Goal: Task Accomplishment & Management: Complete application form

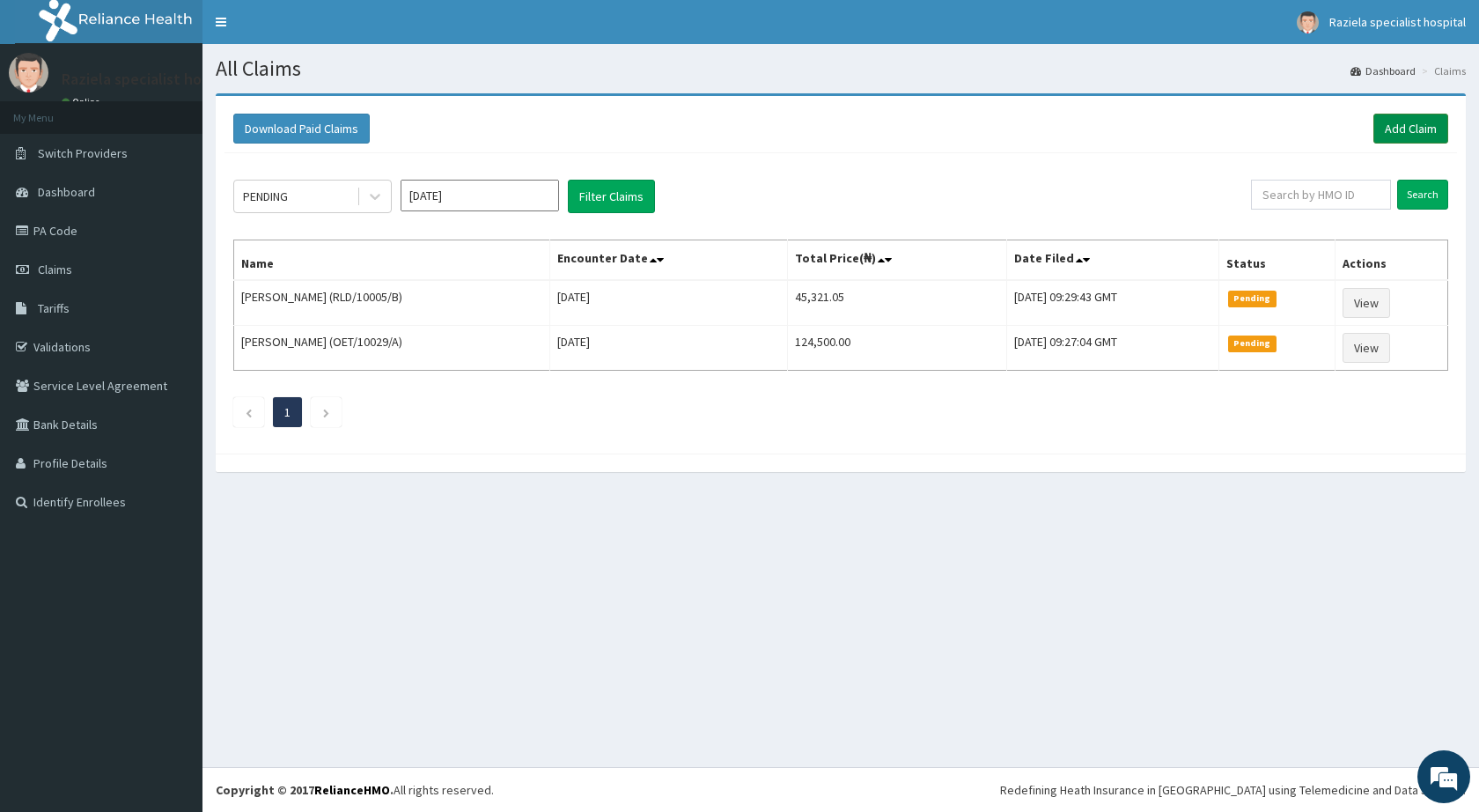
click at [1405, 115] on link "Add Claim" at bounding box center [1411, 128] width 75 height 30
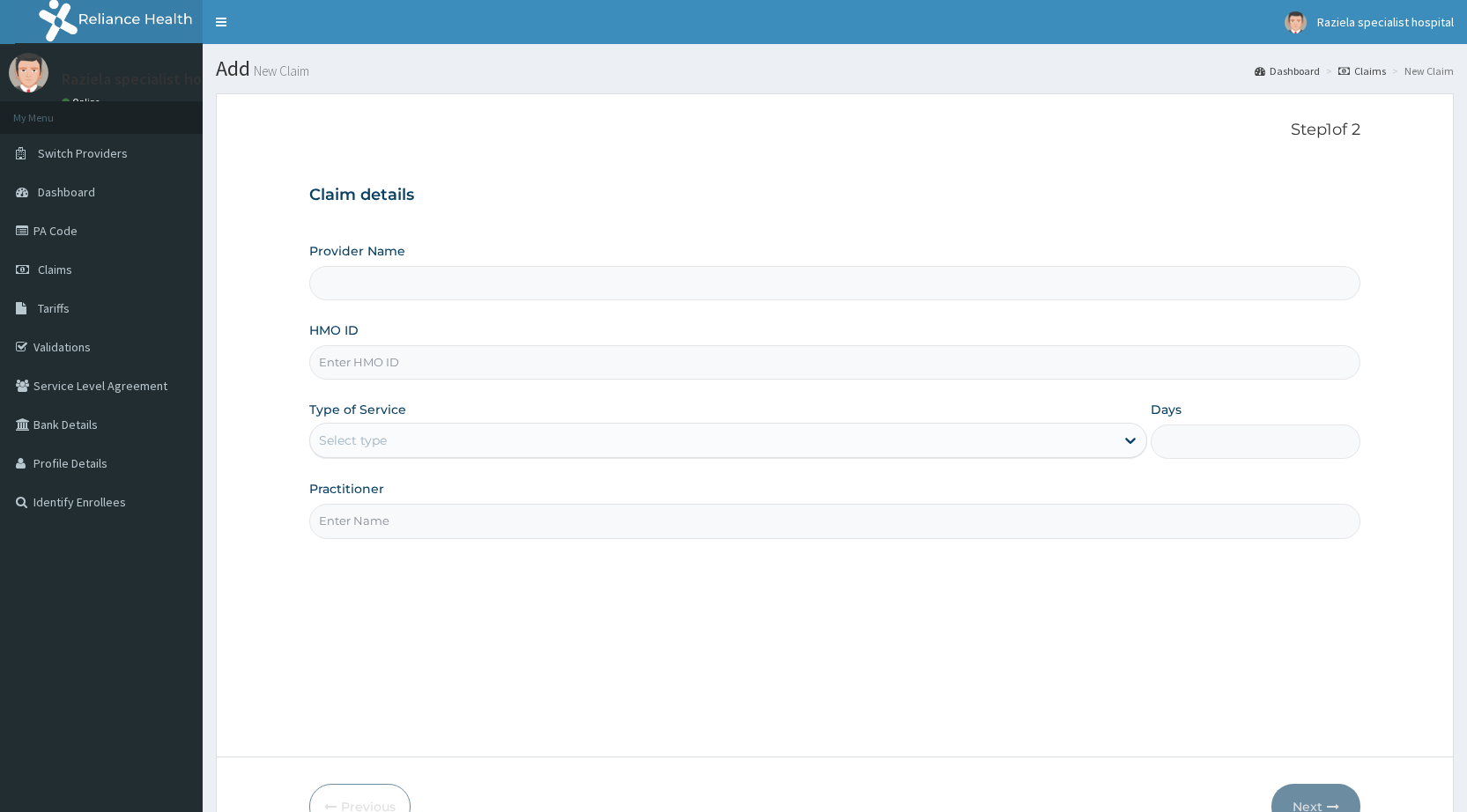
click at [354, 358] on input "HMO ID" at bounding box center [834, 362] width 1051 height 34
type input "Raziela Specialist Clinic"
click at [345, 274] on input "Raziela Specialist Clinic" at bounding box center [834, 282] width 1051 height 34
click at [345, 347] on input "HMO ID" at bounding box center [834, 362] width 1051 height 34
type input "PPI/10072/D"
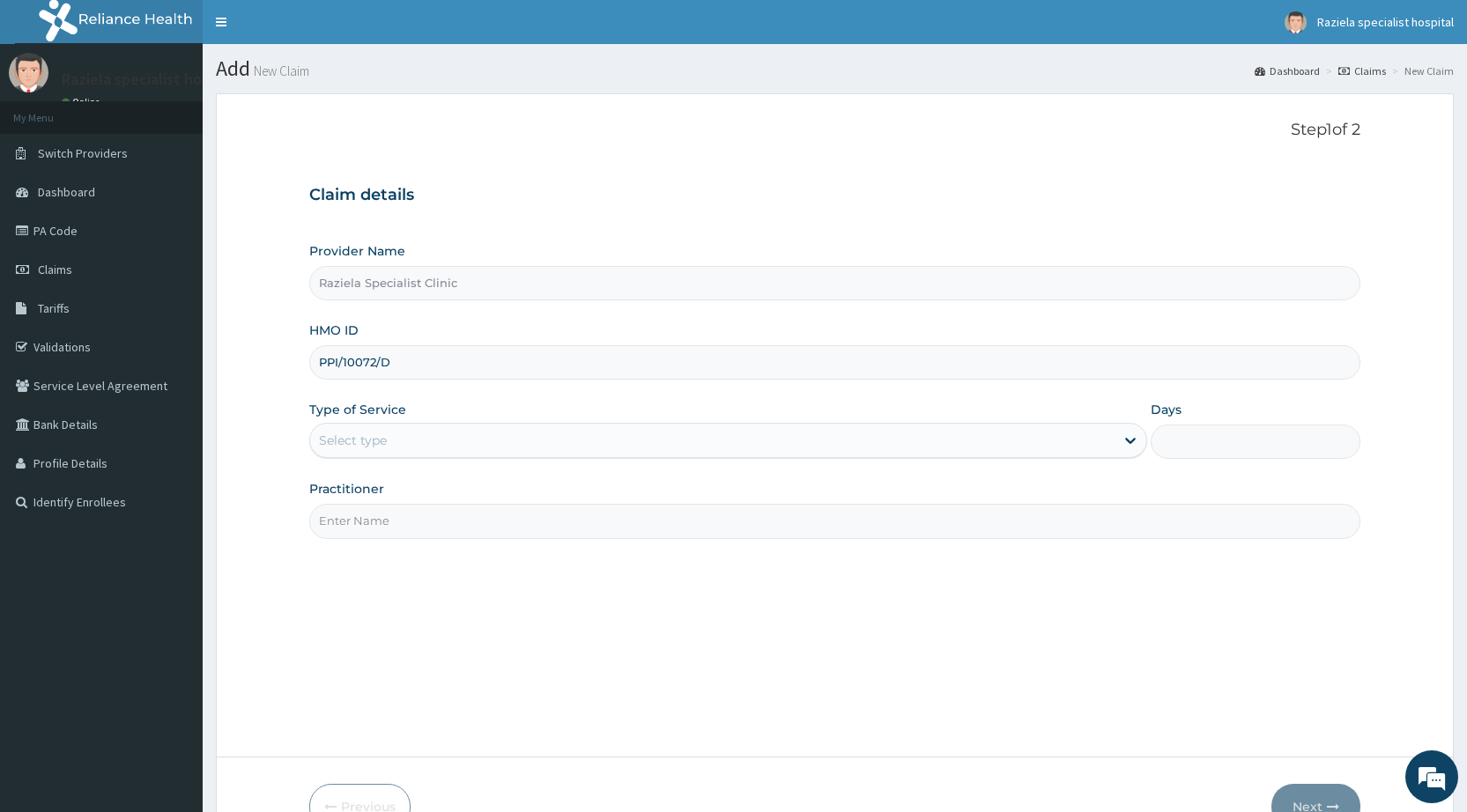
click at [396, 427] on div "Select type" at bounding box center [712, 440] width 805 height 28
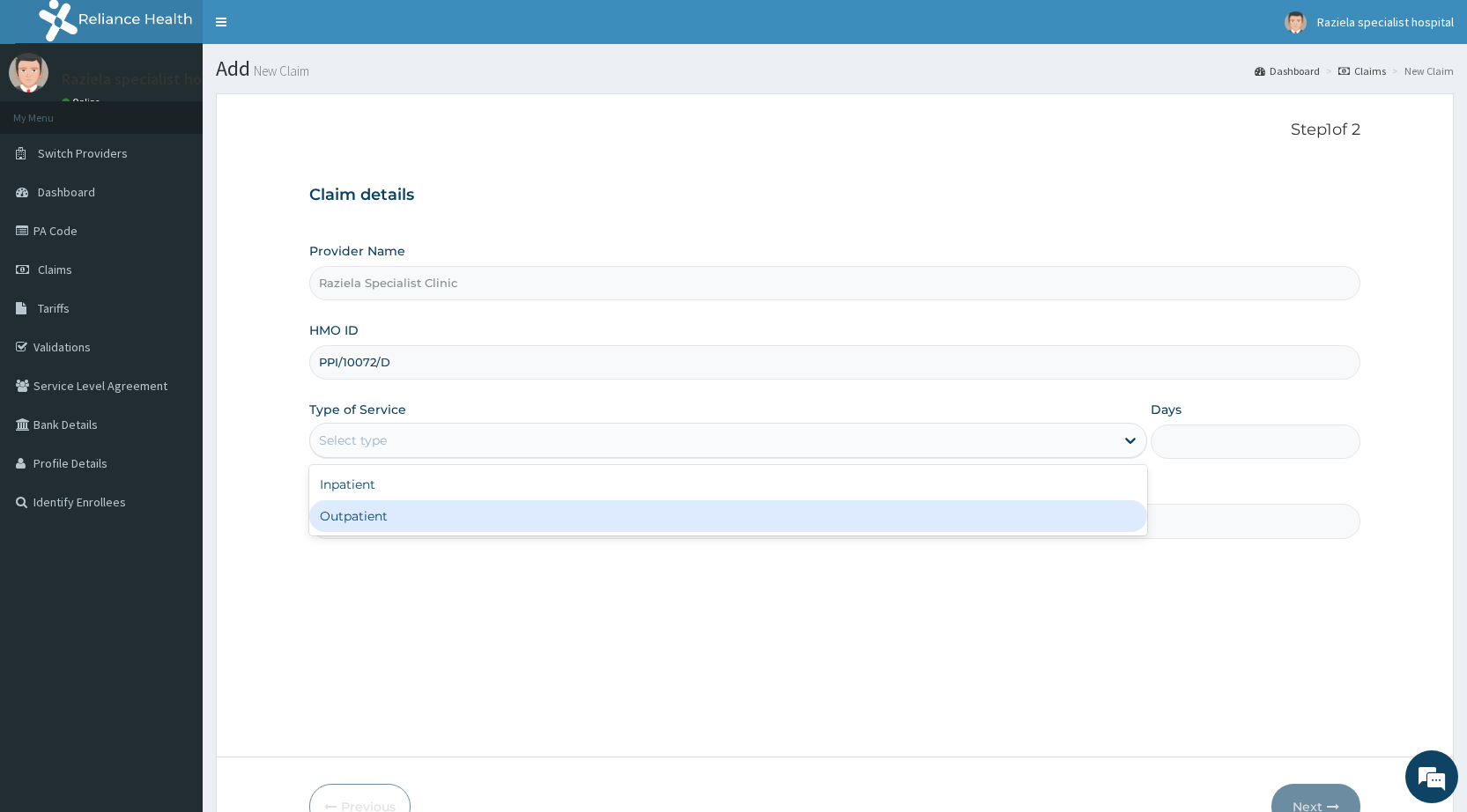
click at [390, 518] on div "Outpatient" at bounding box center [728, 516] width 838 height 31
type input "1"
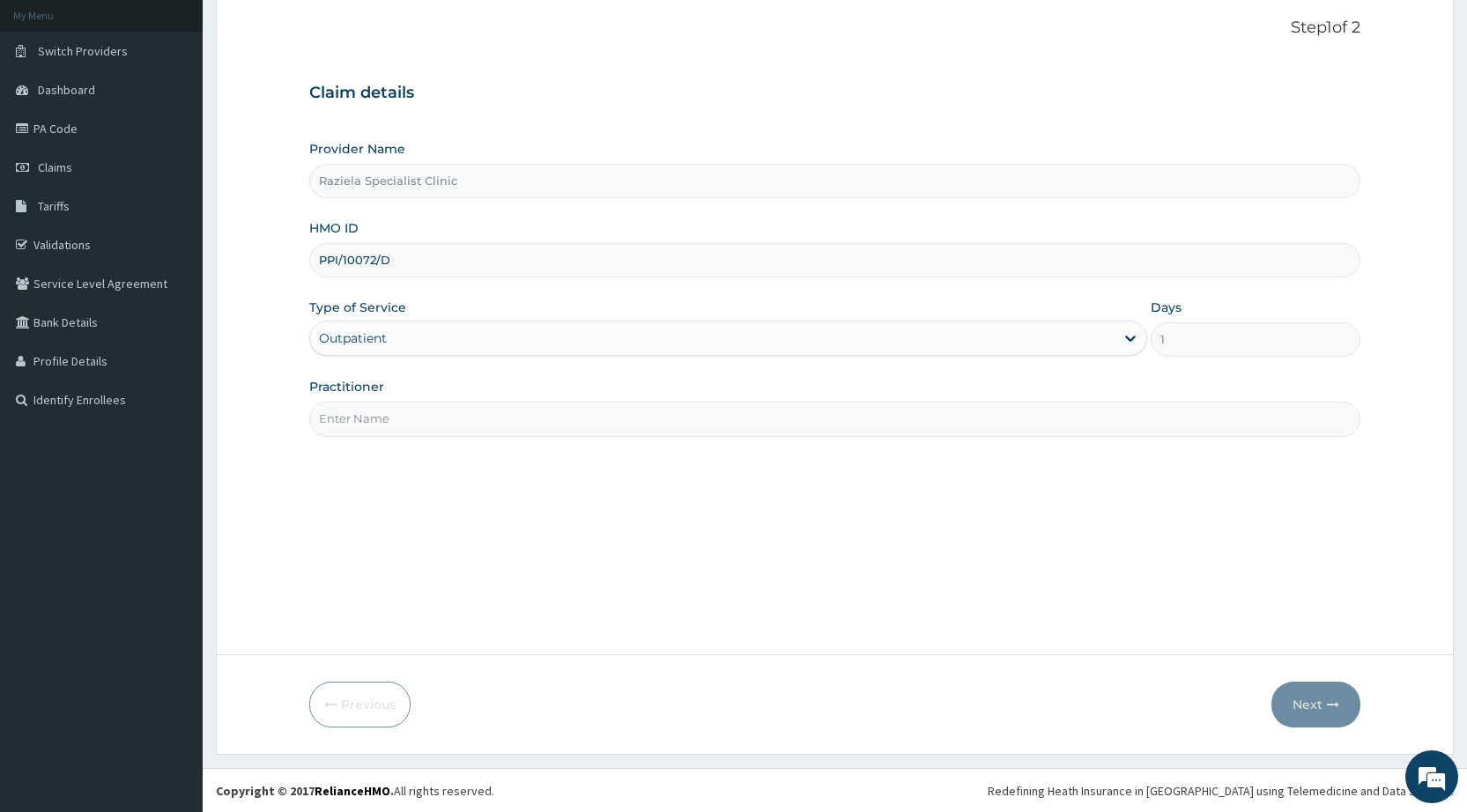
scroll to position [103, 0]
click at [410, 419] on input "Practitioner" at bounding box center [834, 418] width 1051 height 34
type input "[PERSON_NAME]"
click at [1307, 715] on button "Next" at bounding box center [1316, 703] width 89 height 46
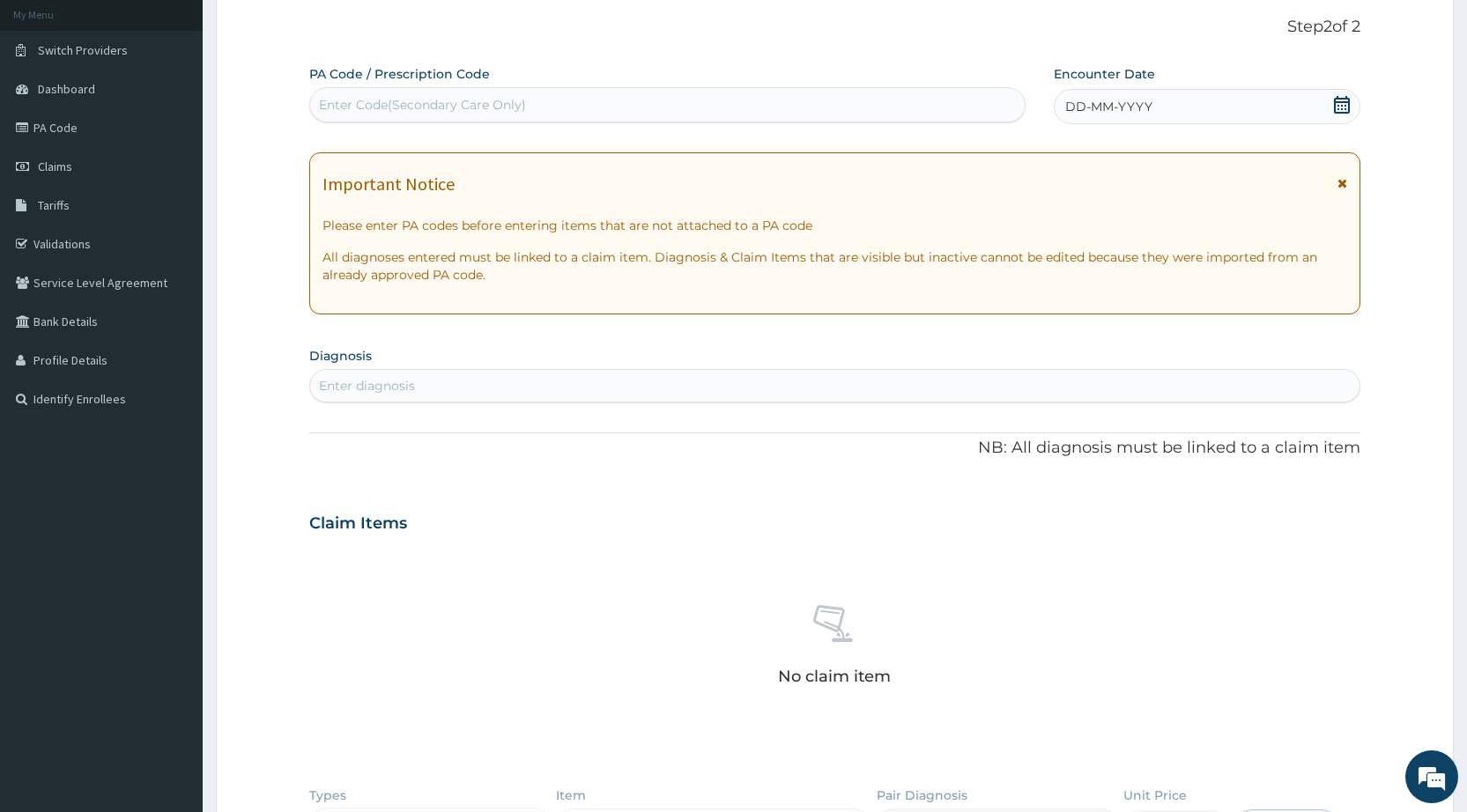
click at [393, 95] on div "Enter Code(Secondary Care Only)" at bounding box center [666, 104] width 713 height 28
paste input "PA/95B158"
type input "PA/95B158"
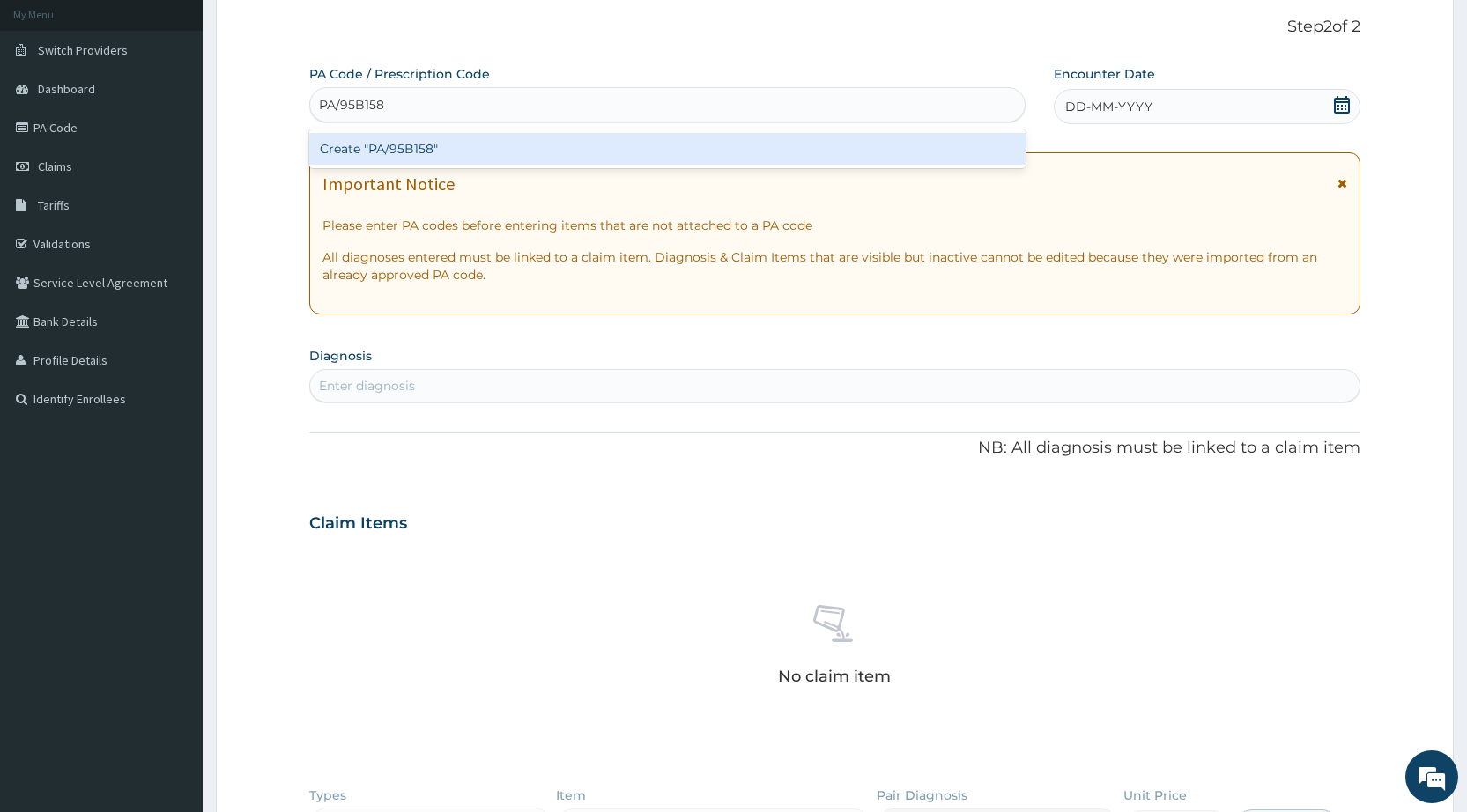
click at [436, 148] on div "Create "PA/95B158"" at bounding box center [666, 149] width 715 height 31
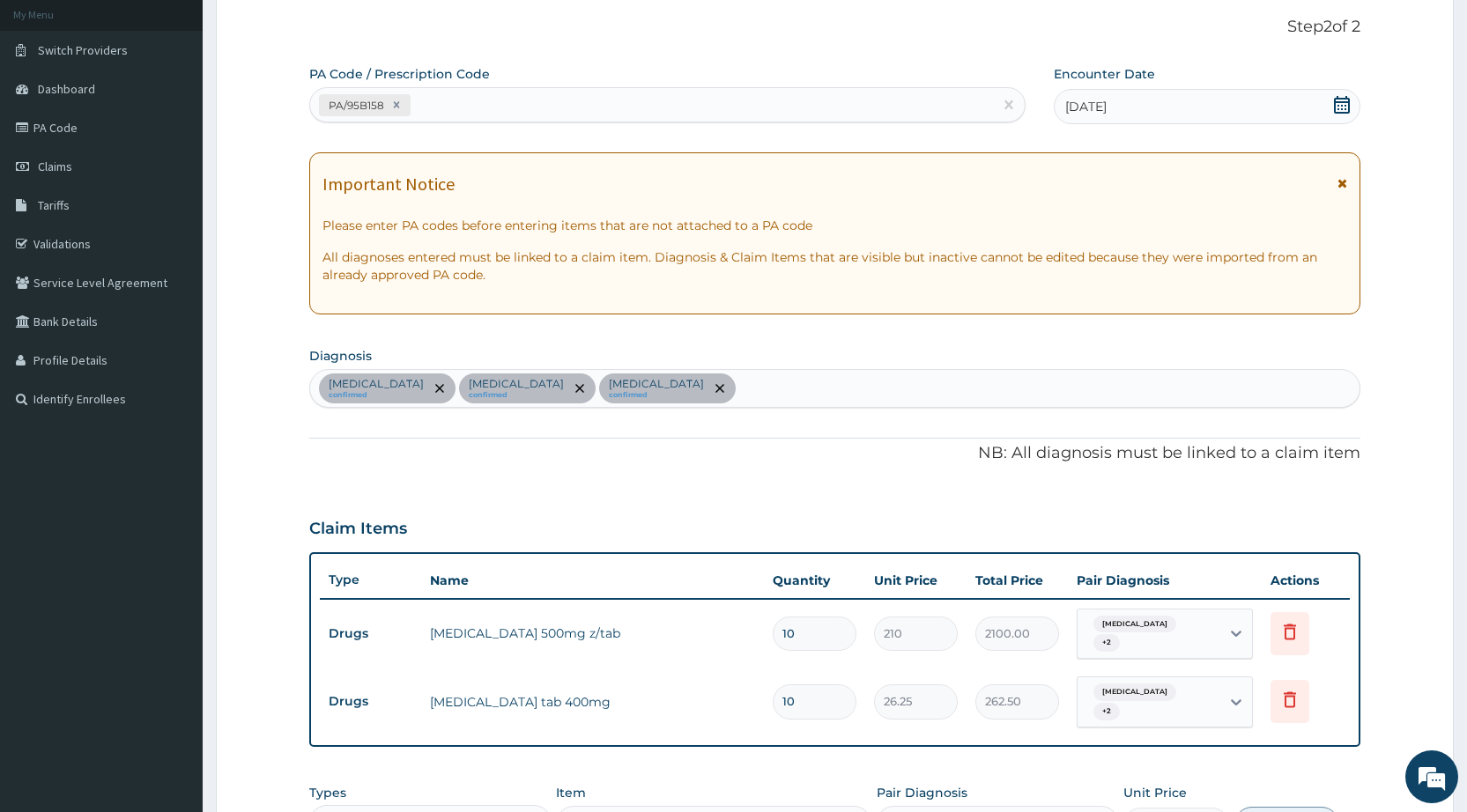
click at [686, 387] on div "[MEDICAL_DATA] confirmed [MEDICAL_DATA] confirmed [MEDICAL_DATA] confirmed" at bounding box center [834, 388] width 1049 height 37
type input "MALAR"
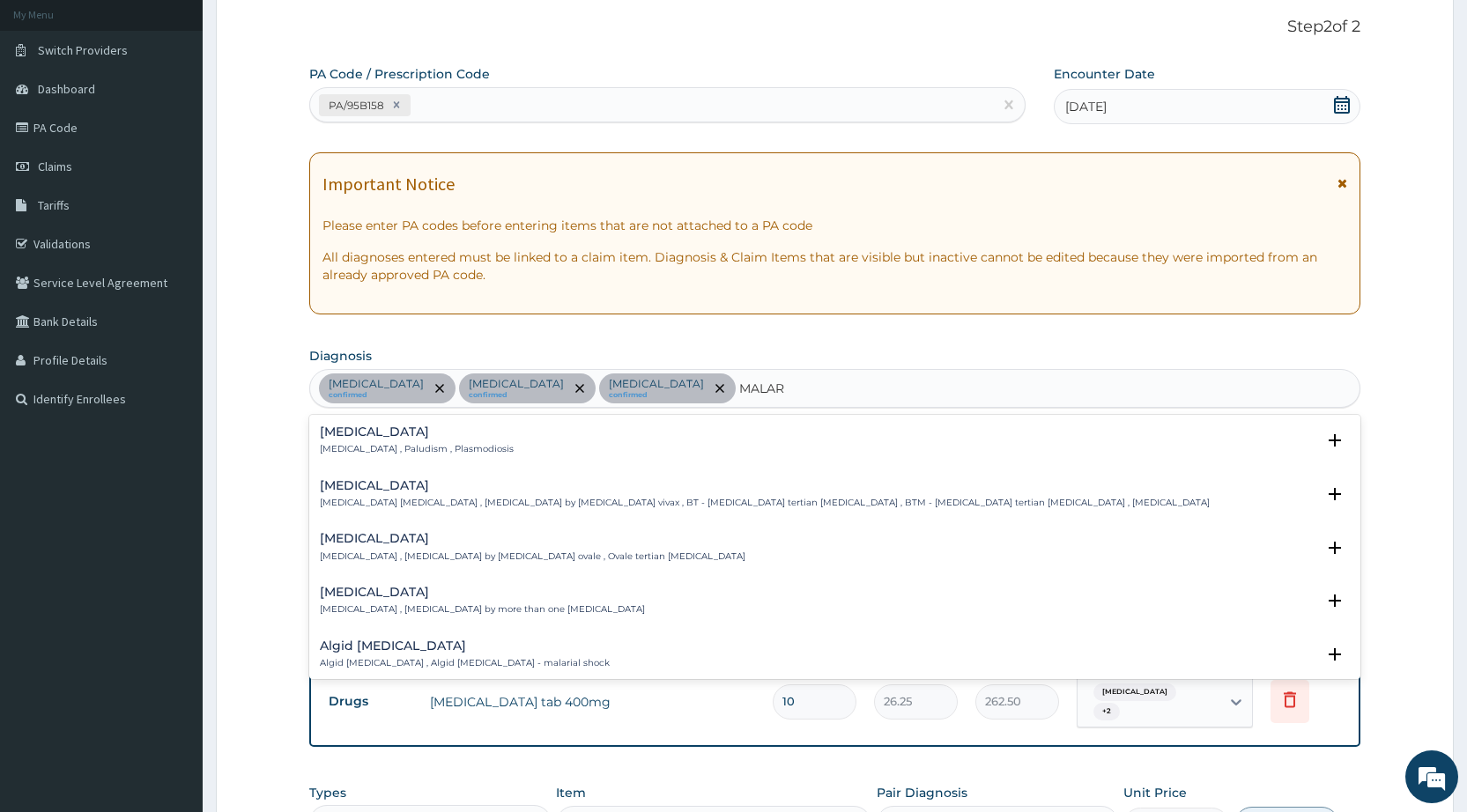
click at [404, 433] on h4 "[MEDICAL_DATA]" at bounding box center [417, 431] width 194 height 13
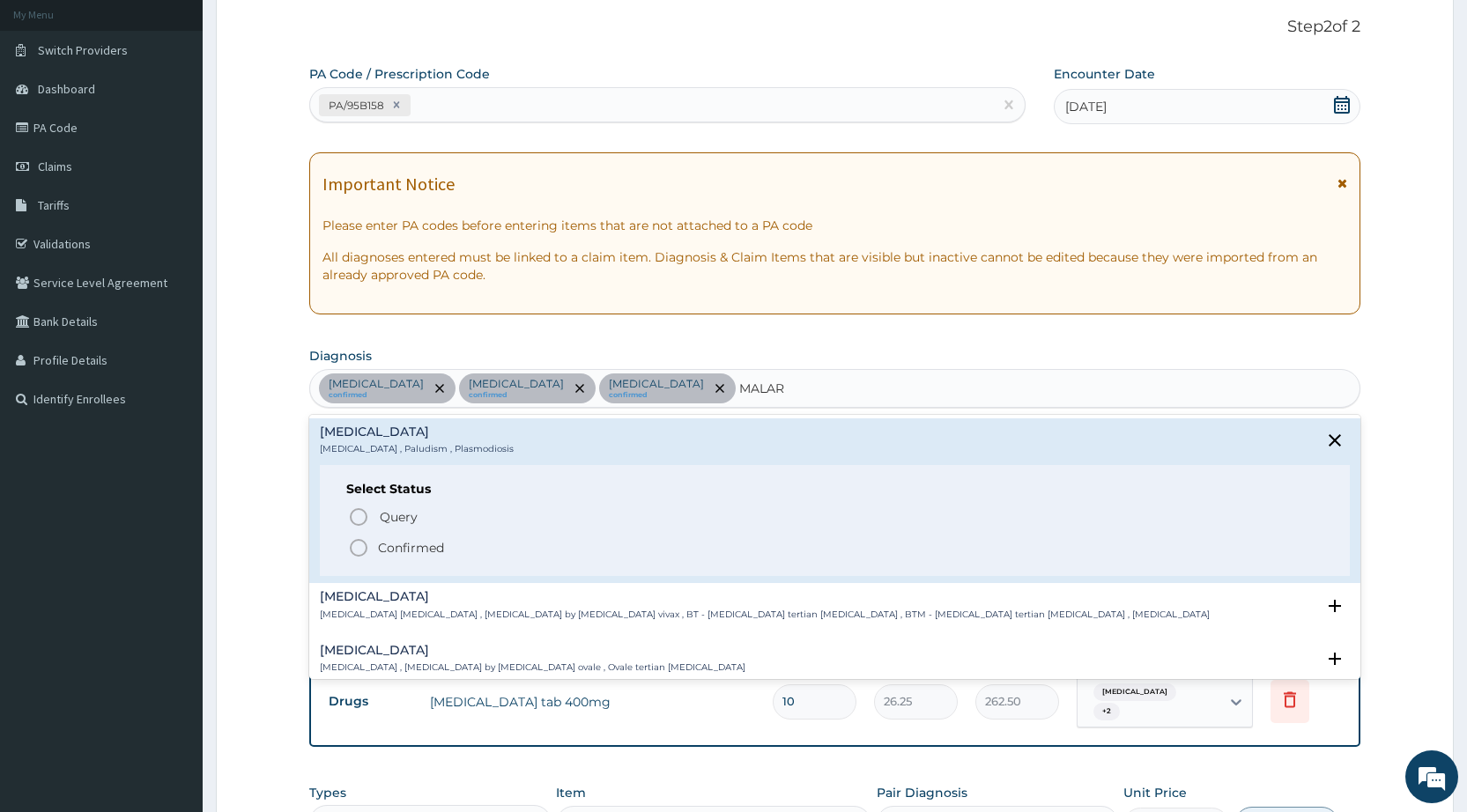
click at [356, 546] on icon "status option filled" at bounding box center [359, 548] width 22 height 22
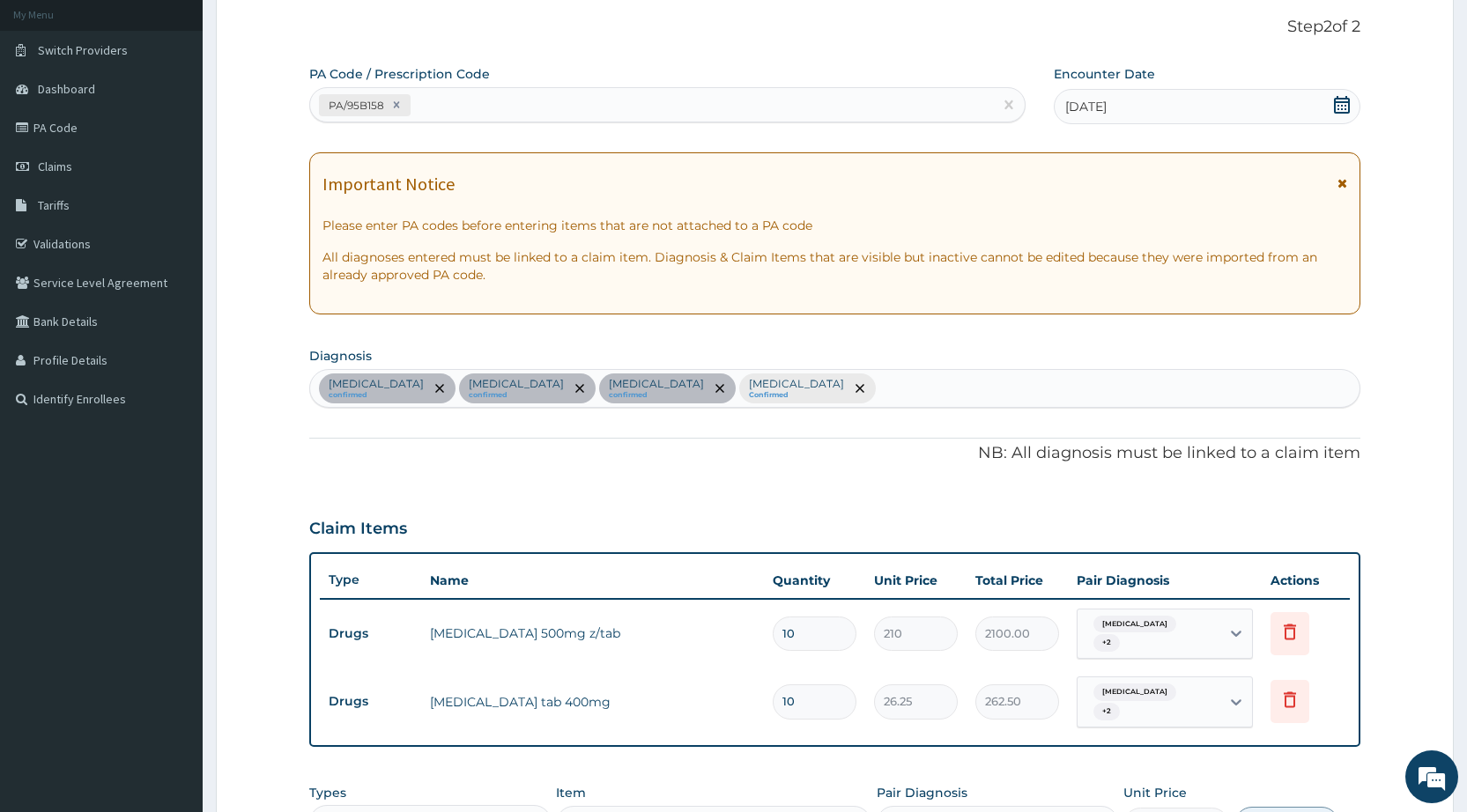
scroll to position [435, 0]
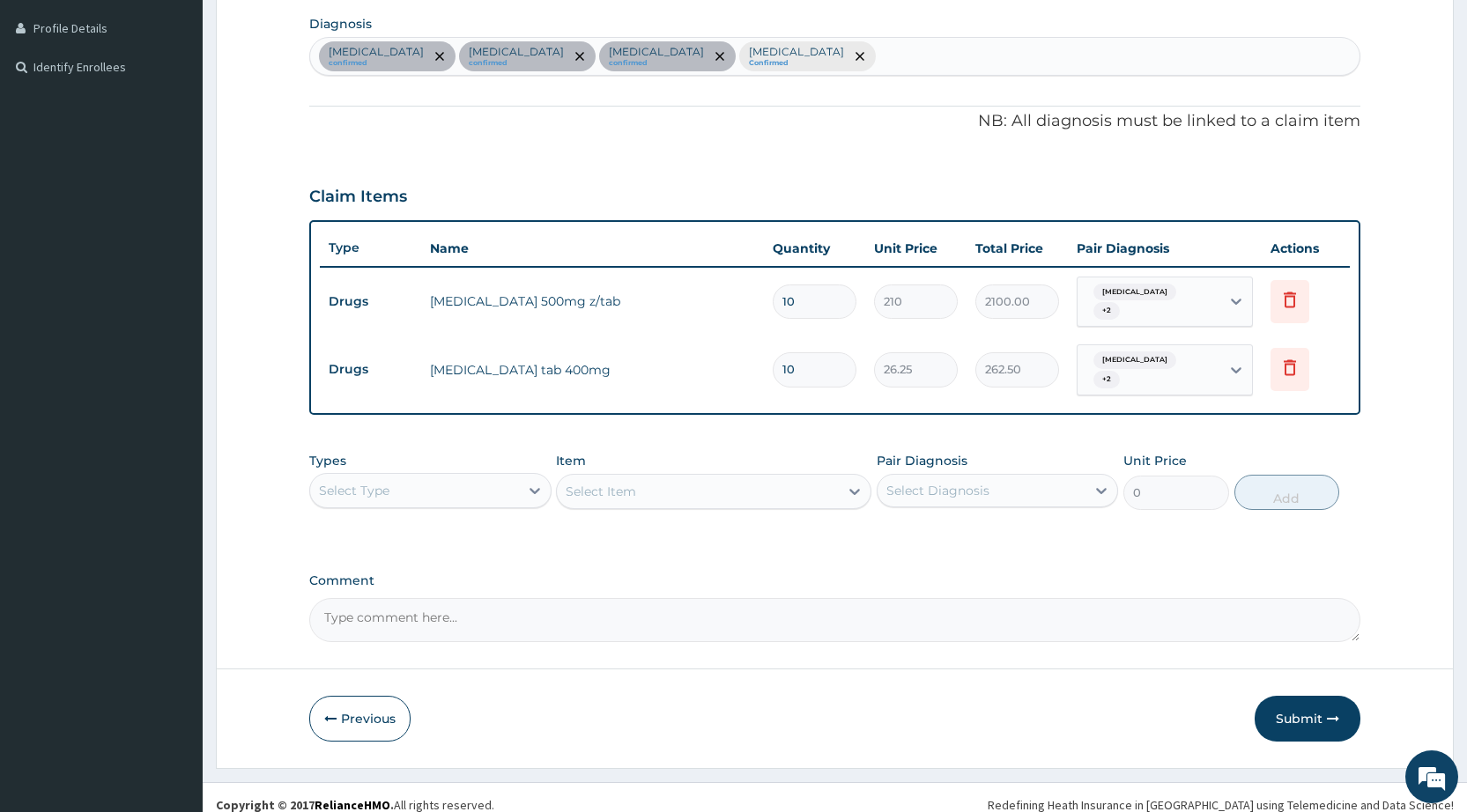
click at [482, 477] on div "Select Type" at bounding box center [414, 490] width 208 height 28
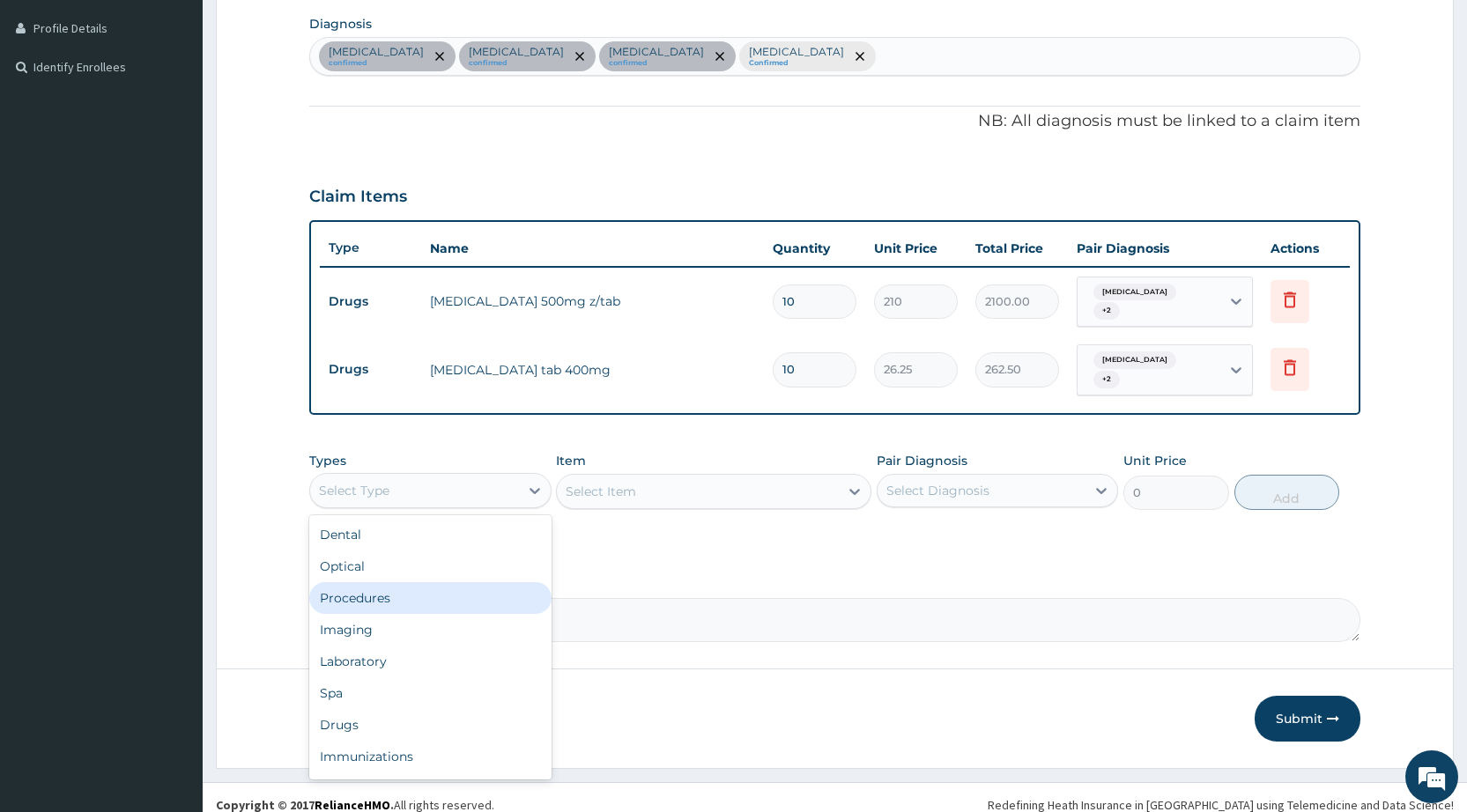
click at [456, 583] on div "Procedures" at bounding box center [430, 598] width 241 height 31
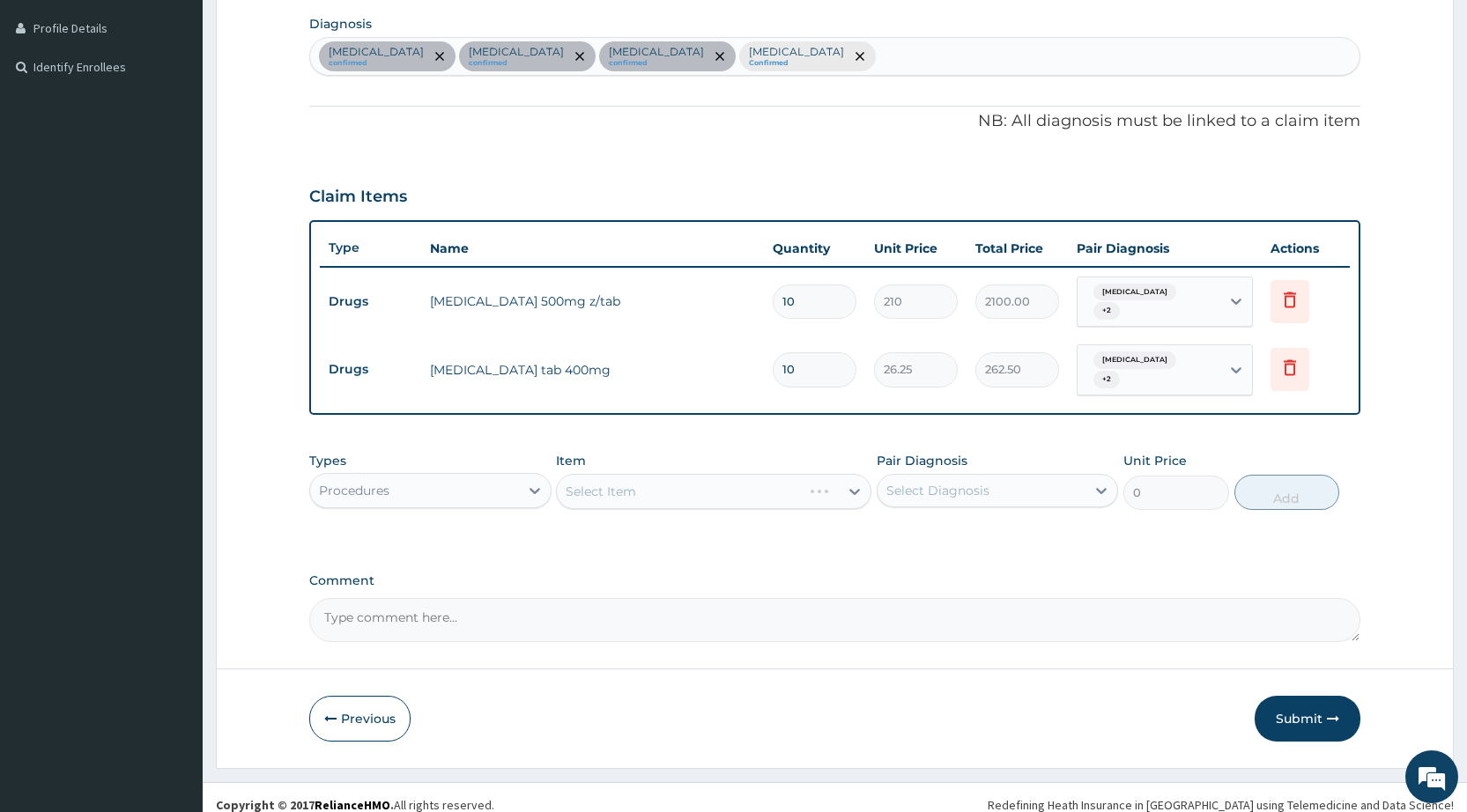
click at [610, 474] on div "Select Item" at bounding box center [713, 491] width 315 height 35
click at [587, 482] on div "Select Item" at bounding box center [601, 491] width 71 height 18
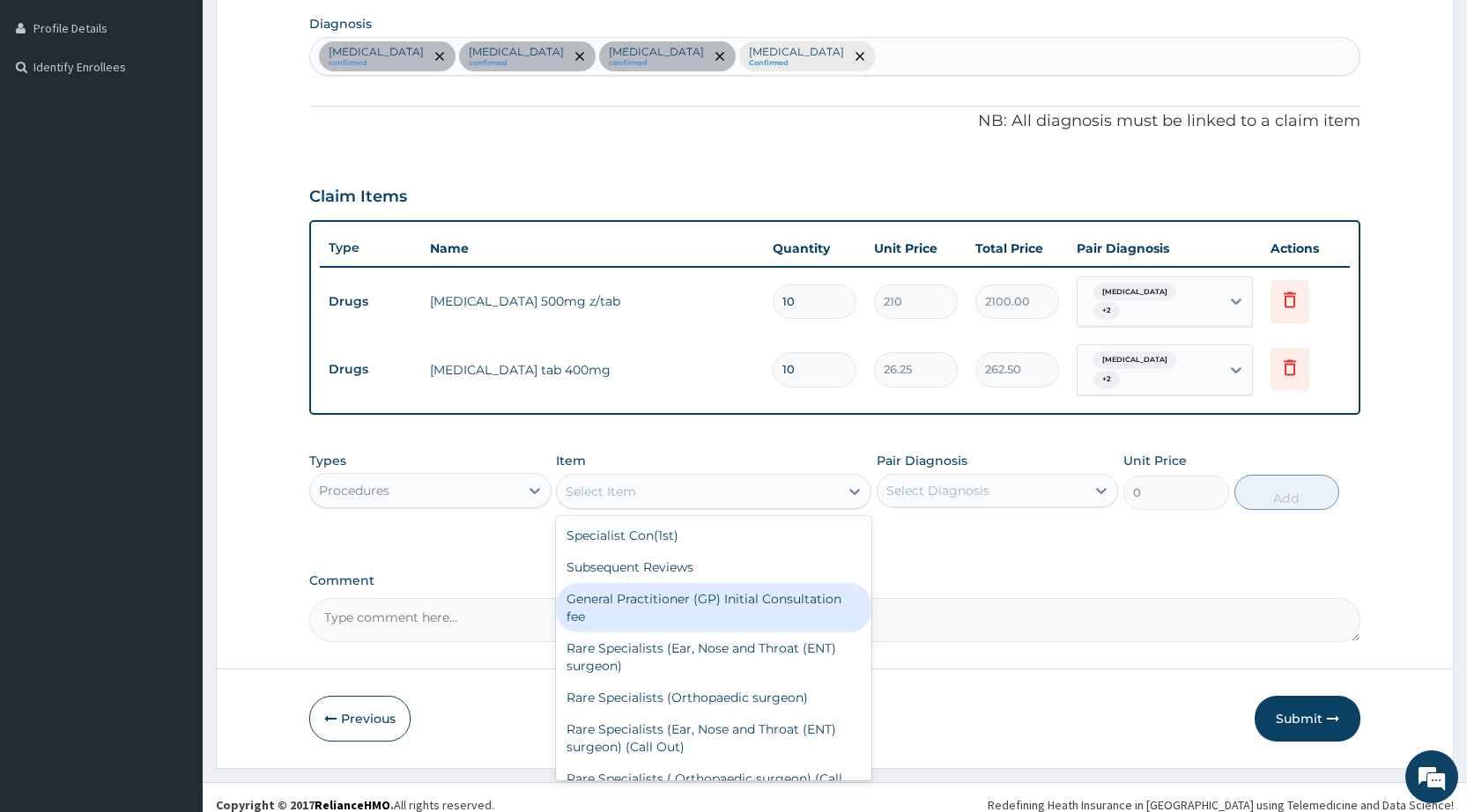
click at [643, 590] on div "General Practitioner (GP) Initial Consultation fee" at bounding box center [713, 607] width 315 height 49
type input "2500"
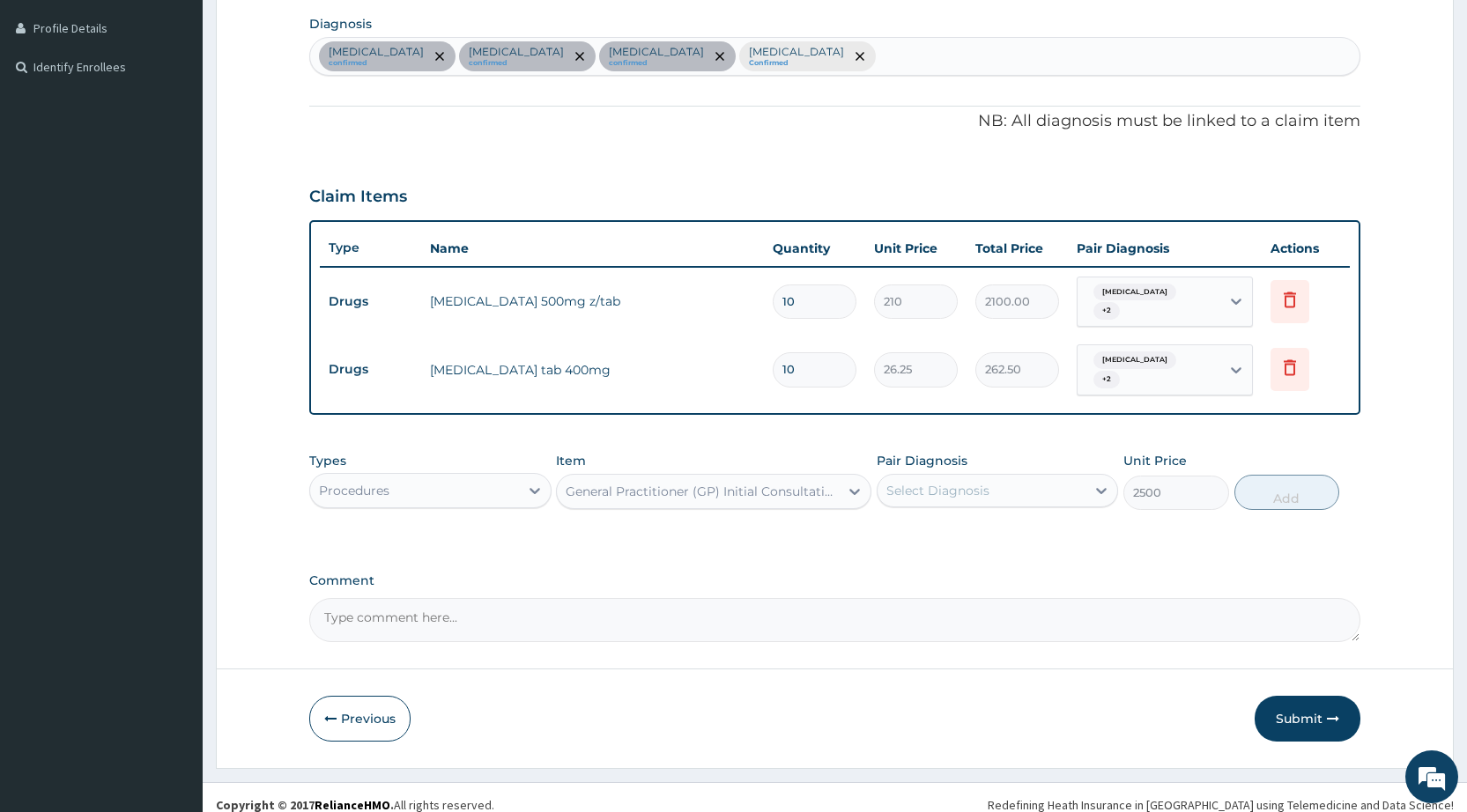
click at [950, 489] on div "Select Diagnosis" at bounding box center [997, 490] width 241 height 33
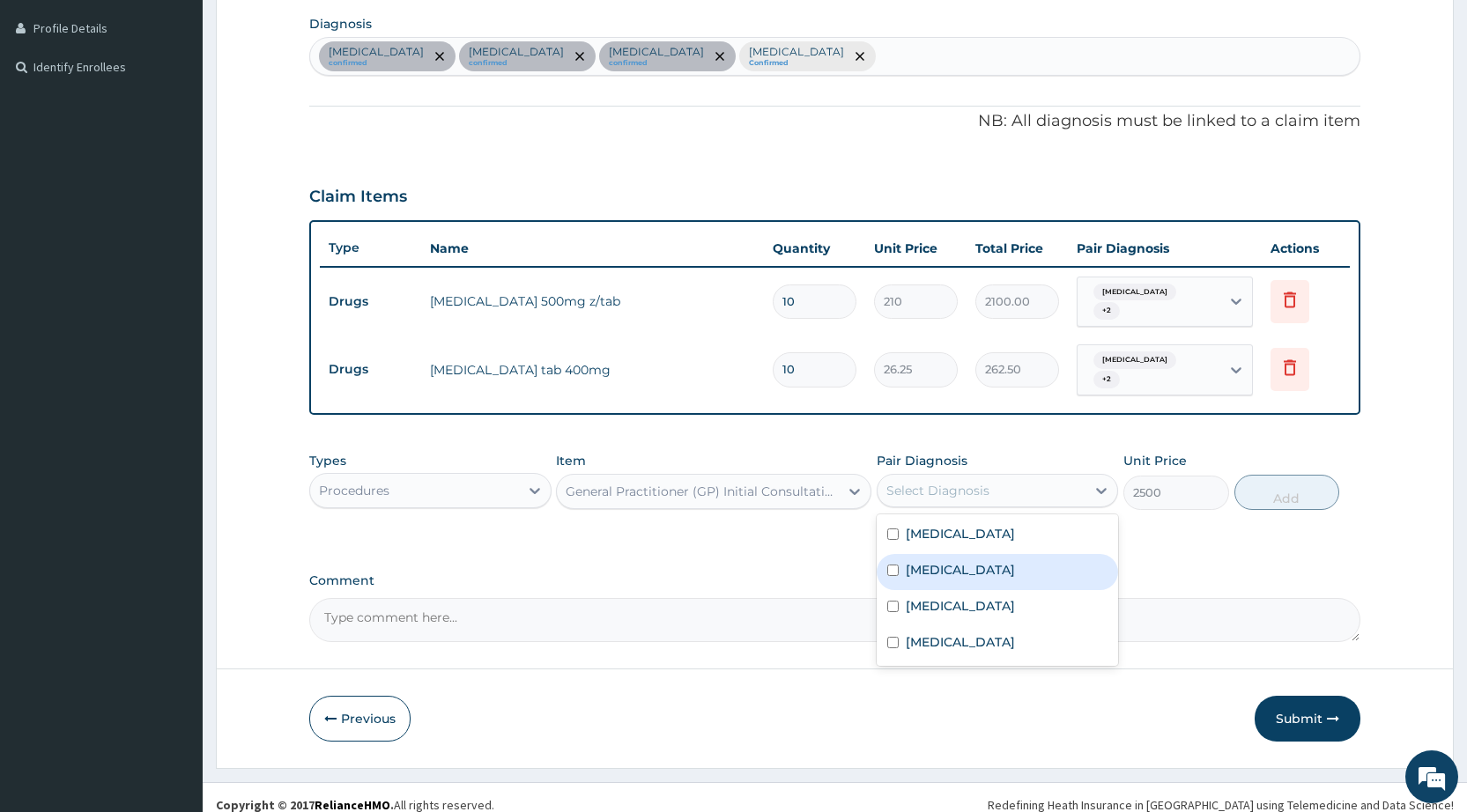
click at [944, 554] on div "[MEDICAL_DATA]" at bounding box center [997, 572] width 241 height 36
checkbox input "true"
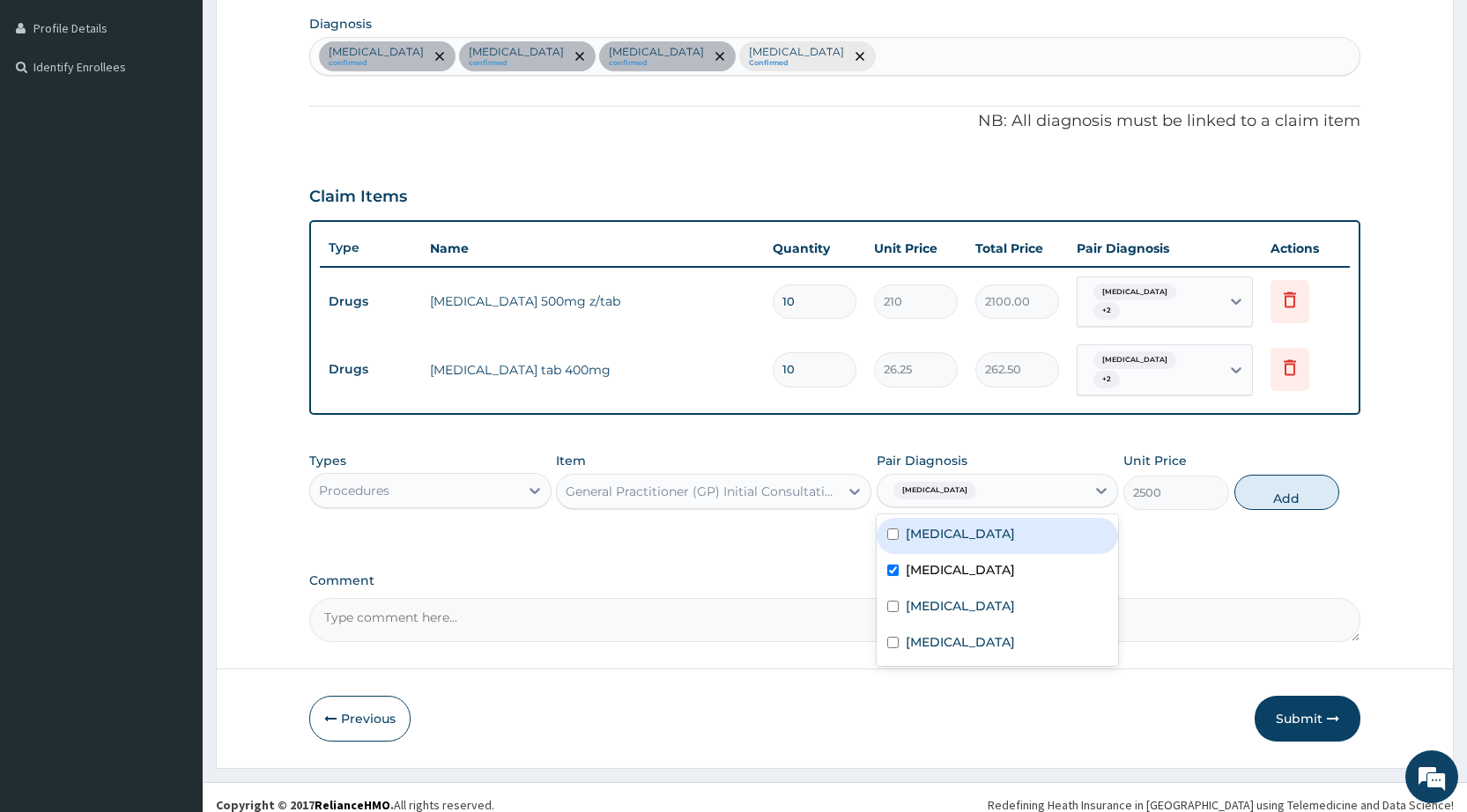
click at [956, 518] on div "[MEDICAL_DATA]" at bounding box center [997, 535] width 241 height 36
checkbox input "true"
click at [944, 602] on div "[MEDICAL_DATA]" at bounding box center [997, 608] width 241 height 36
checkbox input "true"
drag, startPoint x: 938, startPoint y: 624, endPoint x: 969, endPoint y: 607, distance: 35.4
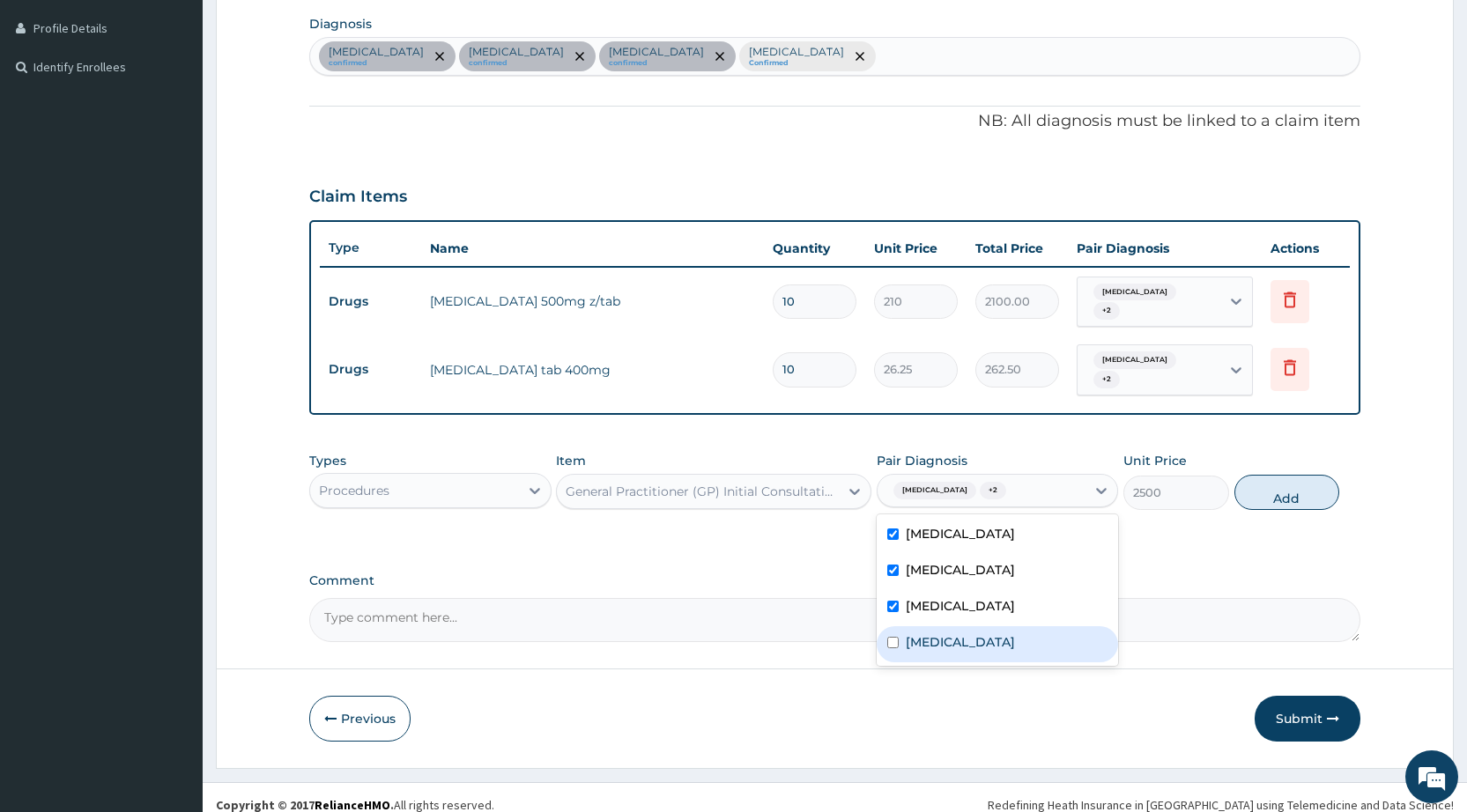
click at [944, 634] on label "[MEDICAL_DATA]" at bounding box center [960, 642] width 109 height 18
checkbox input "true"
click at [1266, 488] on button "Add" at bounding box center [1286, 492] width 105 height 35
type input "0"
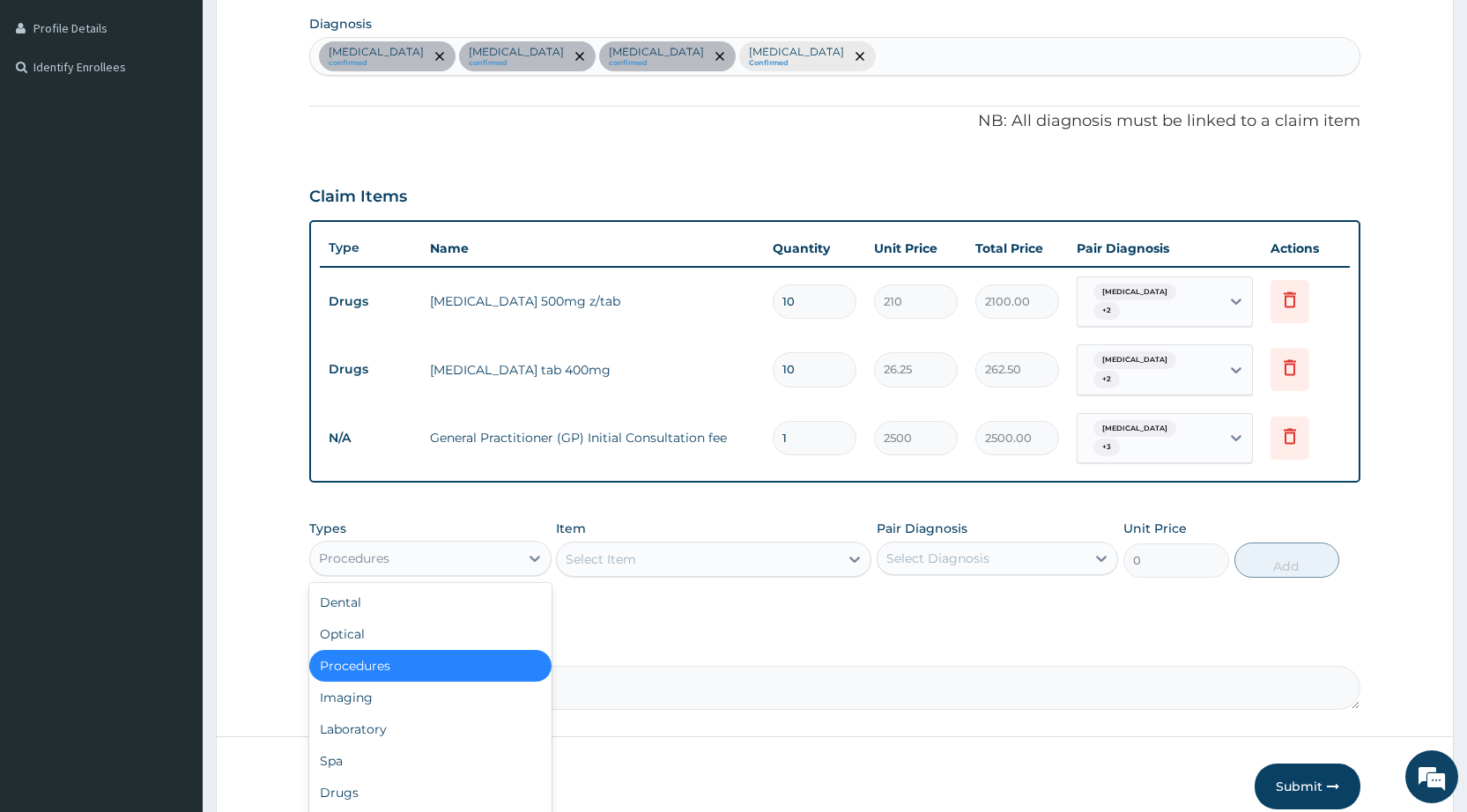
click at [491, 544] on div "Procedures" at bounding box center [414, 558] width 208 height 28
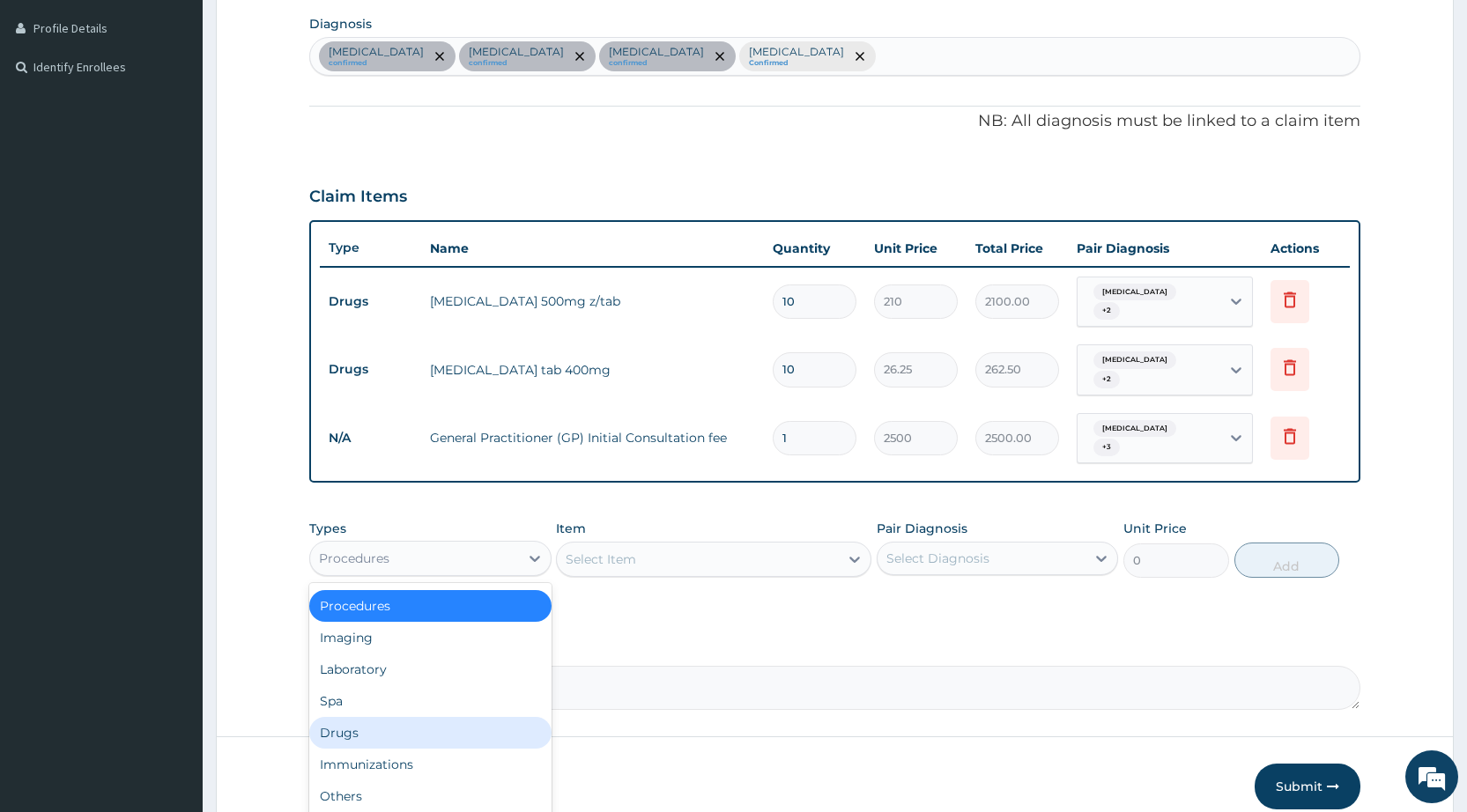
click at [416, 717] on div "Drugs" at bounding box center [430, 733] width 241 height 31
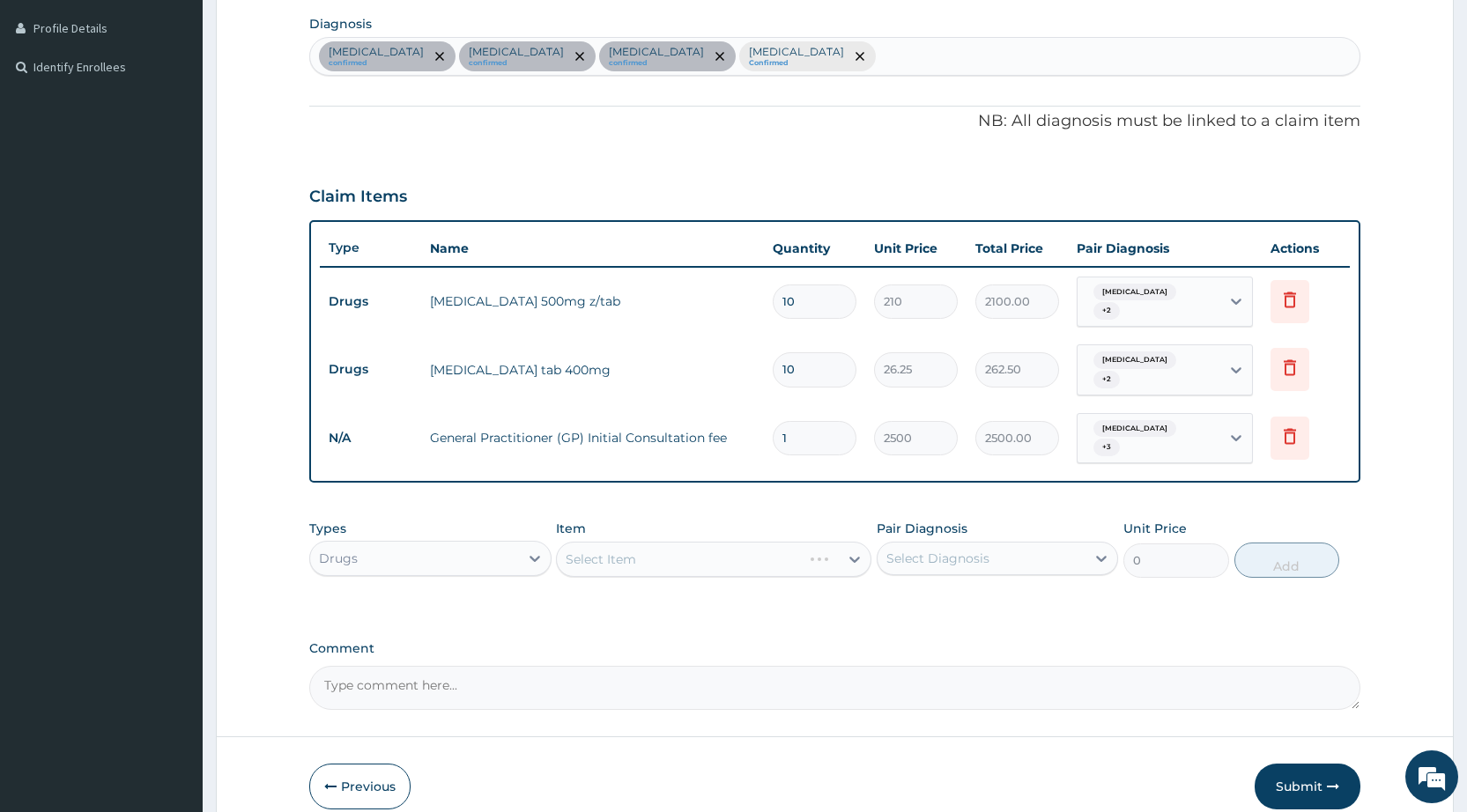
click at [583, 541] on div "Select Item" at bounding box center [713, 559] width 315 height 35
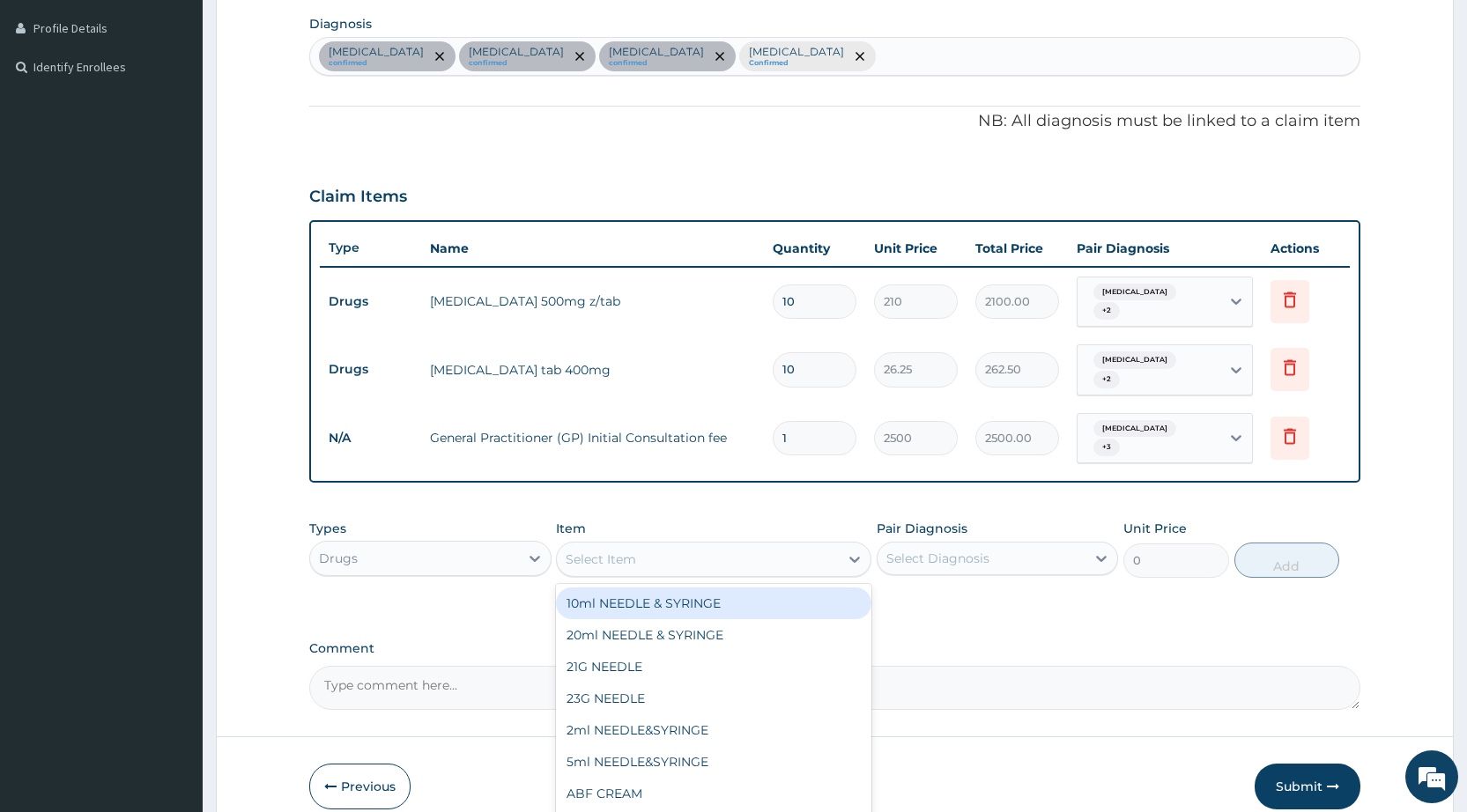
click at [564, 545] on div "Select Item" at bounding box center [697, 559] width 282 height 28
type input "COART"
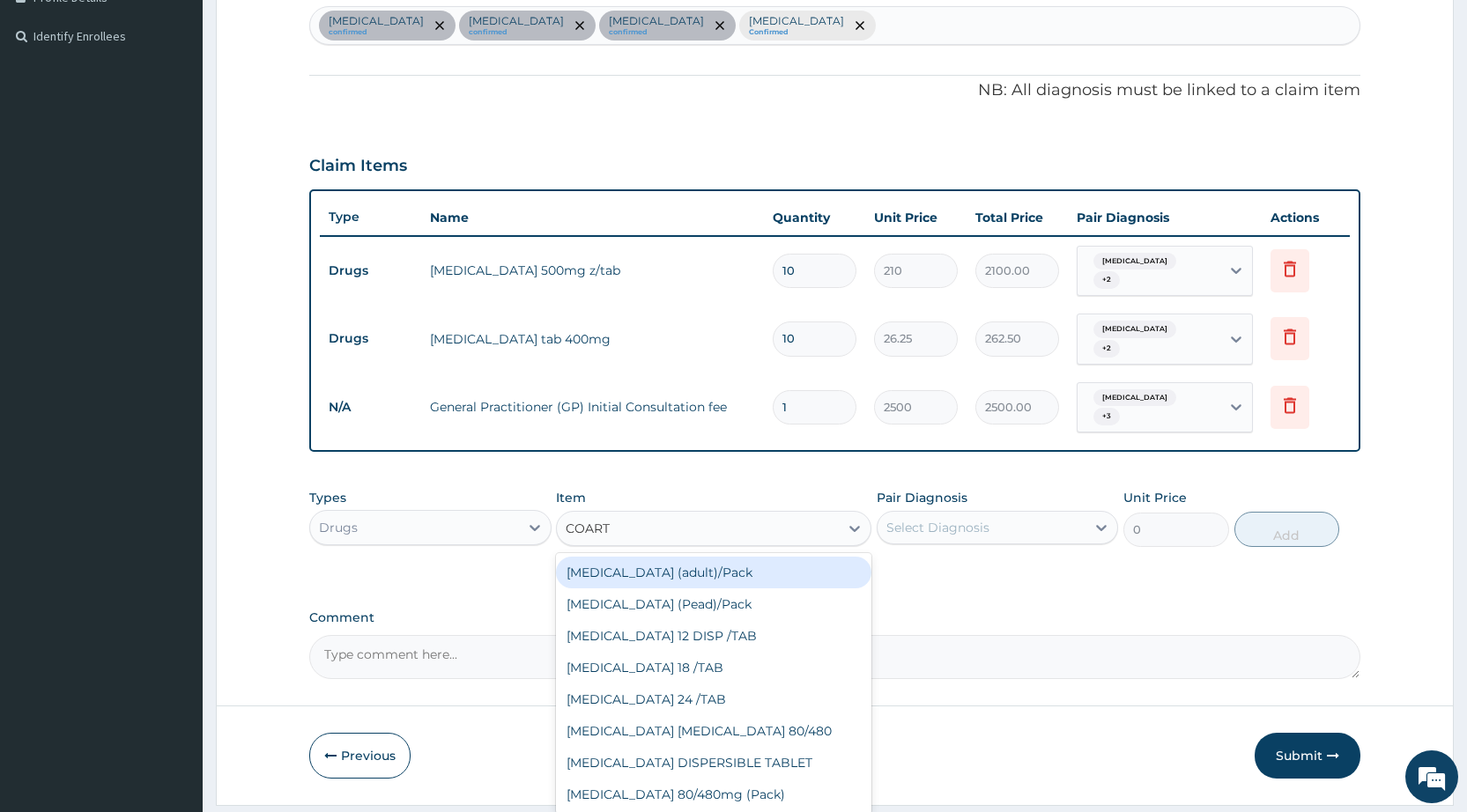
scroll to position [496, 0]
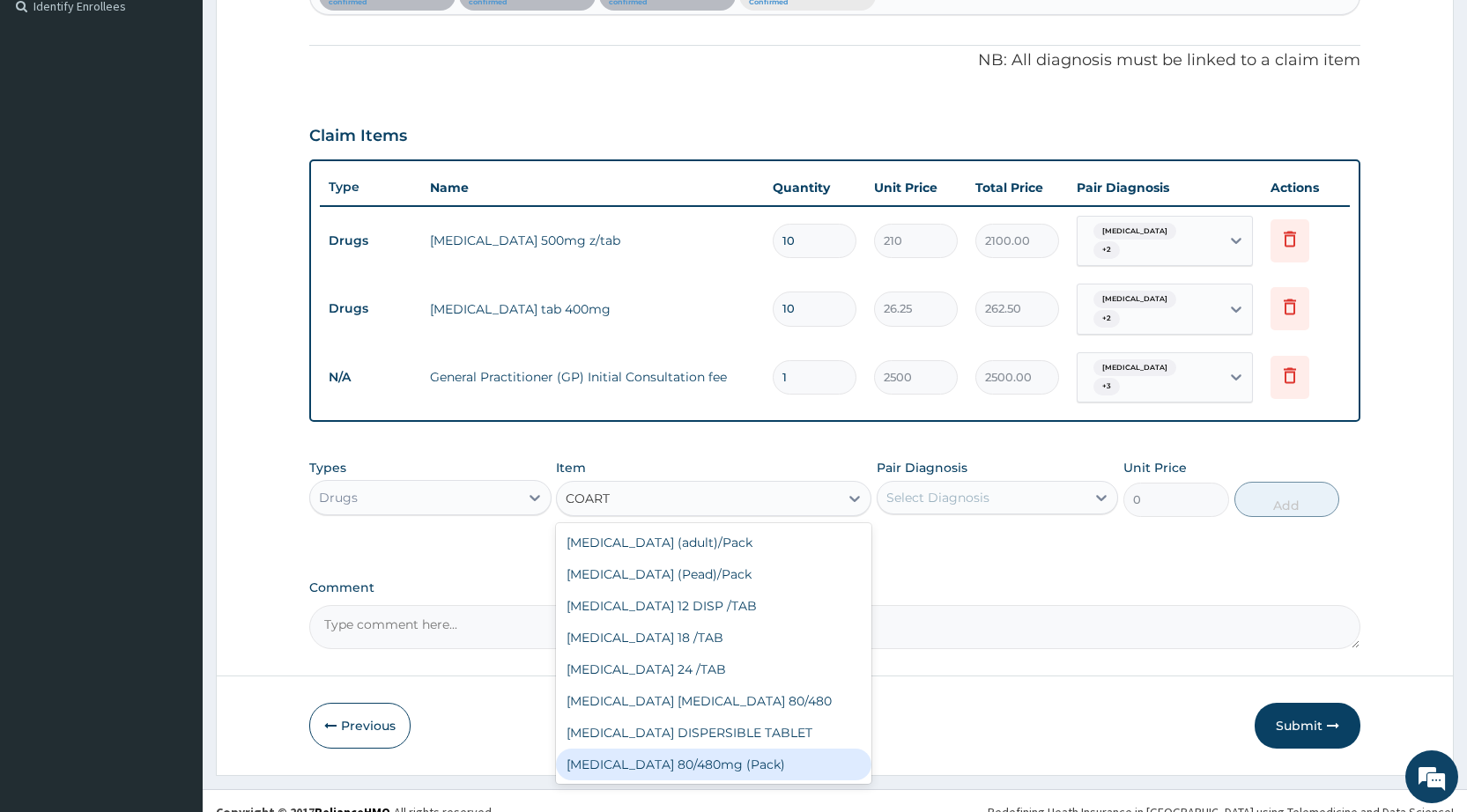
click at [693, 748] on div "[MEDICAL_DATA] 80/480mg (Pack)" at bounding box center [713, 764] width 315 height 31
type input "2500"
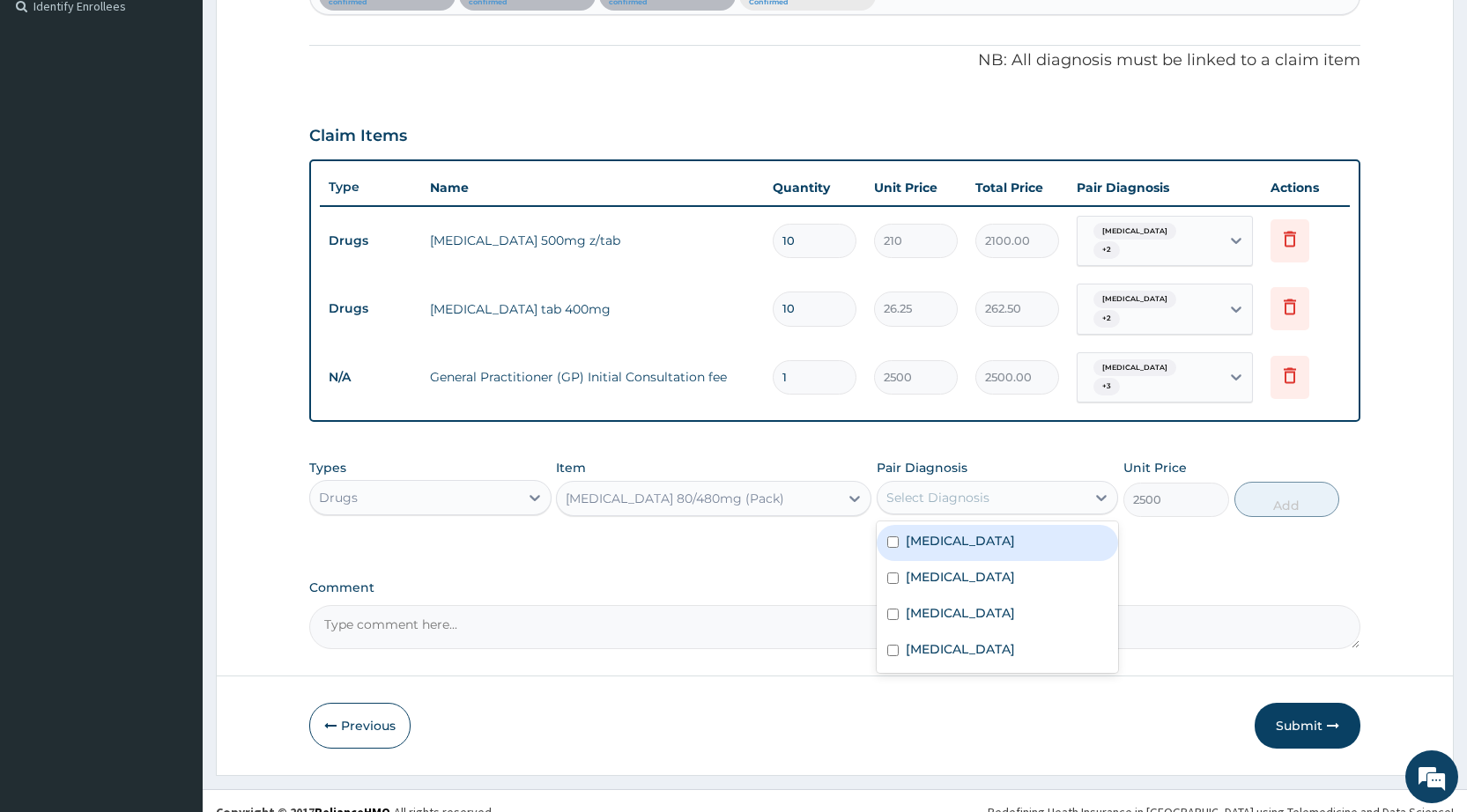
click at [937, 488] on div "Select Diagnosis" at bounding box center [937, 497] width 103 height 18
click at [902, 533] on div "[MEDICAL_DATA]" at bounding box center [997, 542] width 241 height 36
checkbox input "true"
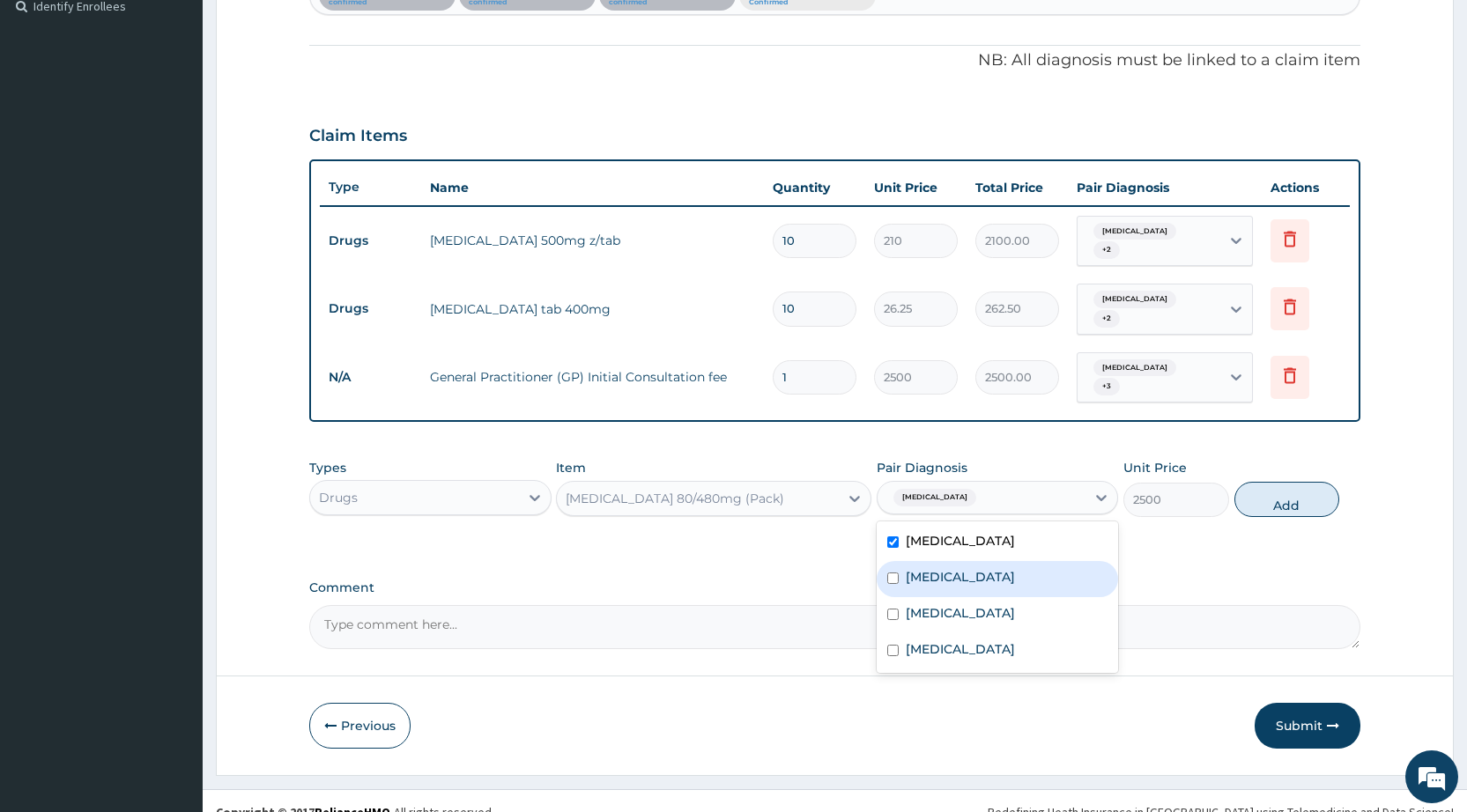
click at [898, 573] on input "checkbox" at bounding box center [893, 579] width 12 height 12
checkbox input "true"
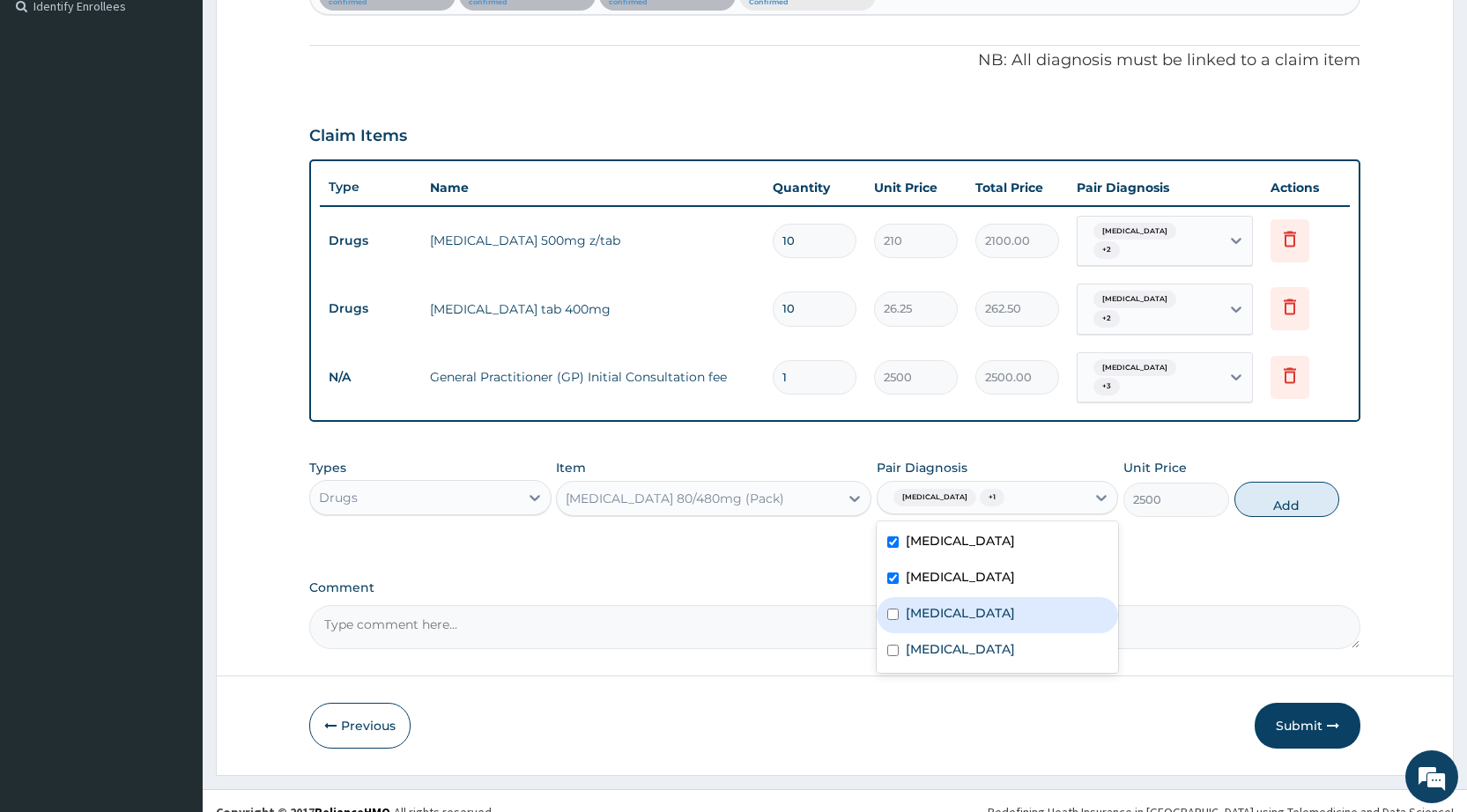
click at [896, 597] on div "[MEDICAL_DATA]" at bounding box center [997, 615] width 241 height 36
checkbox input "true"
drag, startPoint x: 895, startPoint y: 634, endPoint x: 1011, endPoint y: 595, distance: 122.4
click at [904, 634] on div "[MEDICAL_DATA]" at bounding box center [997, 651] width 241 height 36
checkbox input "true"
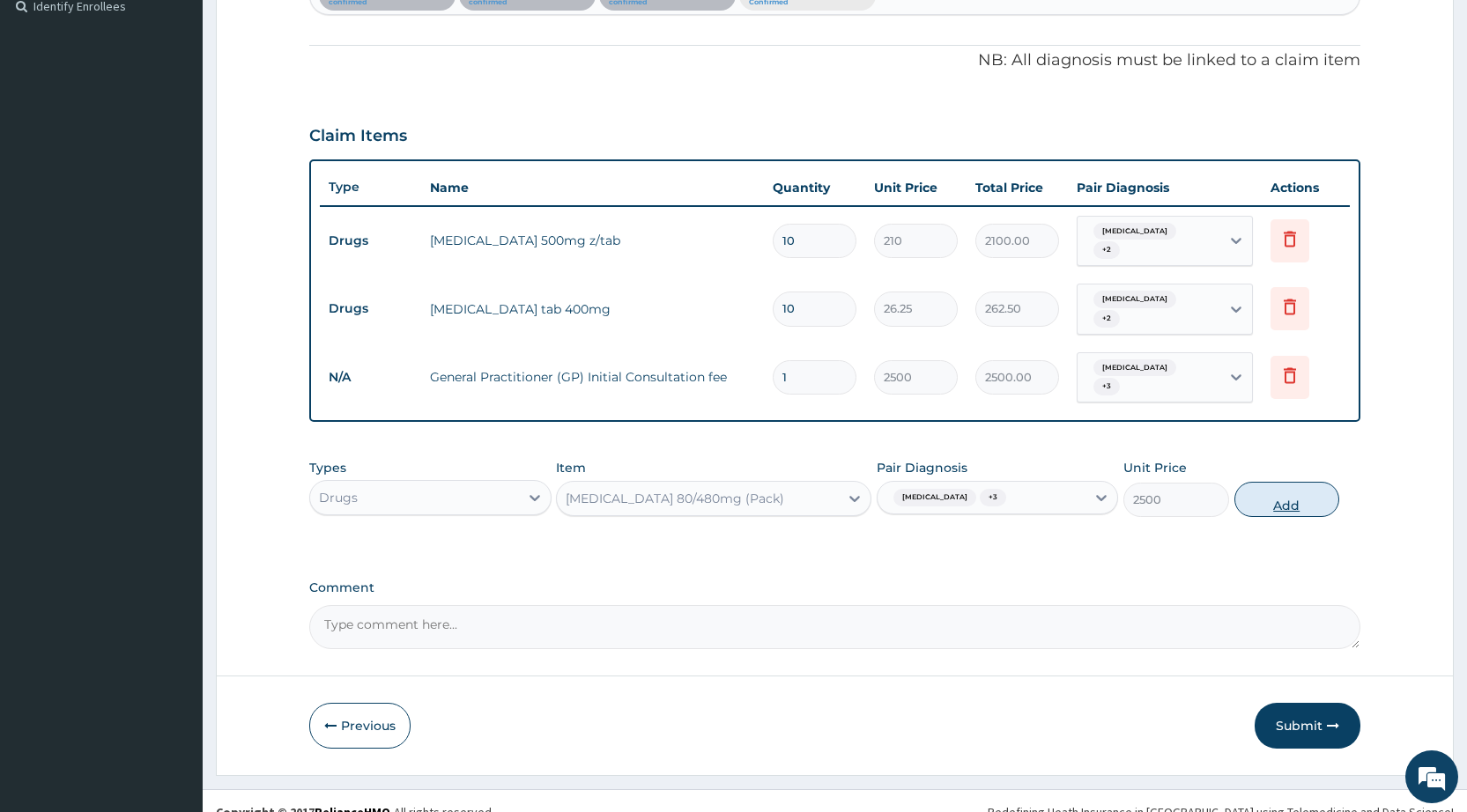
click at [1279, 482] on button "Add" at bounding box center [1286, 499] width 105 height 35
type input "0"
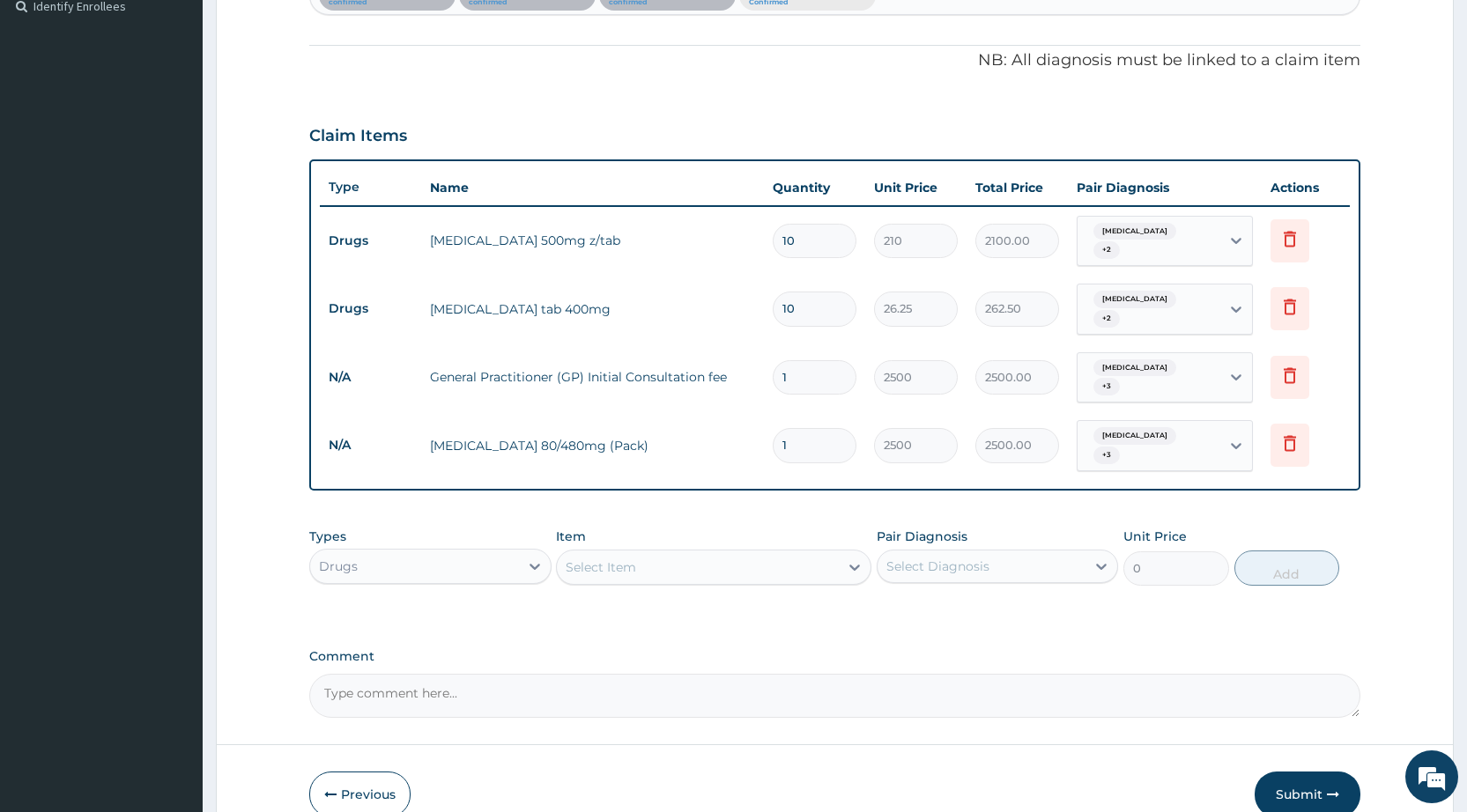
click at [618, 558] on div "Select Item" at bounding box center [601, 567] width 71 height 18
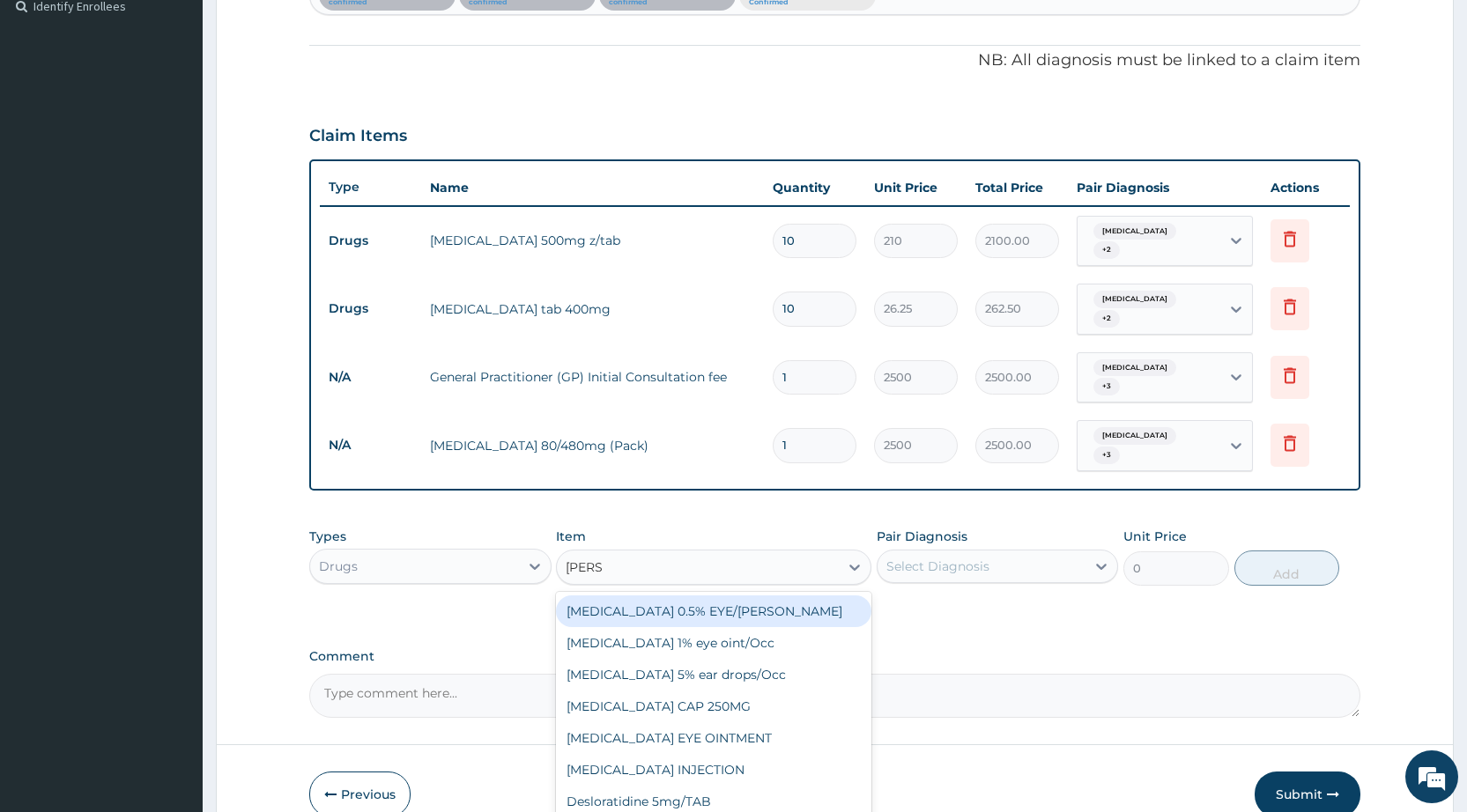
type input "LORAT"
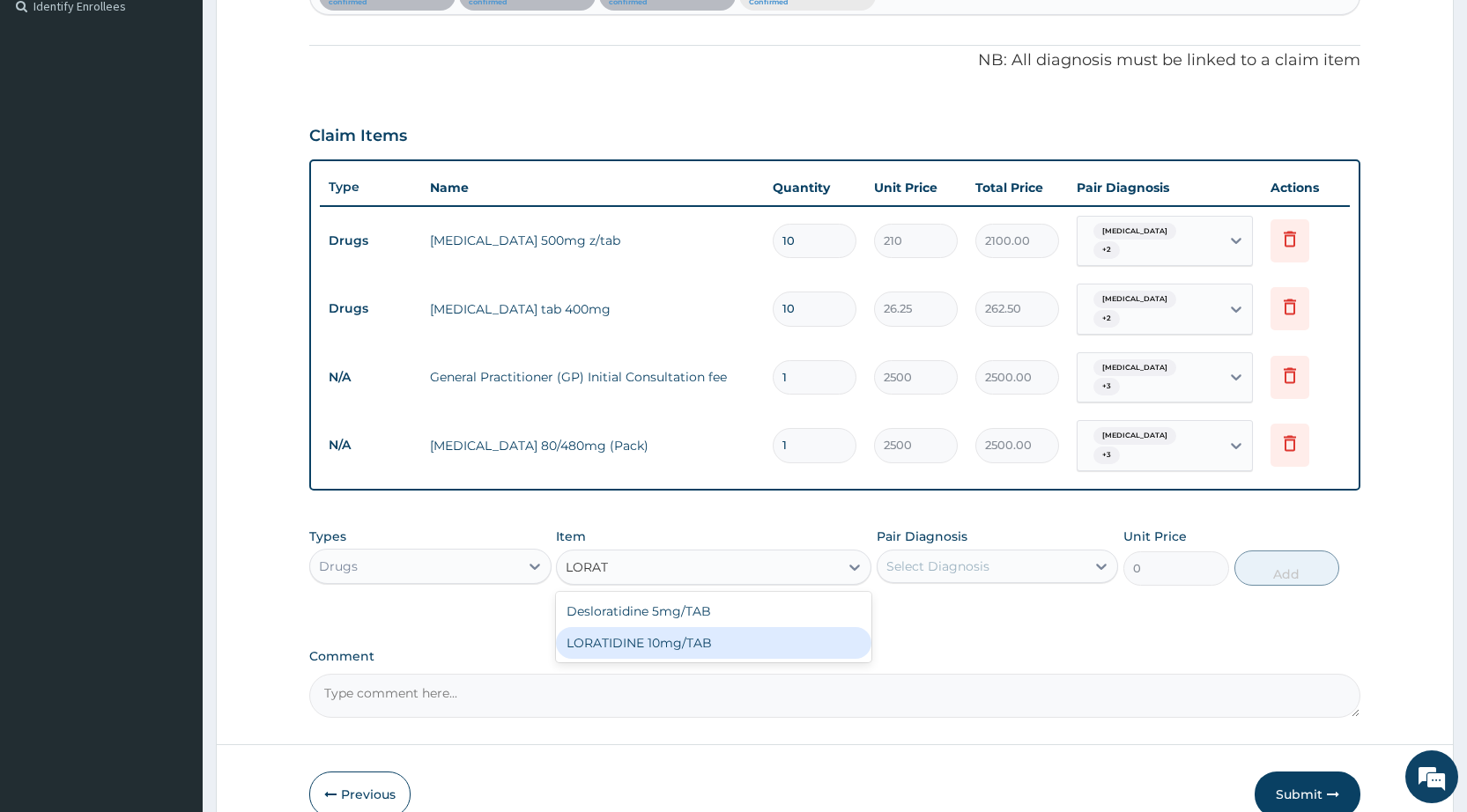
click at [717, 627] on div "LORATIDINE 10mg/TAB" at bounding box center [713, 642] width 315 height 31
type input "50"
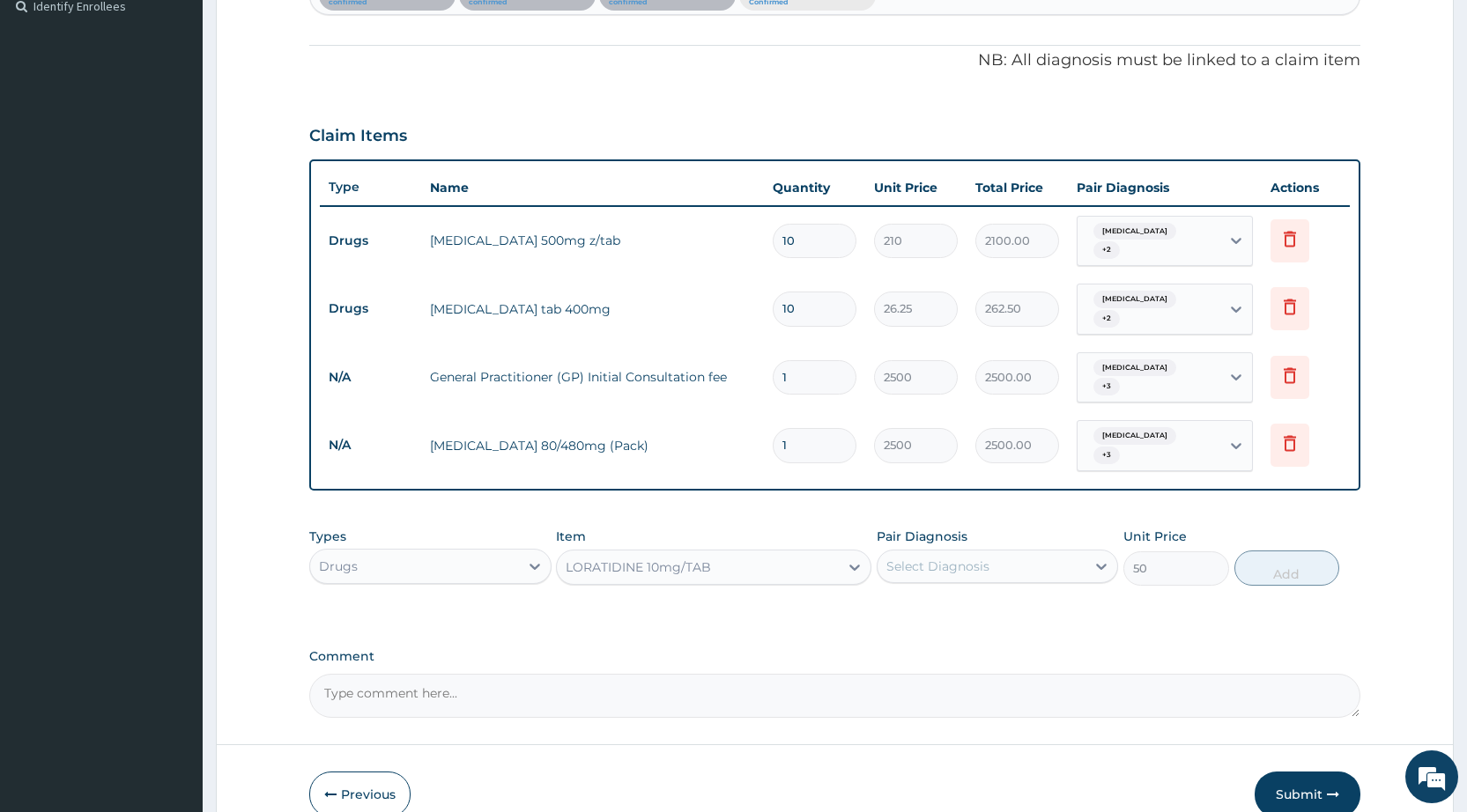
click at [893, 557] on div "Select Diagnosis" at bounding box center [937, 566] width 103 height 18
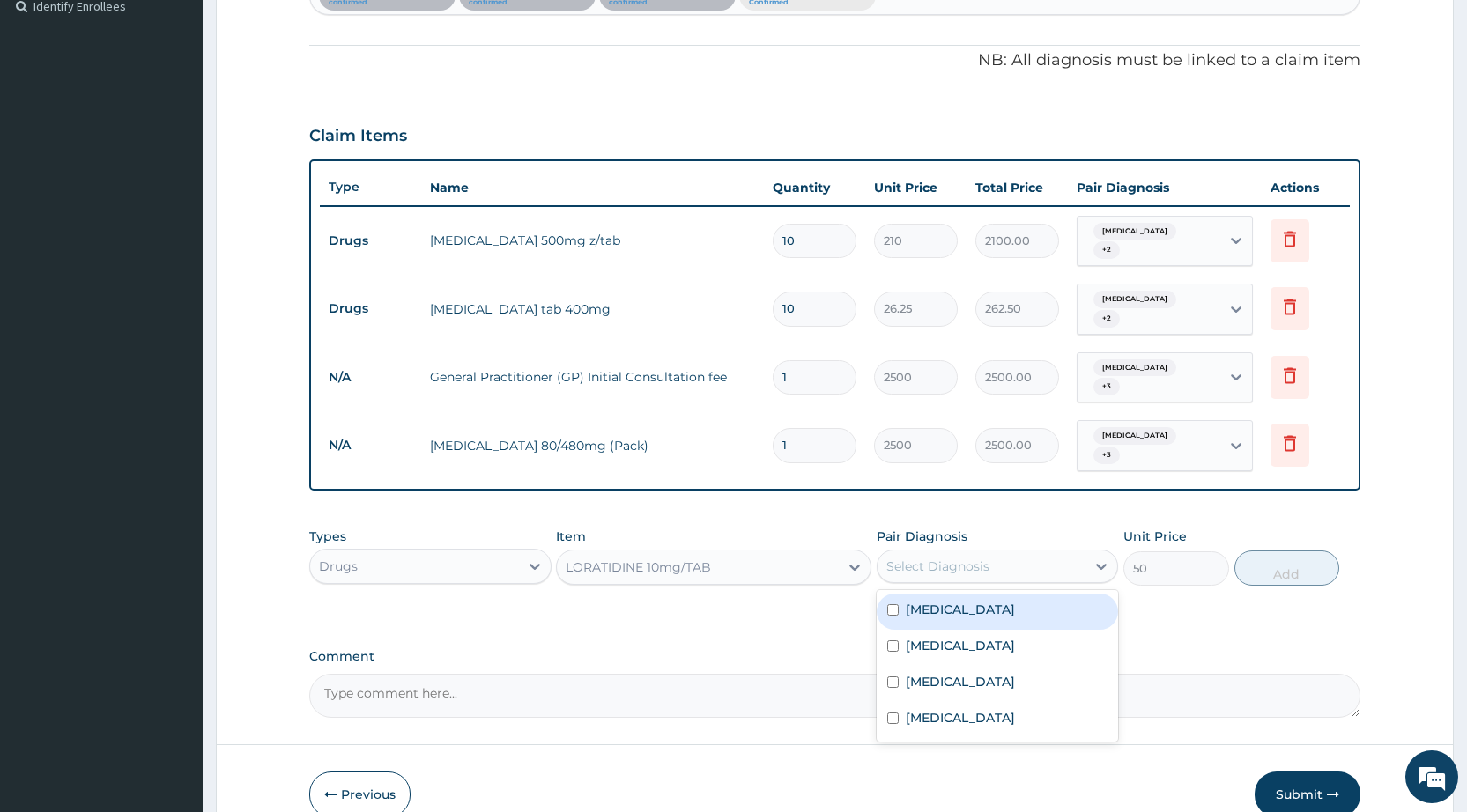
click at [892, 604] on input "checkbox" at bounding box center [893, 610] width 12 height 12
checkbox input "true"
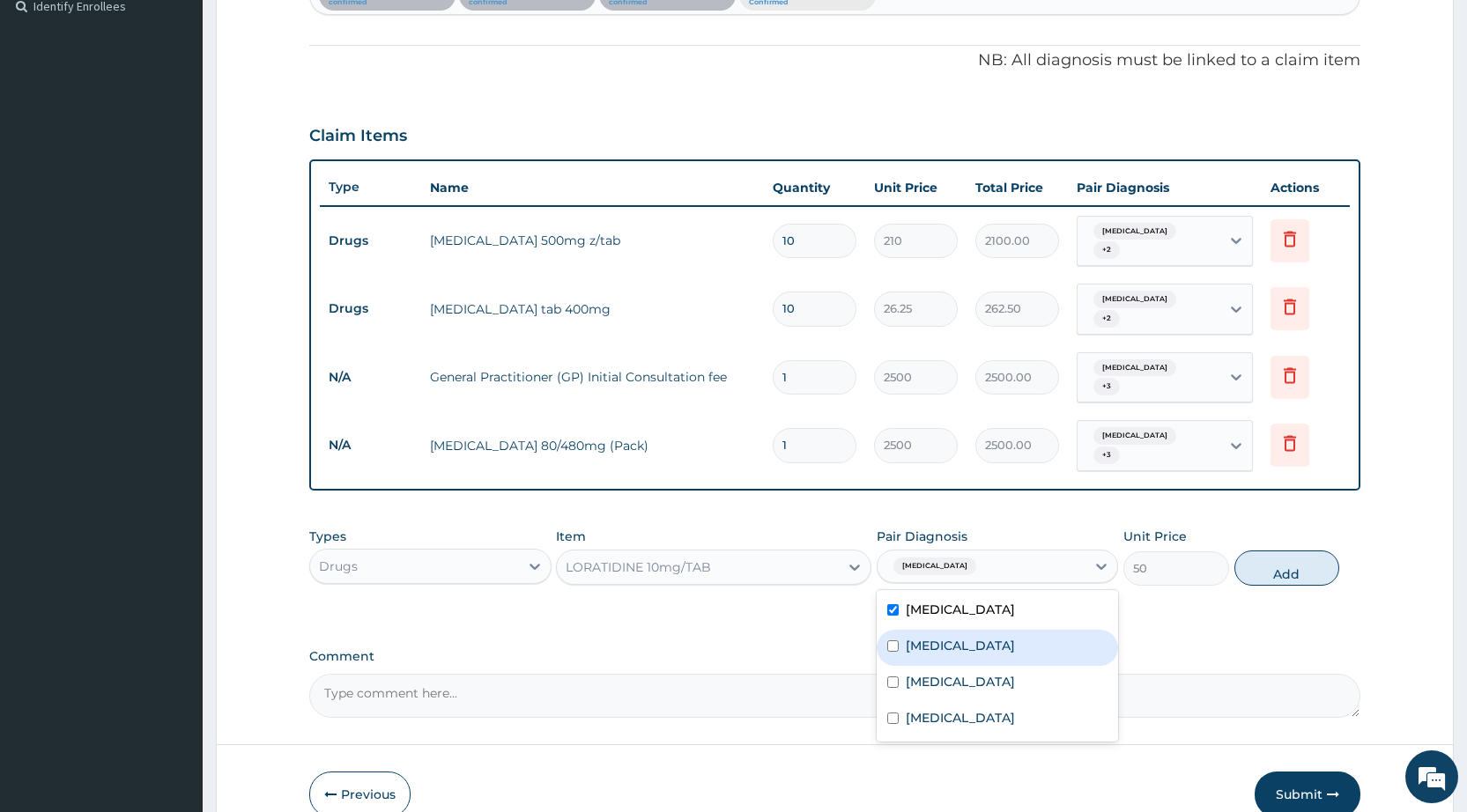
click at [894, 640] on input "checkbox" at bounding box center [893, 646] width 12 height 12
checkbox input "true"
click at [903, 666] on div "[MEDICAL_DATA]" at bounding box center [997, 684] width 241 height 36
checkbox input "true"
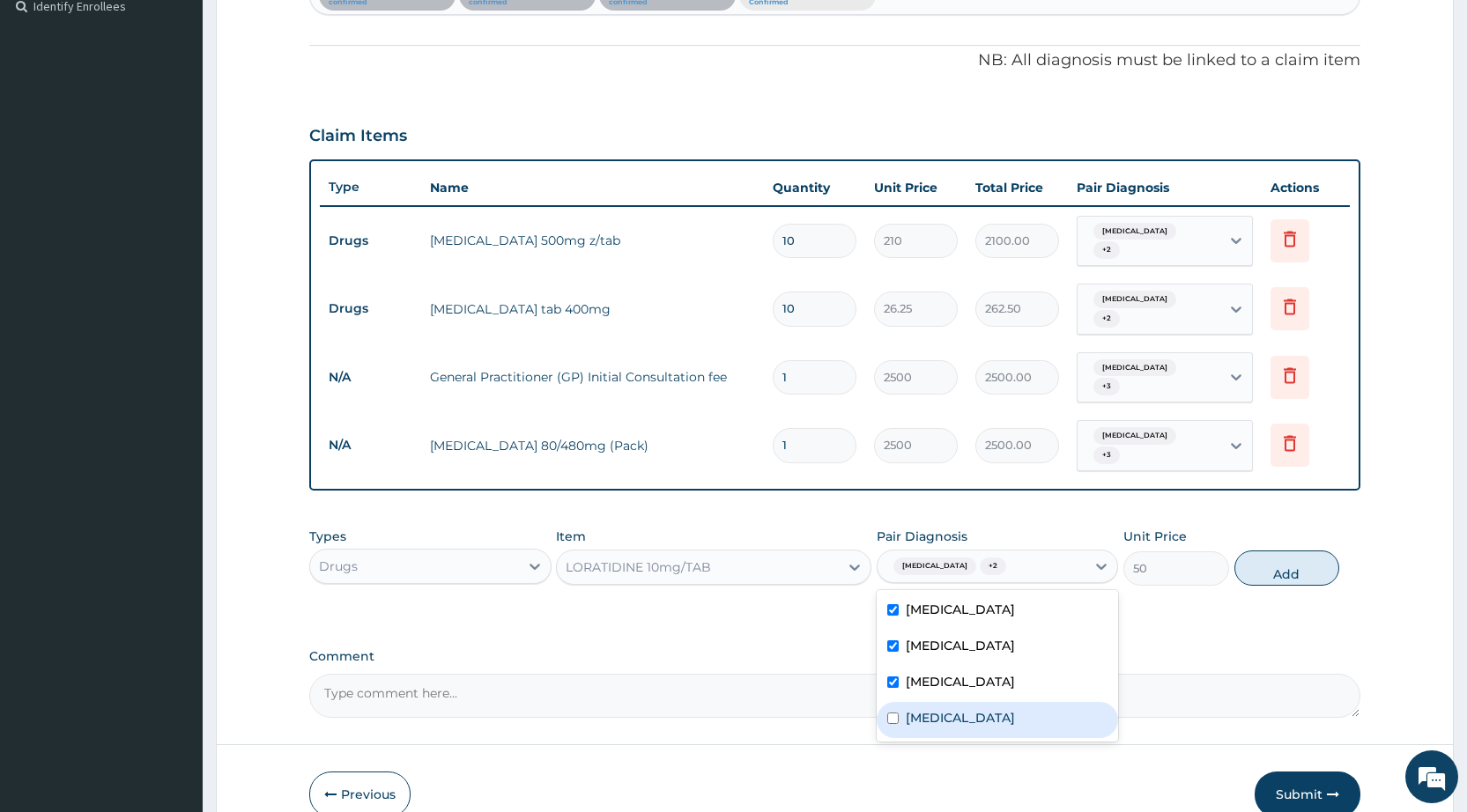
click at [899, 702] on div "[MEDICAL_DATA]" at bounding box center [997, 720] width 241 height 36
checkbox input "true"
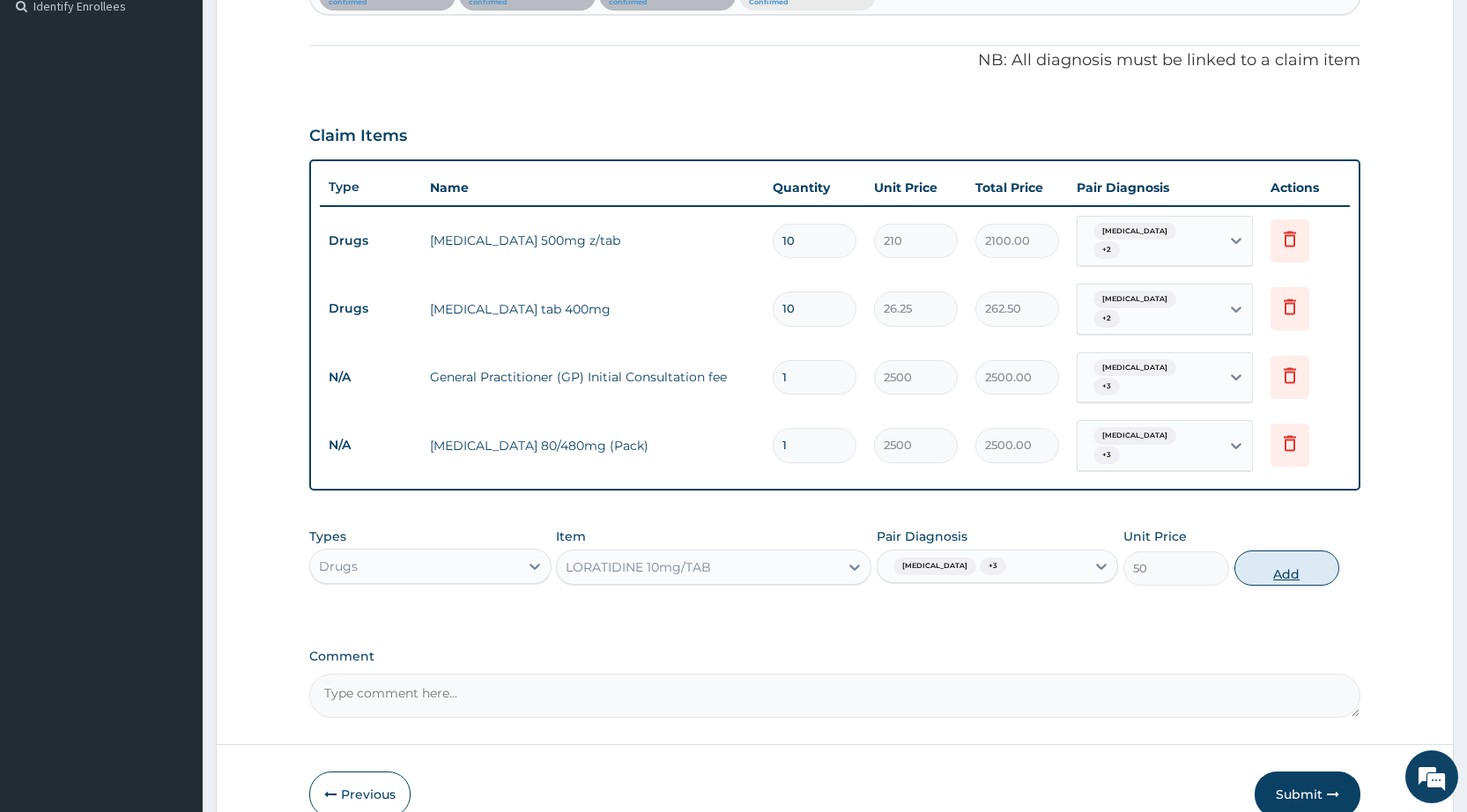
click at [1284, 550] on button "Add" at bounding box center [1286, 568] width 105 height 35
type input "0"
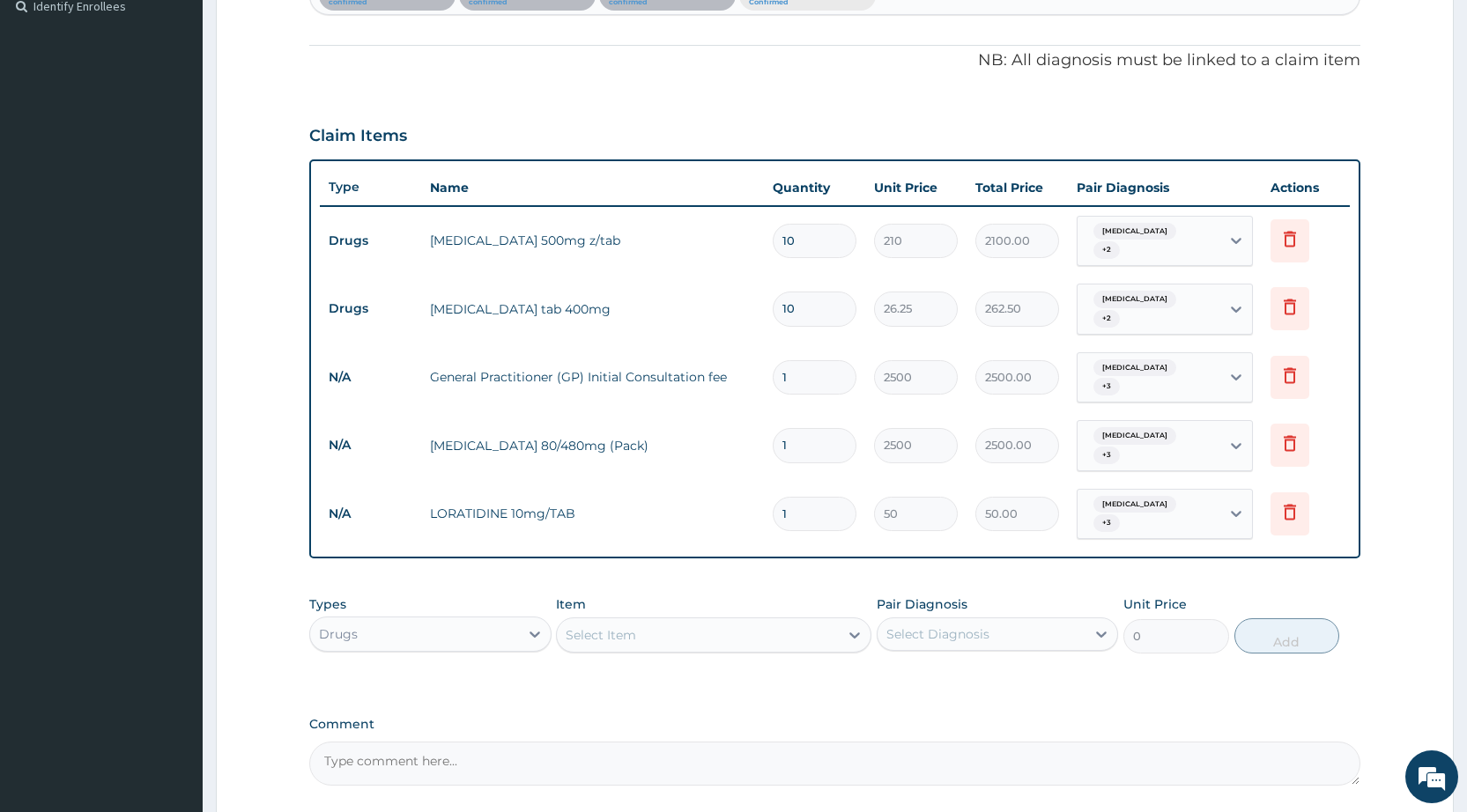
type input "0.00"
type input "7"
type input "350.00"
type input "7"
click at [642, 621] on div "Select Item" at bounding box center [697, 634] width 282 height 28
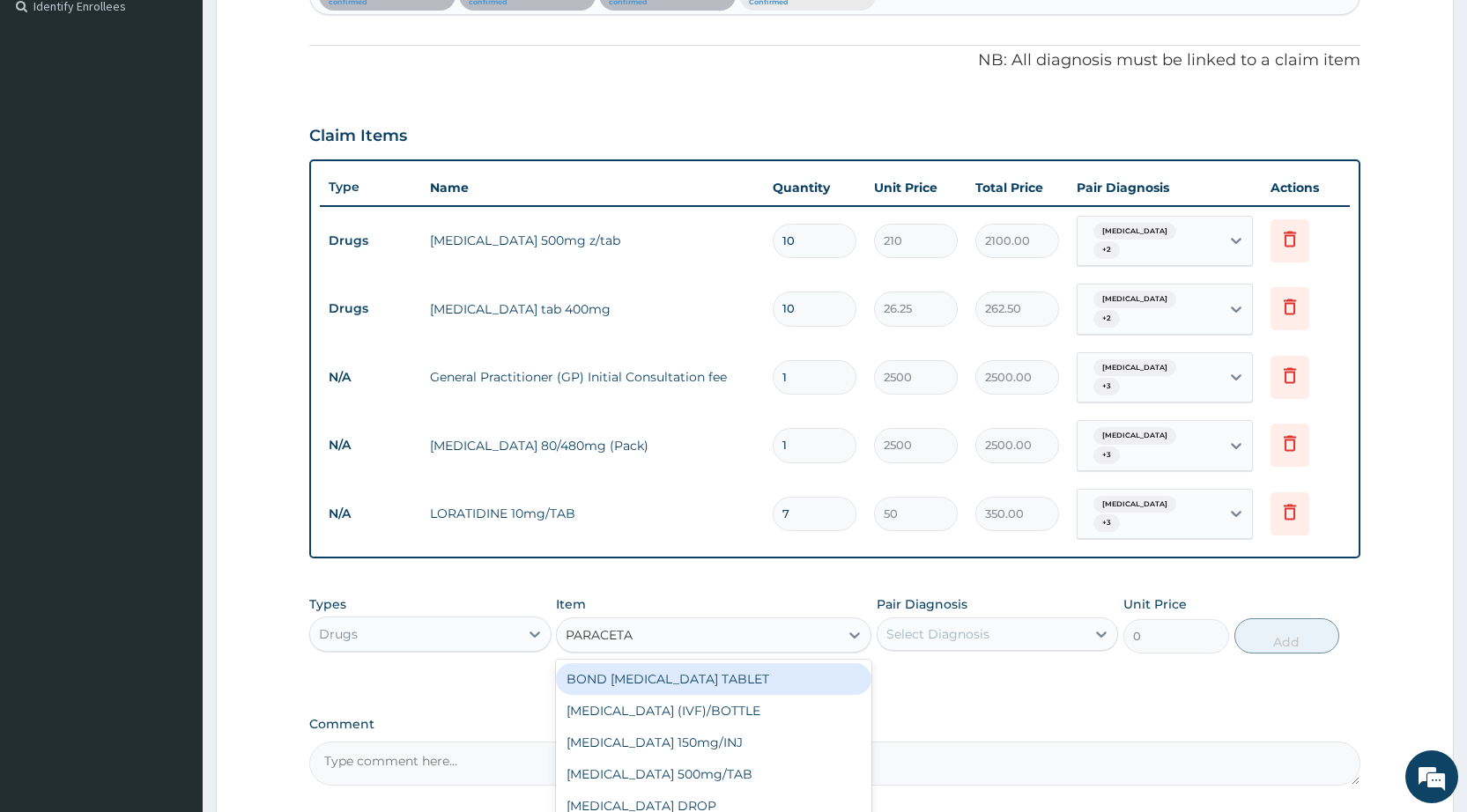
type input "PARACETAM"
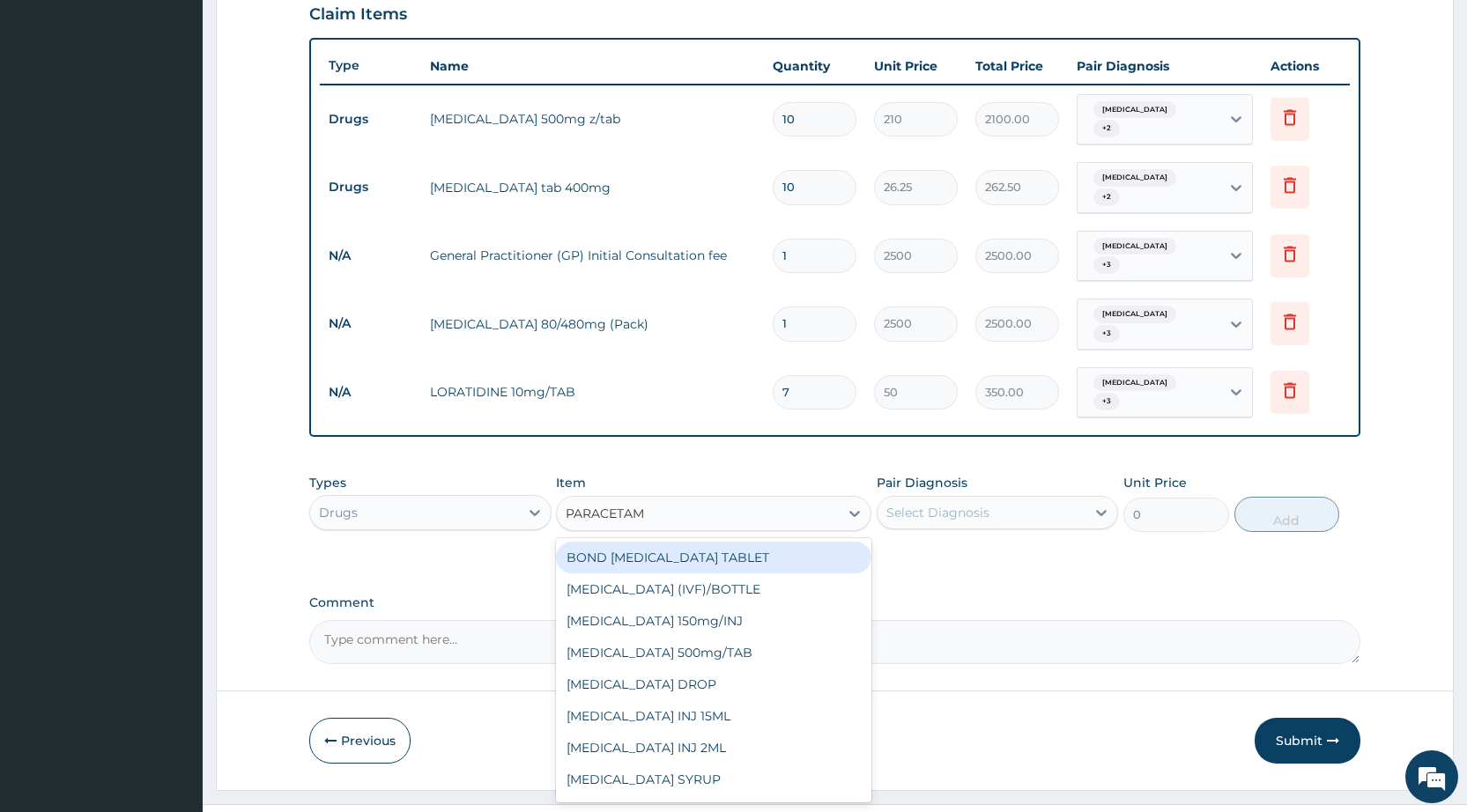
scroll to position [60, 0]
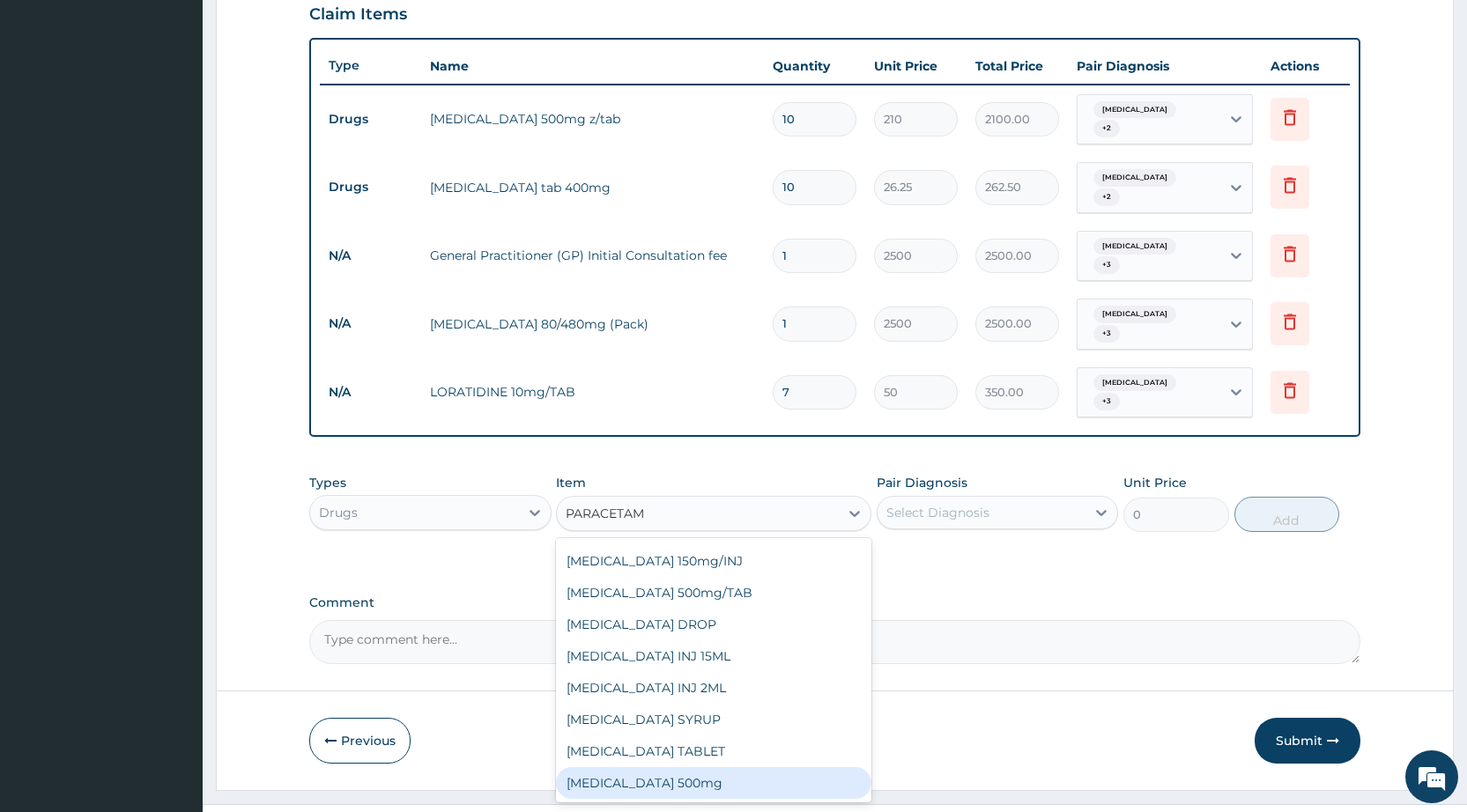
drag, startPoint x: 723, startPoint y: 740, endPoint x: 746, endPoint y: 687, distance: 57.8
click at [723, 767] on div "[MEDICAL_DATA] 500mg" at bounding box center [713, 783] width 315 height 31
type input "30"
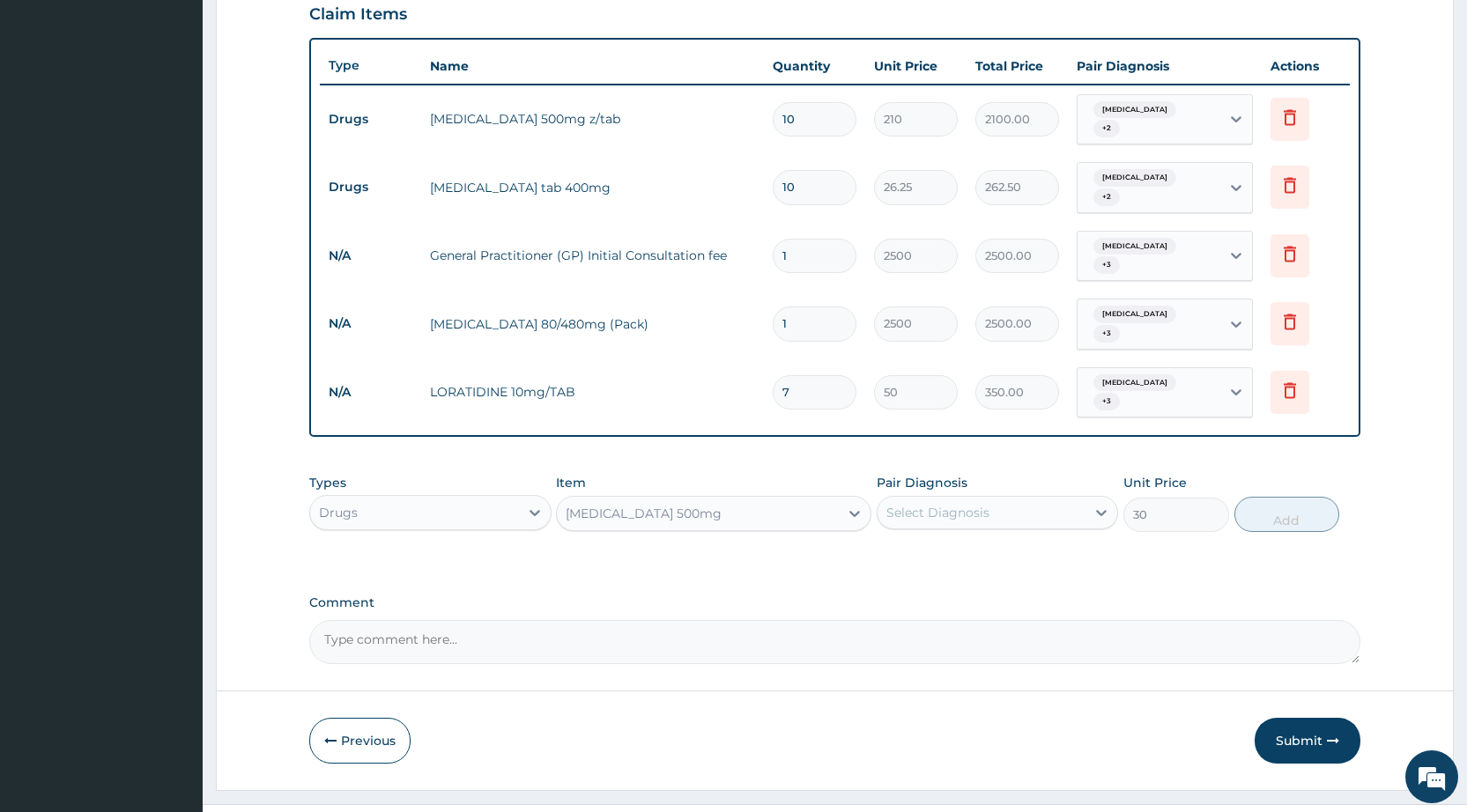
click at [913, 498] on div "Select Diagnosis" at bounding box center [981, 512] width 208 height 28
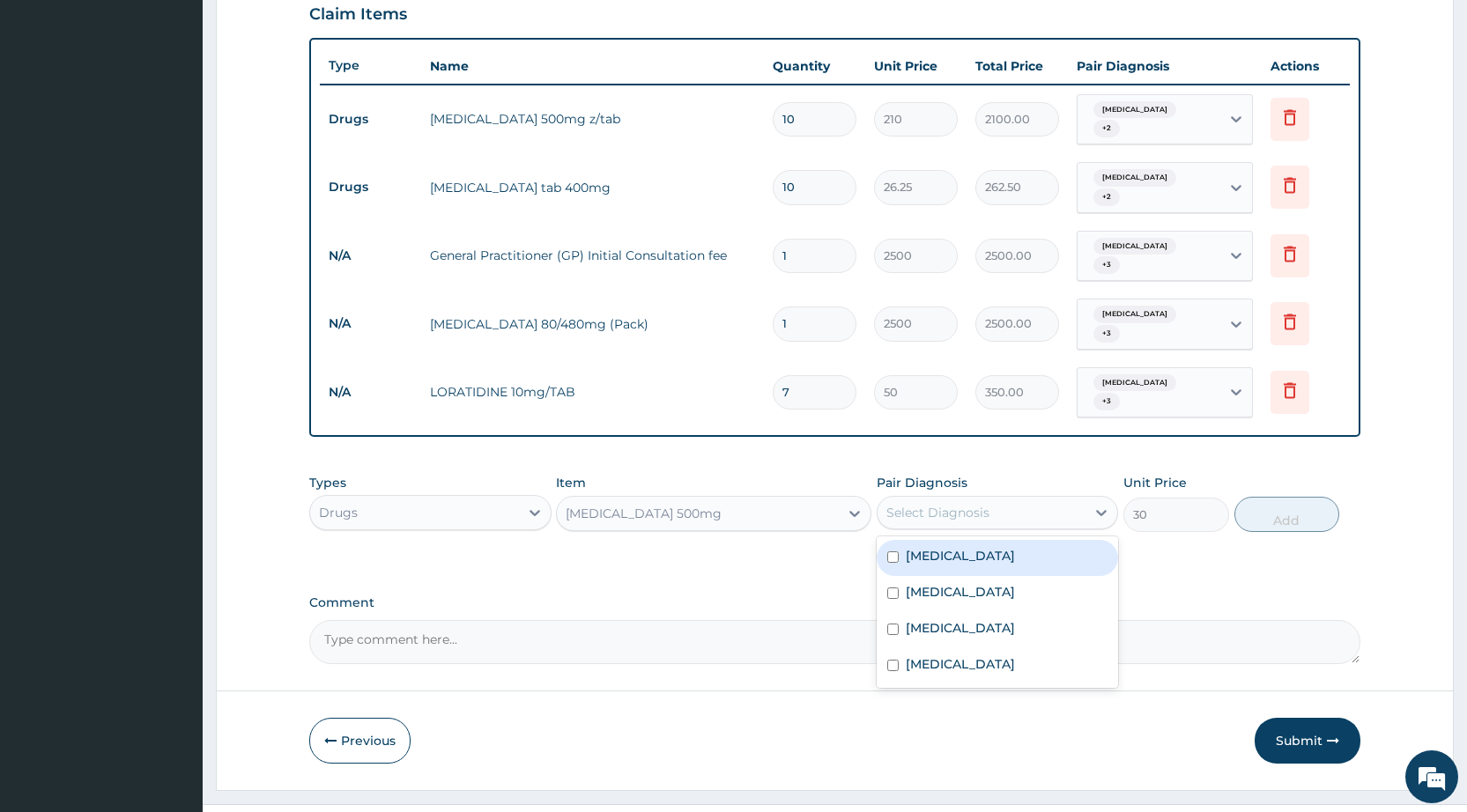
click at [947, 498] on div "Select Diagnosis" at bounding box center [981, 512] width 208 height 28
click at [917, 576] on div "[MEDICAL_DATA]" at bounding box center [997, 593] width 241 height 36
checkbox input "true"
click at [939, 547] on label "[MEDICAL_DATA]" at bounding box center [960, 556] width 109 height 18
checkbox input "true"
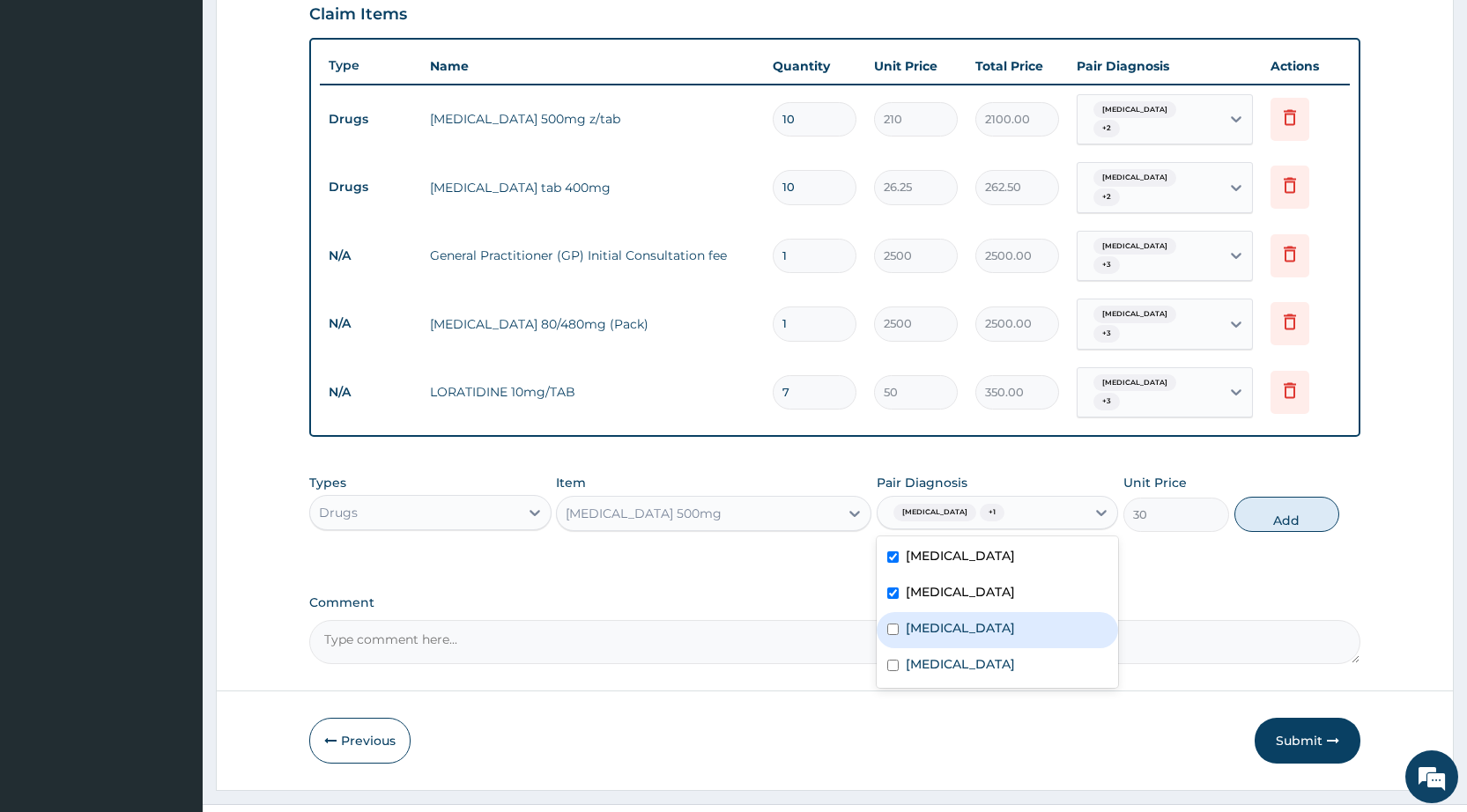
click at [908, 619] on label "[MEDICAL_DATA]" at bounding box center [960, 628] width 109 height 18
checkbox input "true"
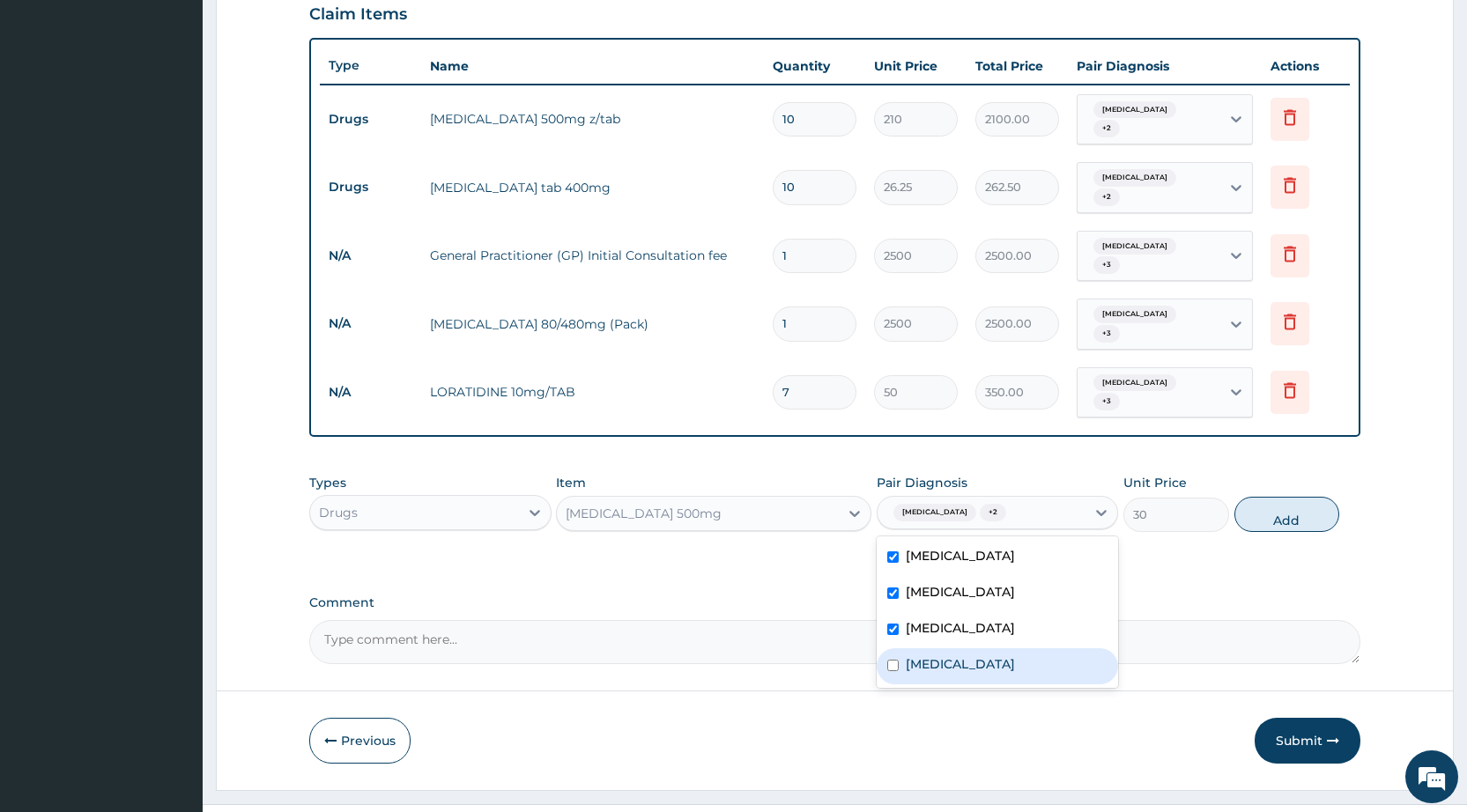
drag, startPoint x: 900, startPoint y: 634, endPoint x: 923, endPoint y: 610, distance: 33.2
click at [917, 648] on div "[MEDICAL_DATA]" at bounding box center [997, 666] width 241 height 36
checkbox input "true"
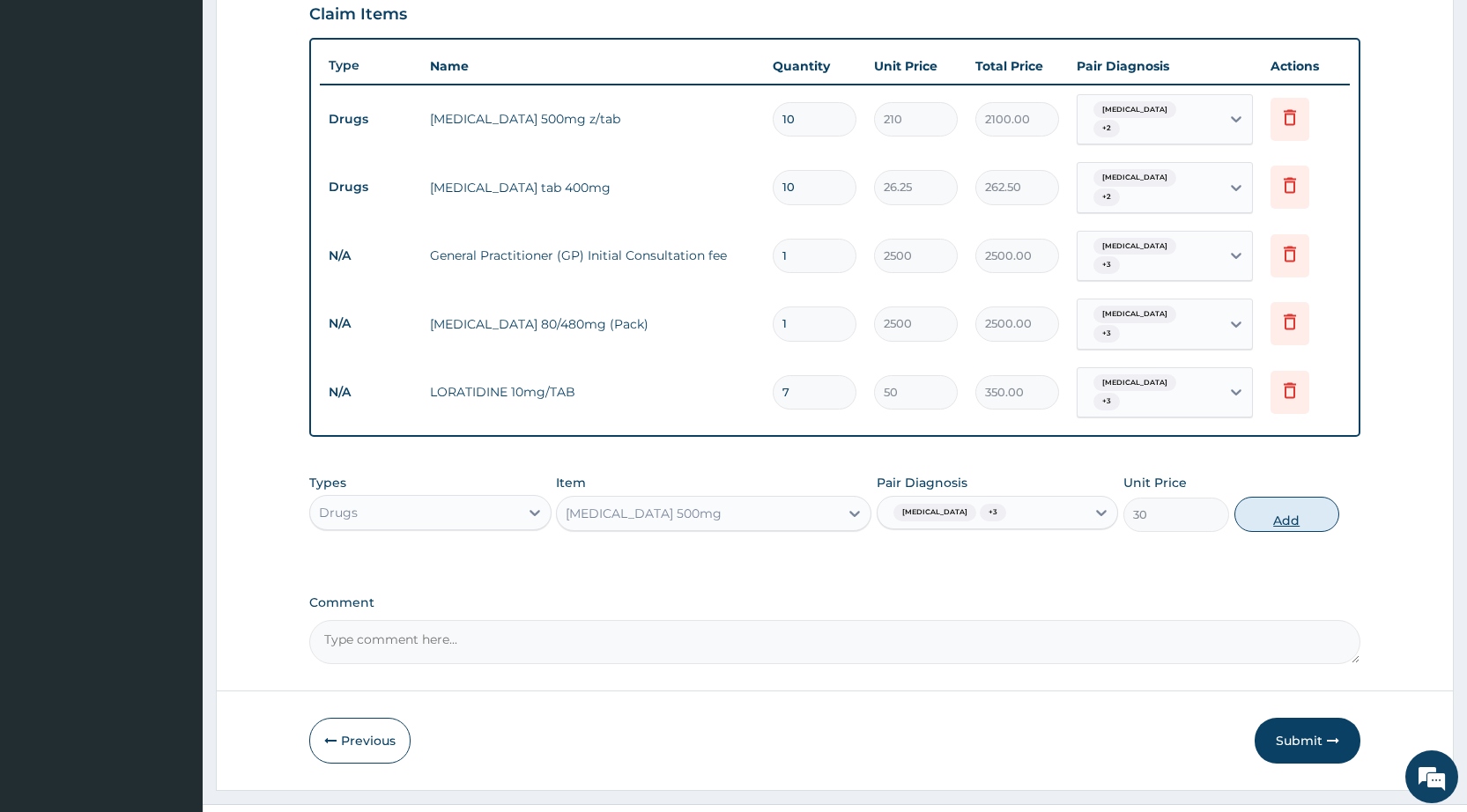
click at [1258, 496] on button "Add" at bounding box center [1286, 514] width 105 height 35
type input "0"
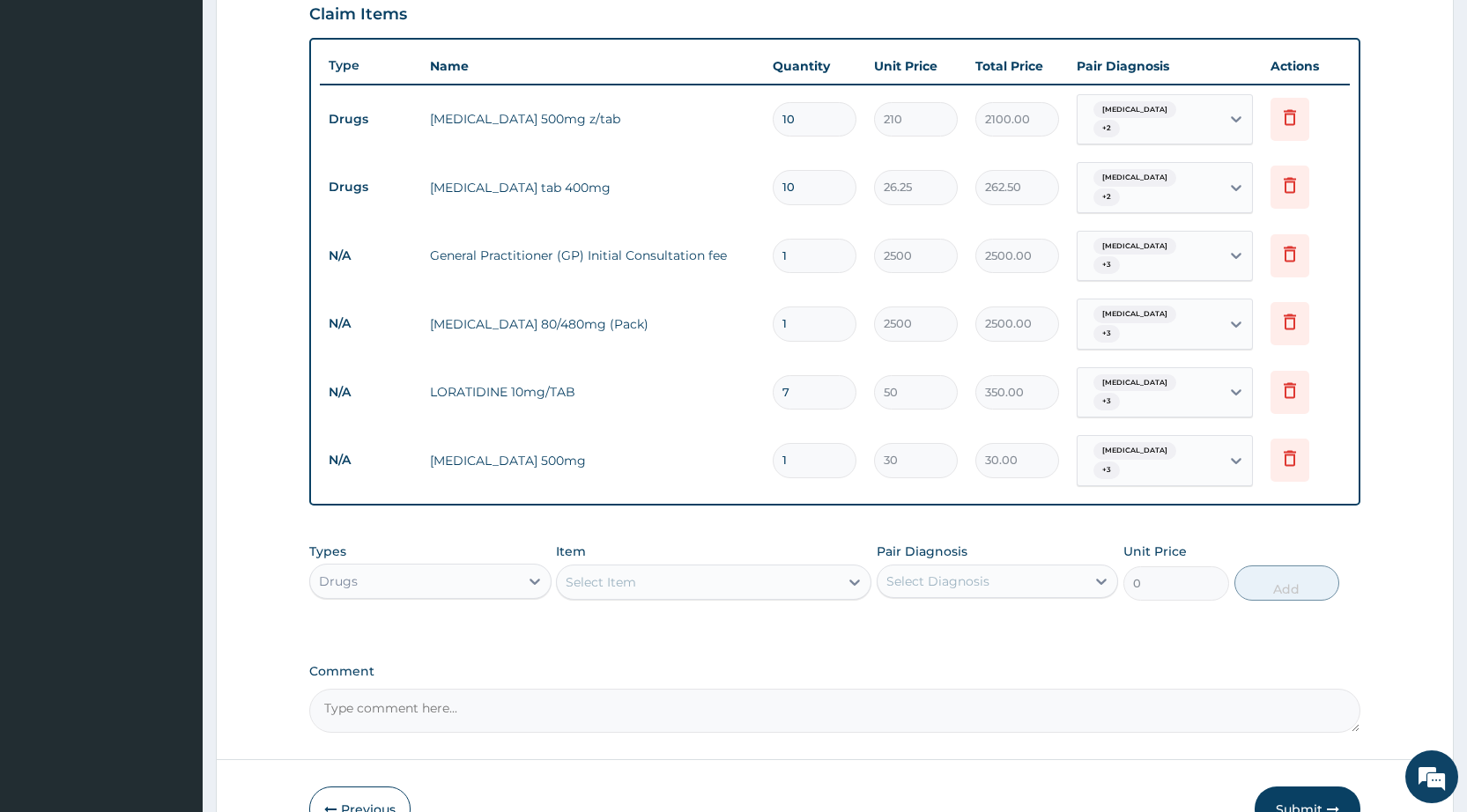
type input "19"
type input "570.00"
type input "1"
type input "30.00"
type input "18"
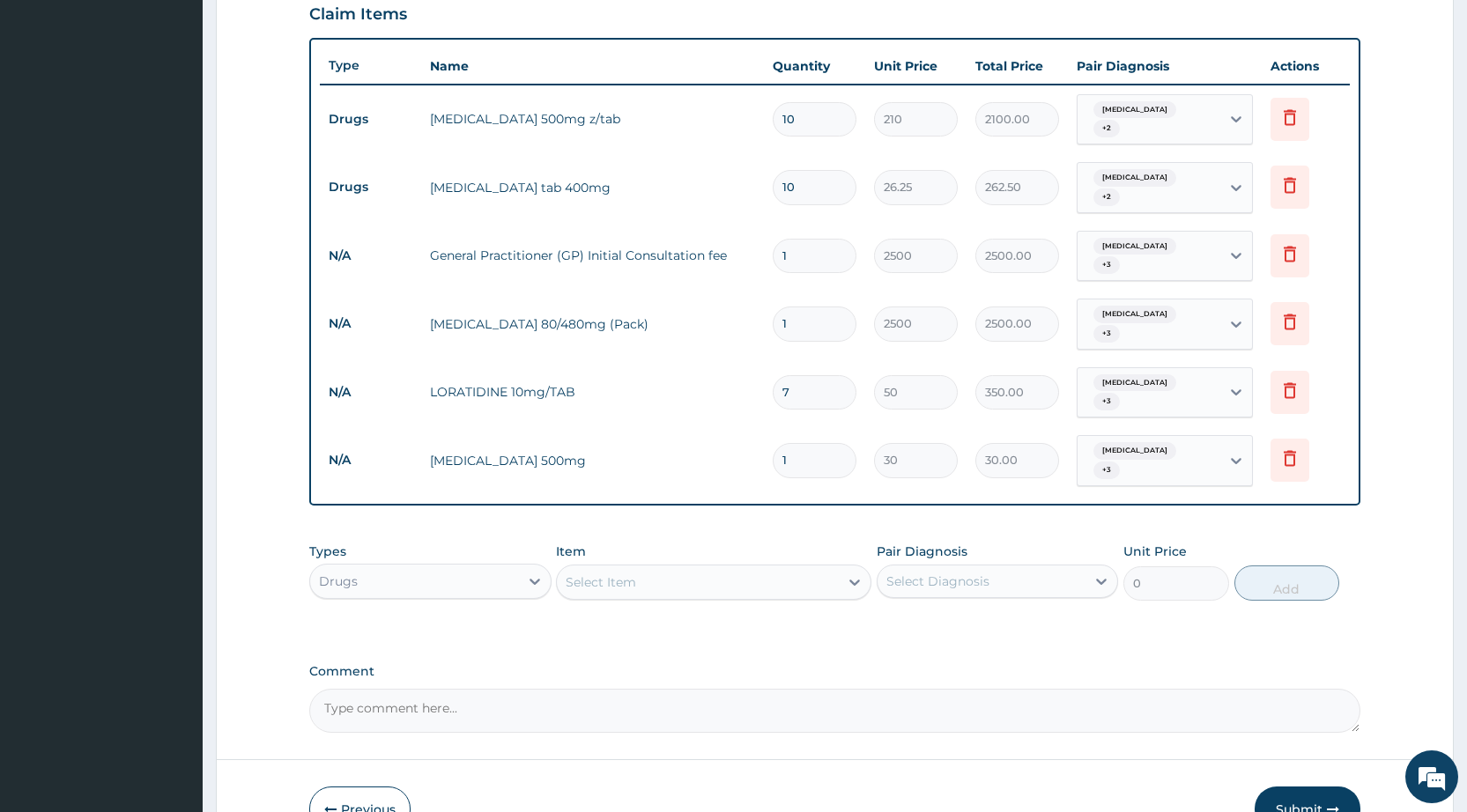
type input "540.00"
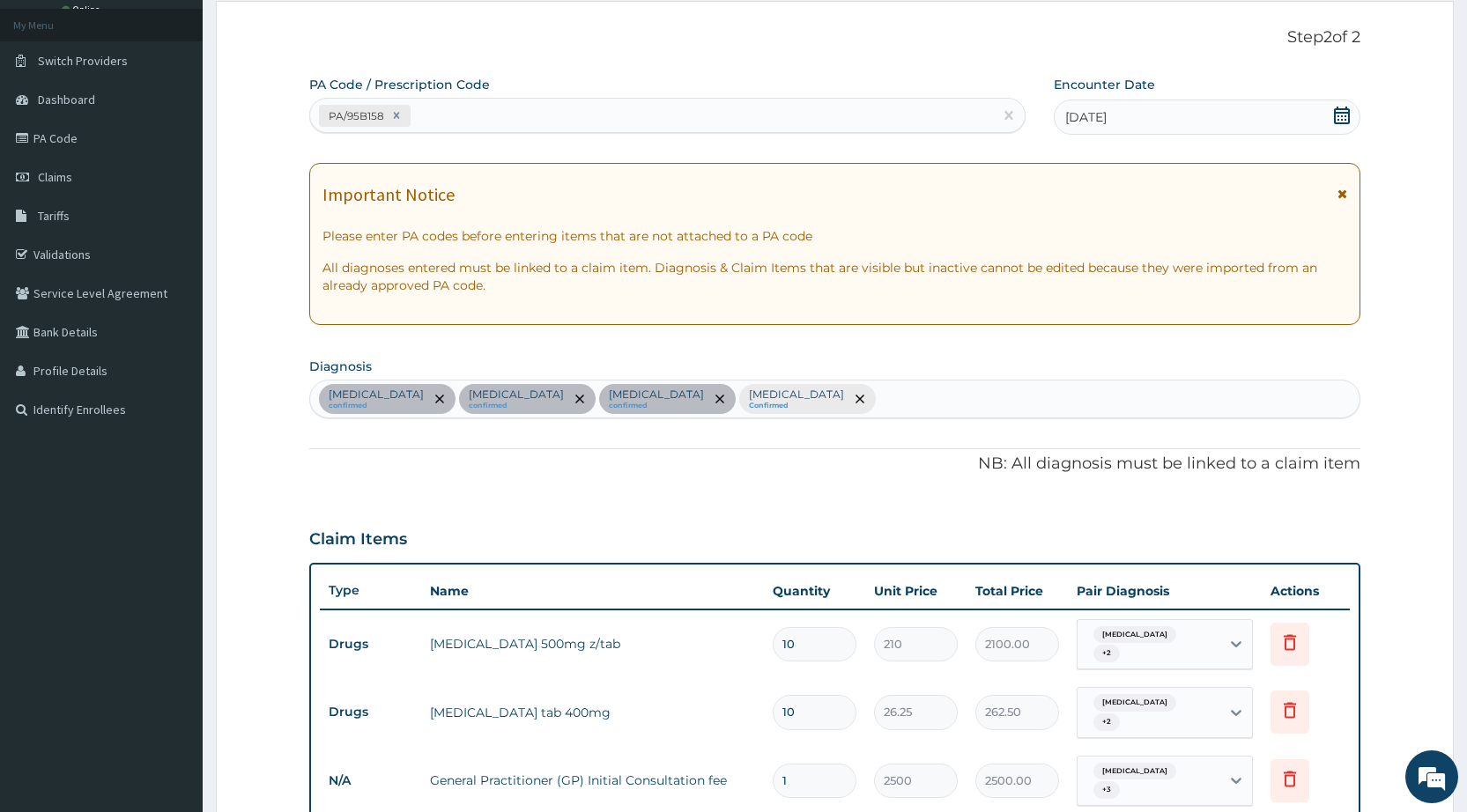
scroll to position [89, 0]
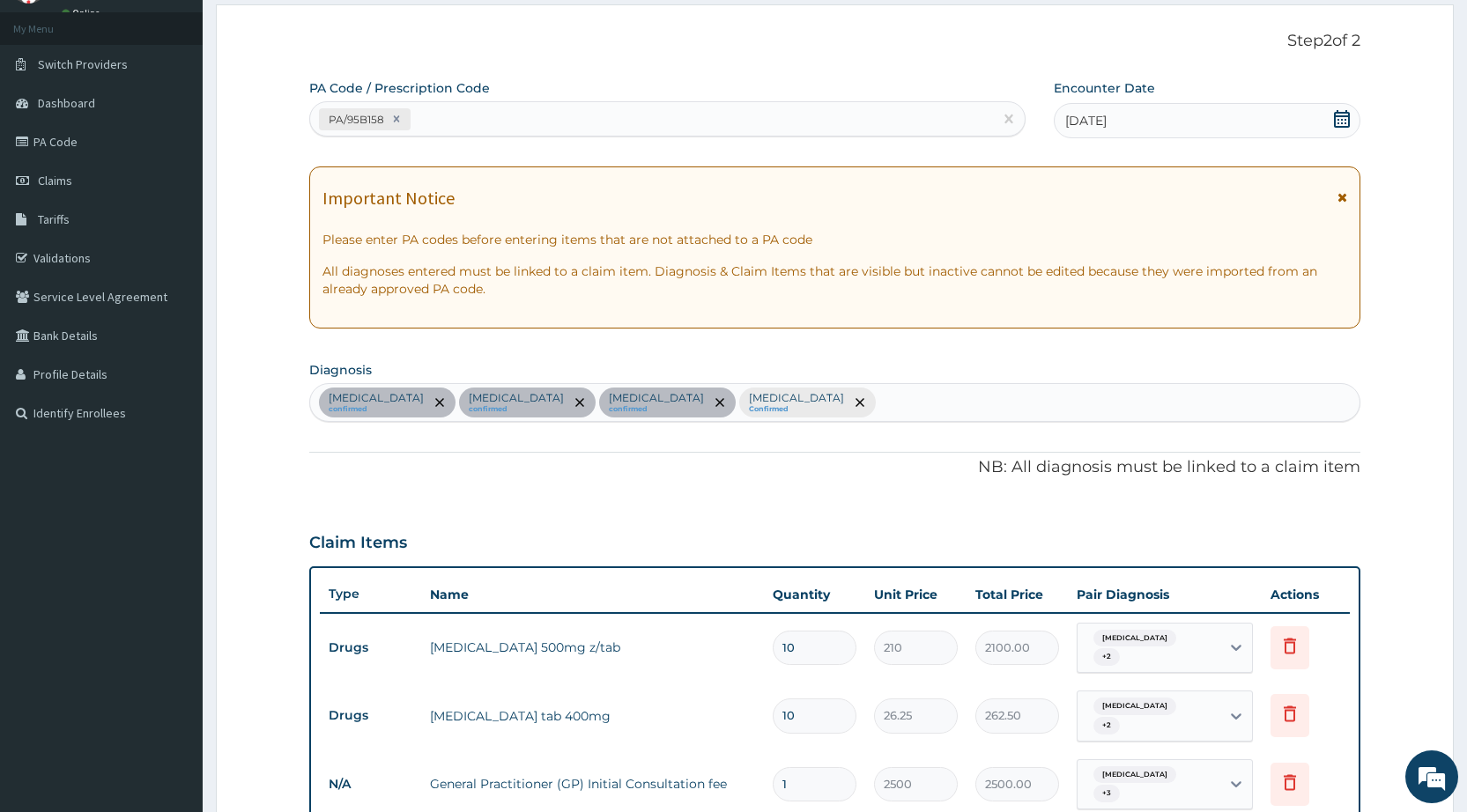
type input "18"
click at [788, 400] on div "[MEDICAL_DATA] confirmed [MEDICAL_DATA] confirmed [MEDICAL_DATA] confirmed [MED…" at bounding box center [834, 402] width 1049 height 37
type input "RHINIT"
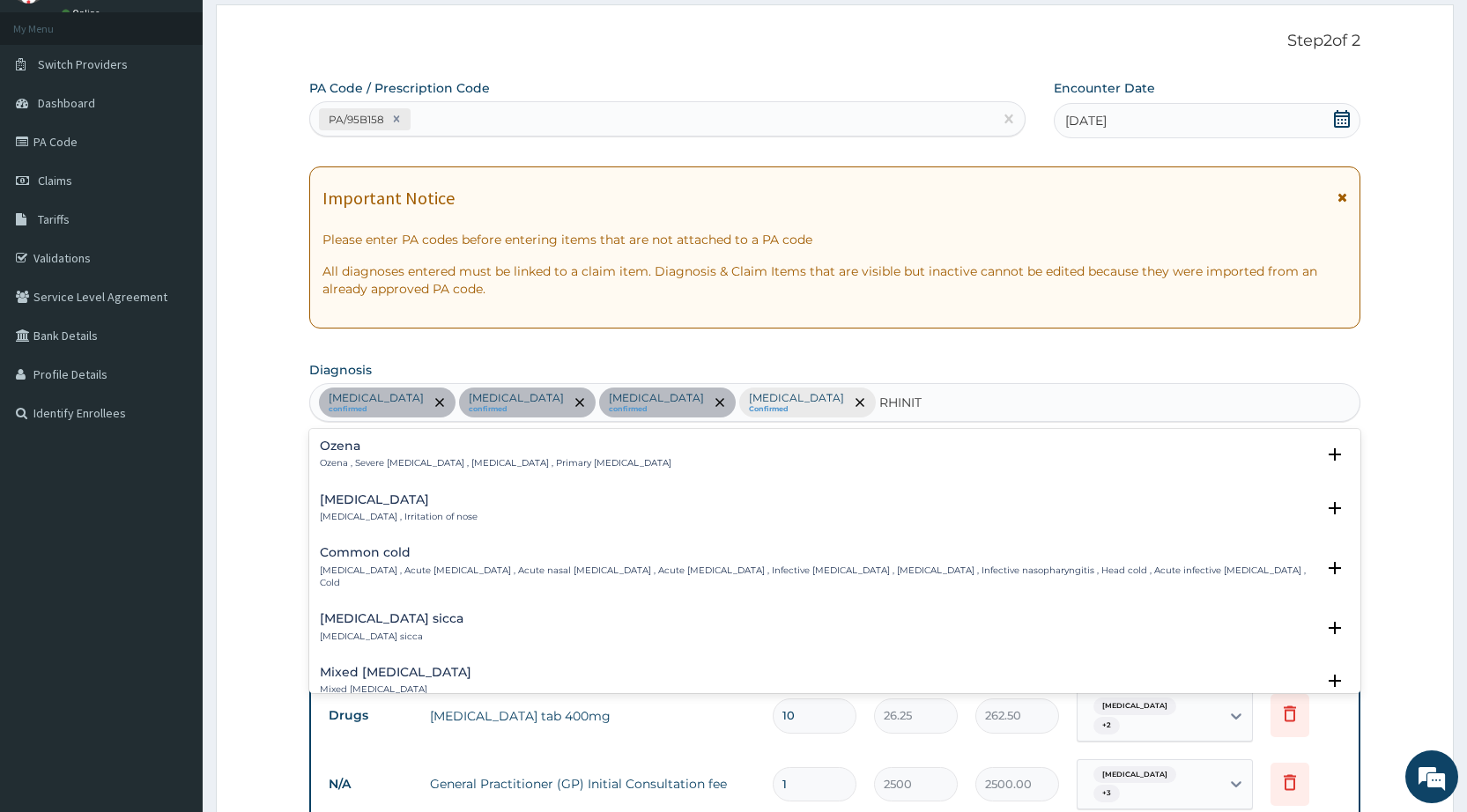
click at [372, 518] on p "[MEDICAL_DATA] , Irritation of nose" at bounding box center [398, 517] width 158 height 13
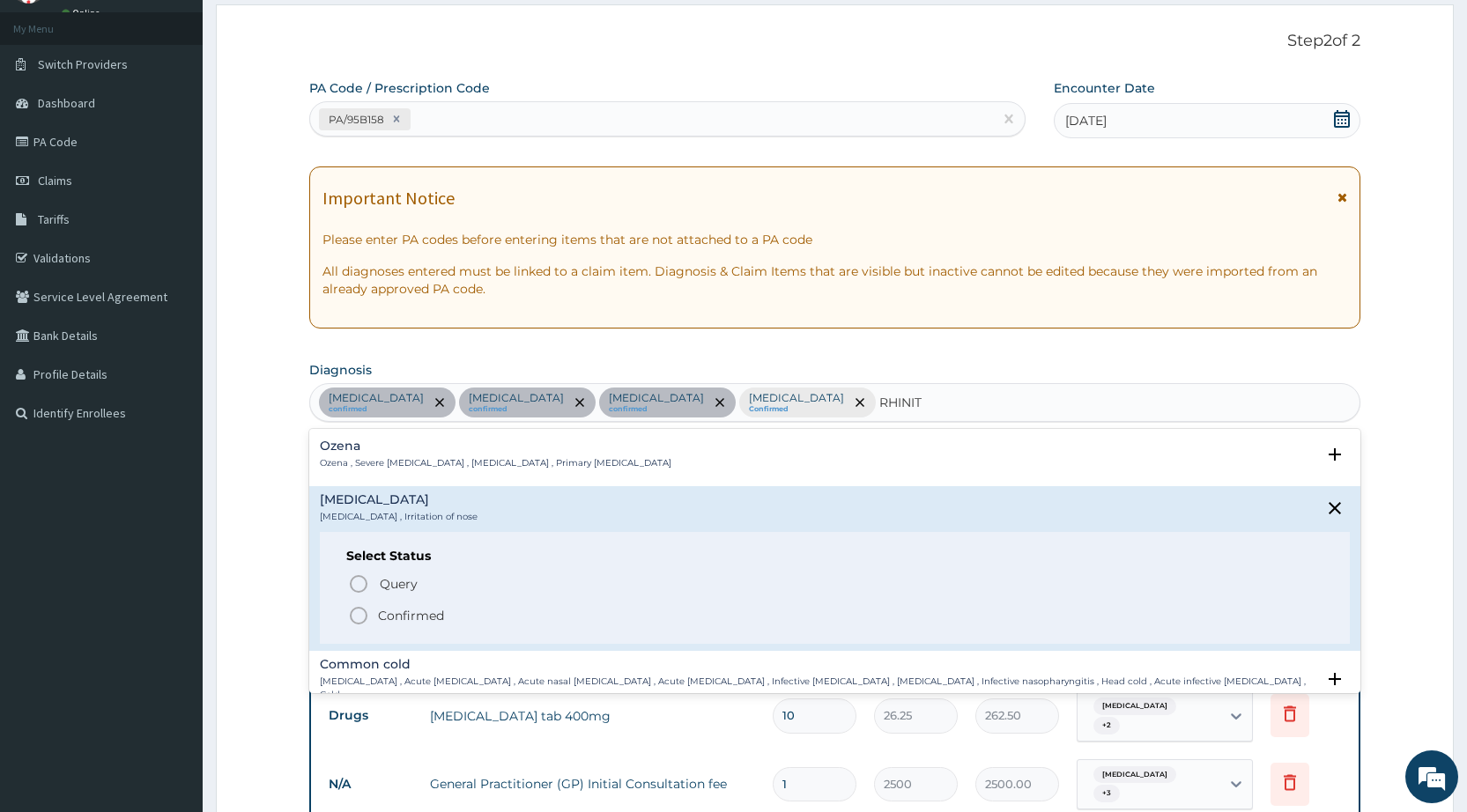
click at [353, 613] on icon "status option filled" at bounding box center [359, 616] width 22 height 22
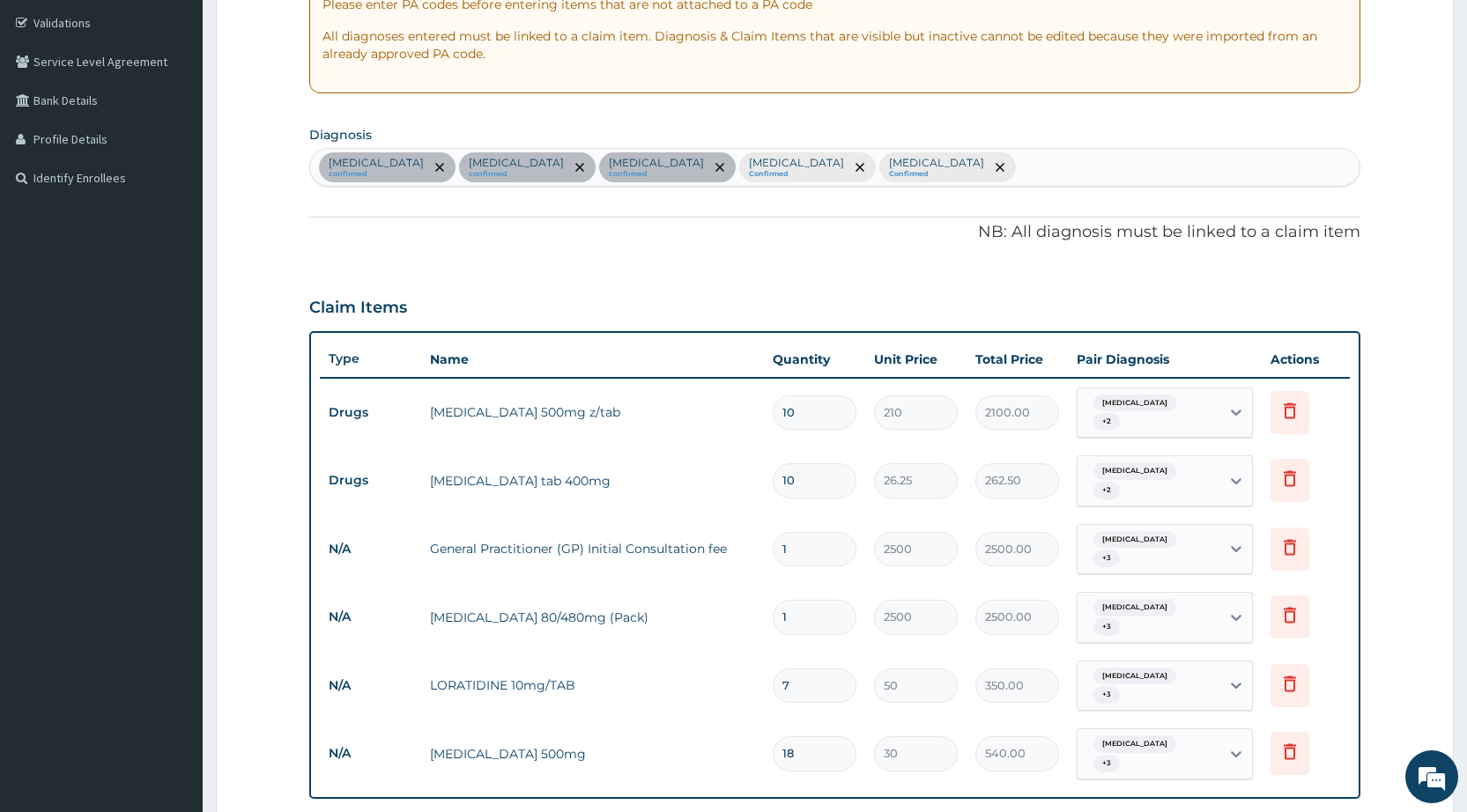
scroll to position [678, 0]
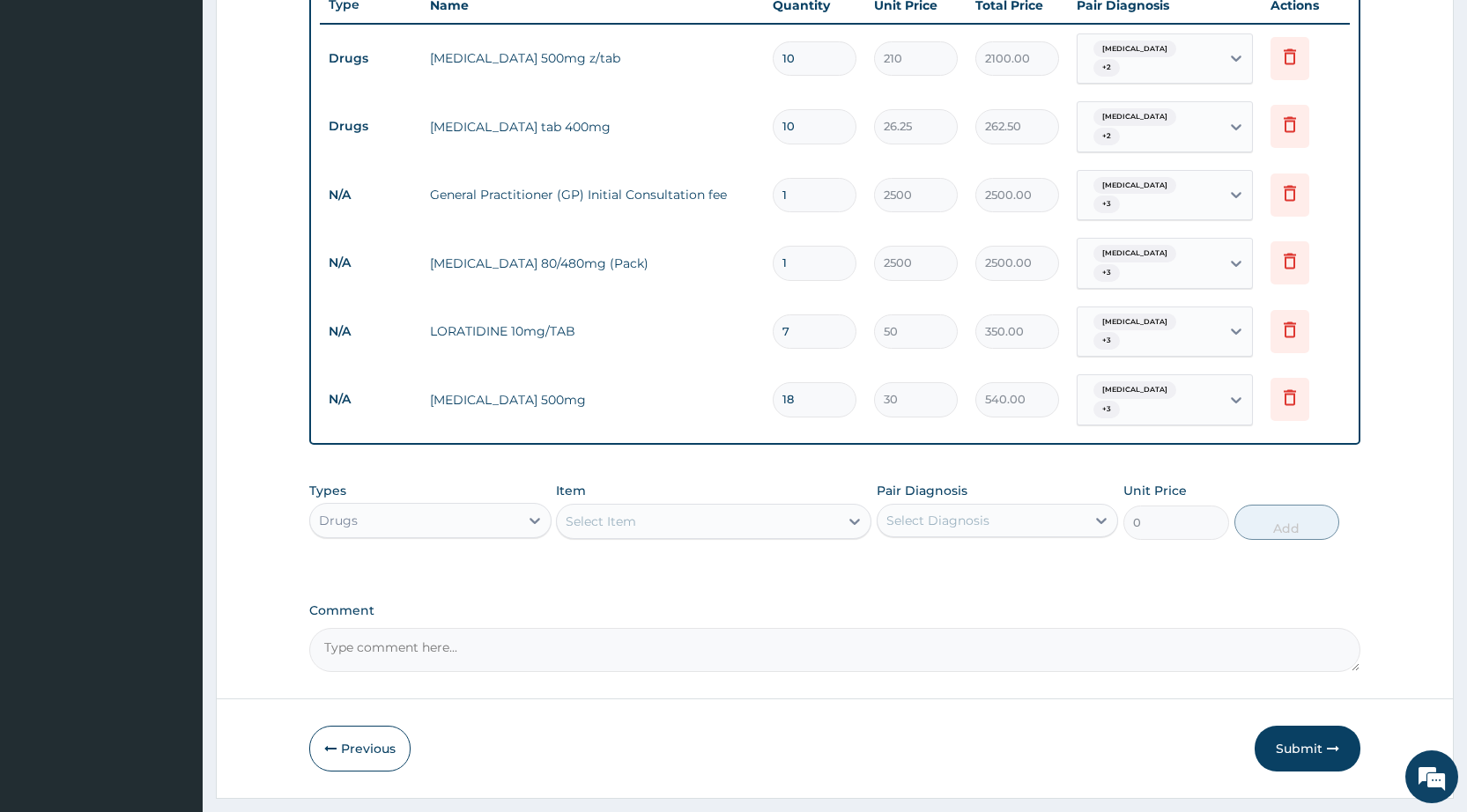
click at [1181, 316] on td "[MEDICAL_DATA] + 3" at bounding box center [1165, 331] width 194 height 69
click at [1180, 311] on div "[MEDICAL_DATA] + 3" at bounding box center [1146, 331] width 120 height 42
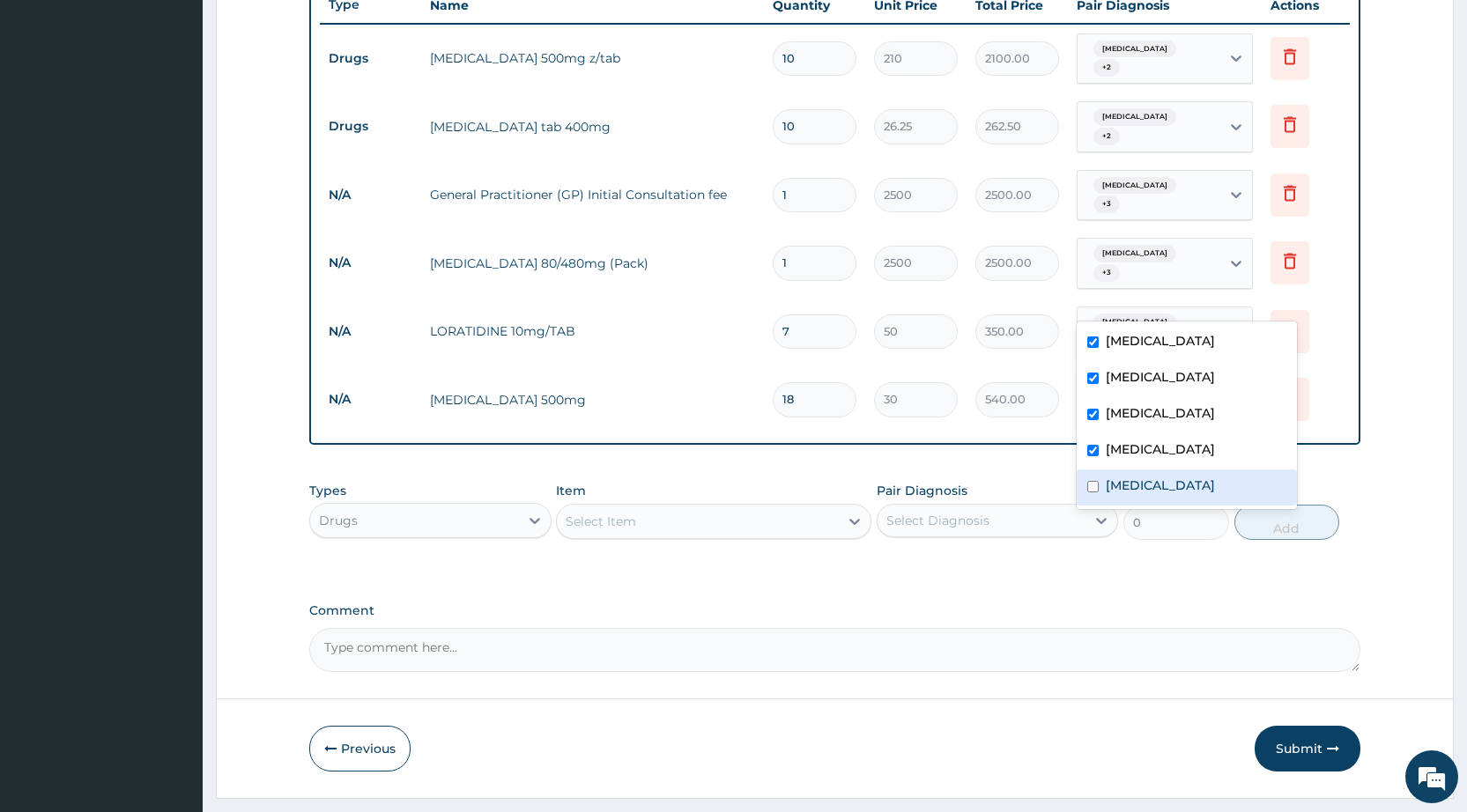
click at [1139, 484] on label "[MEDICAL_DATA]" at bounding box center [1160, 485] width 109 height 18
checkbox input "true"
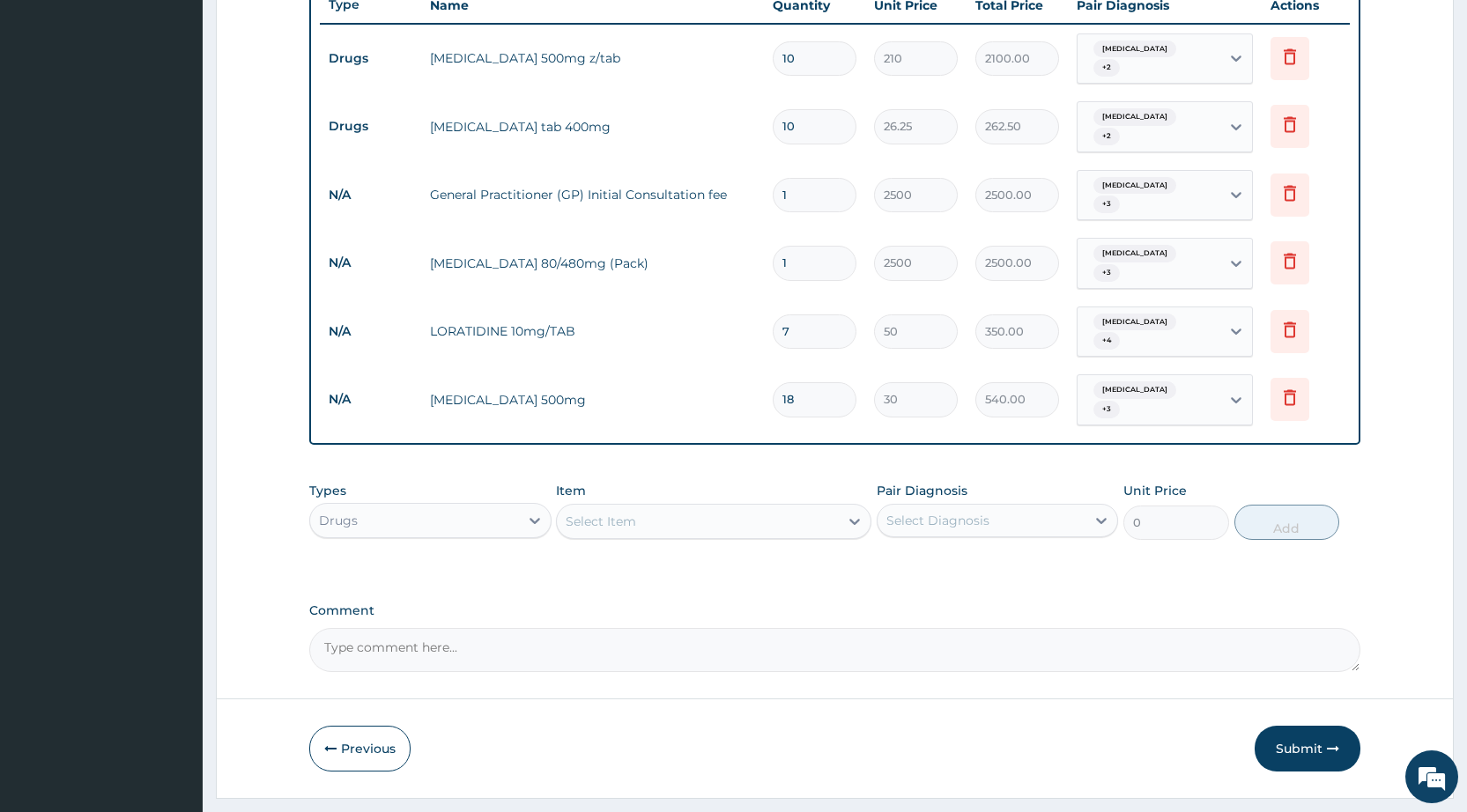
drag, startPoint x: 996, startPoint y: 411, endPoint x: 1345, endPoint y: 447, distance: 350.9
click at [1028, 419] on div "PA Code / Prescription Code PA/95B158 Encounter Date [DATE] Important Notice Pl…" at bounding box center [834, 80] width 1051 height 1182
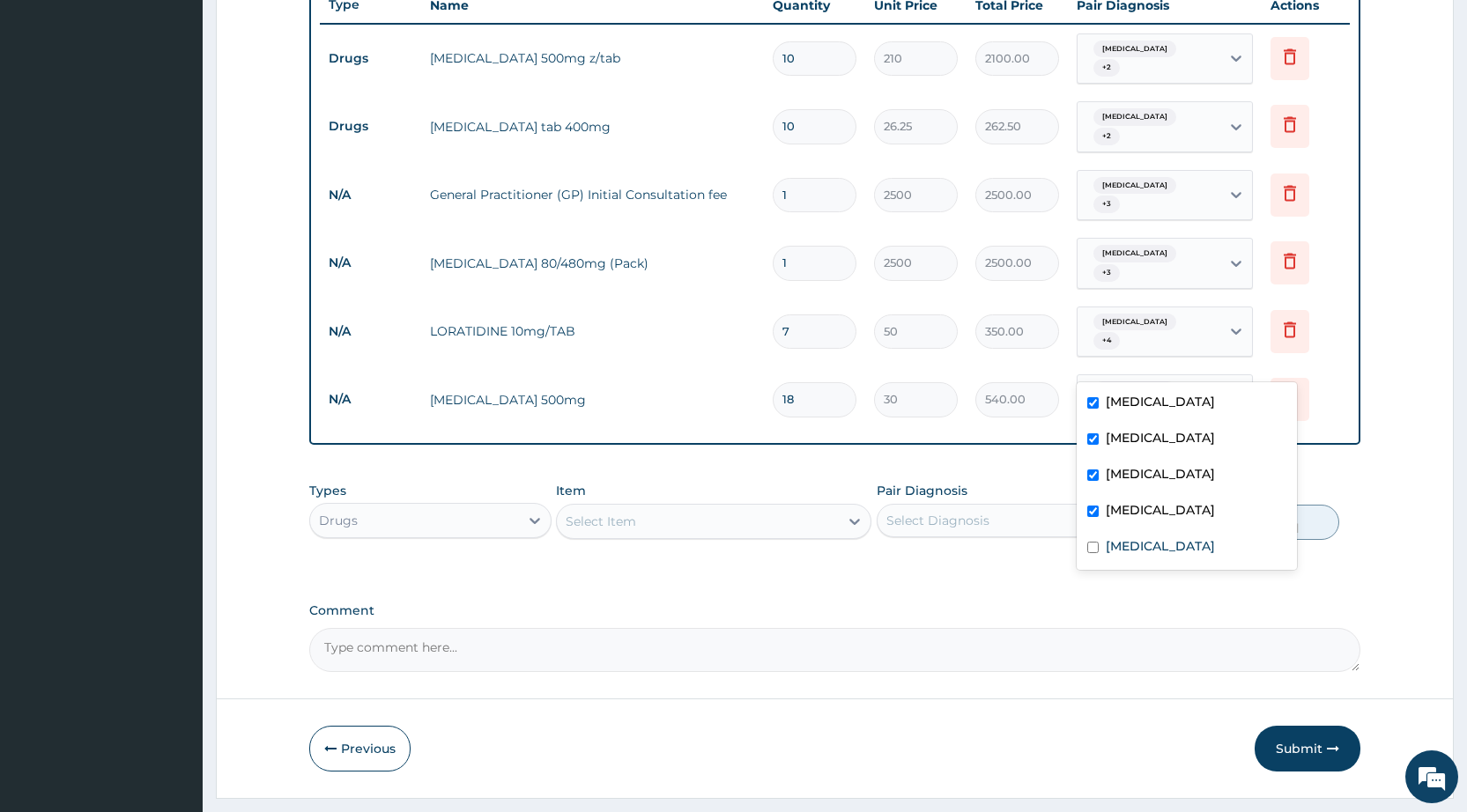
click at [1186, 379] on div "[MEDICAL_DATA] + 3" at bounding box center [1146, 399] width 120 height 42
click at [1100, 541] on div "[MEDICAL_DATA]" at bounding box center [1186, 548] width 220 height 36
checkbox input "true"
click at [1142, 245] on span "[MEDICAL_DATA]" at bounding box center [1134, 254] width 82 height 18
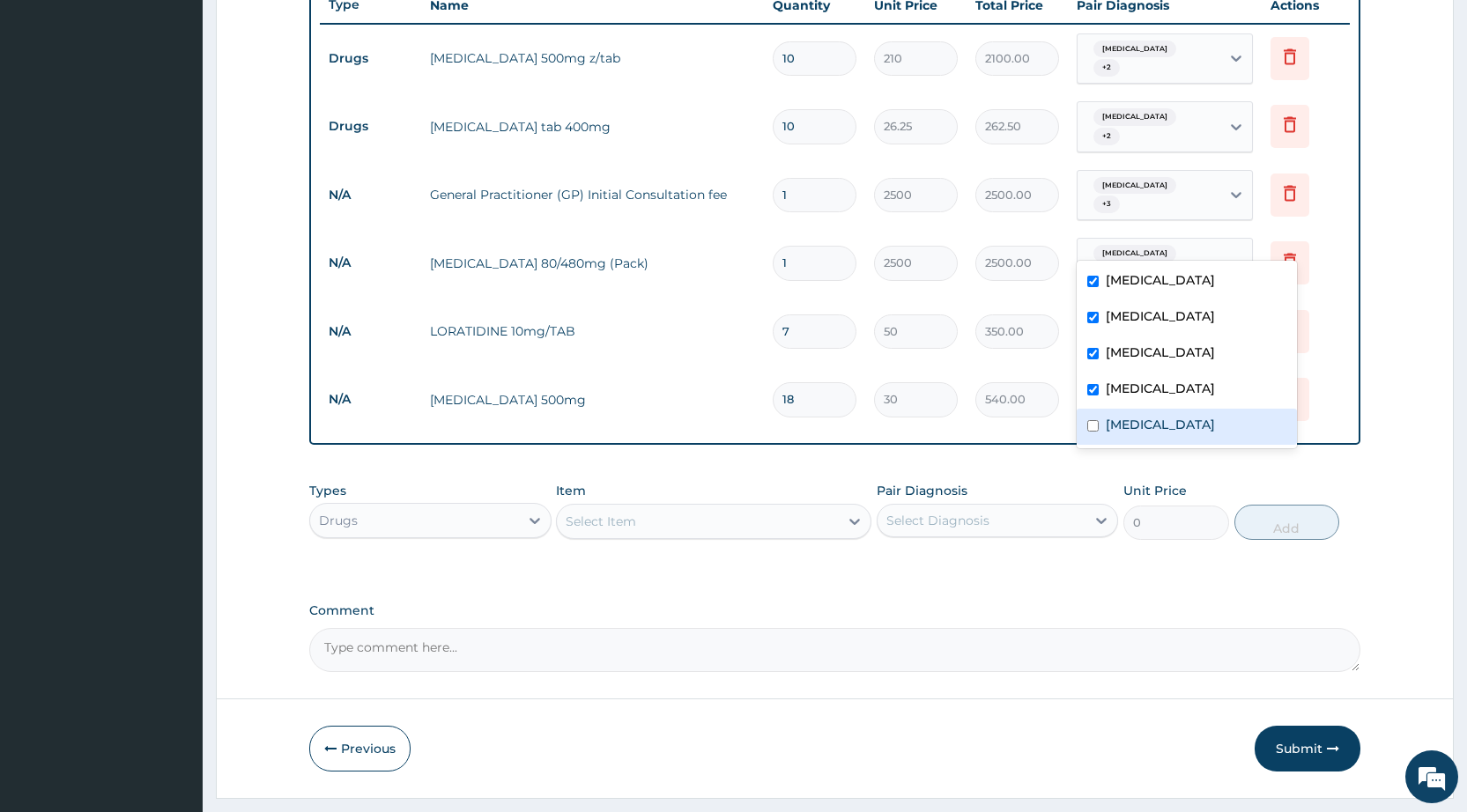
drag, startPoint x: 1096, startPoint y: 429, endPoint x: 1126, endPoint y: 197, distance: 233.9
click at [1100, 426] on div "[MEDICAL_DATA]" at bounding box center [1186, 427] width 220 height 36
checkbox input "true"
click at [1135, 182] on span "[MEDICAL_DATA]" at bounding box center [1134, 185] width 82 height 18
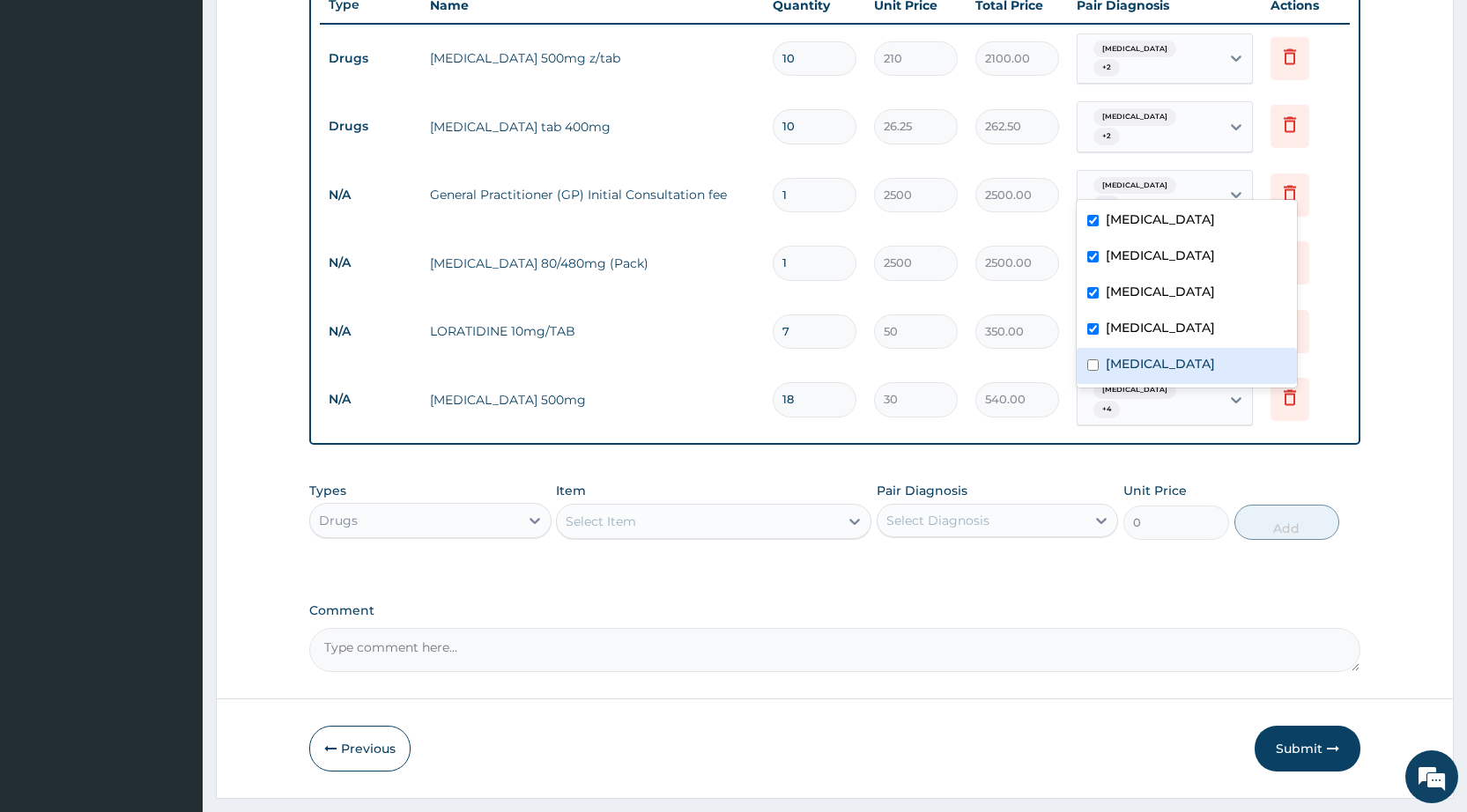
click at [1107, 359] on label "[MEDICAL_DATA]" at bounding box center [1160, 364] width 109 height 18
checkbox input "true"
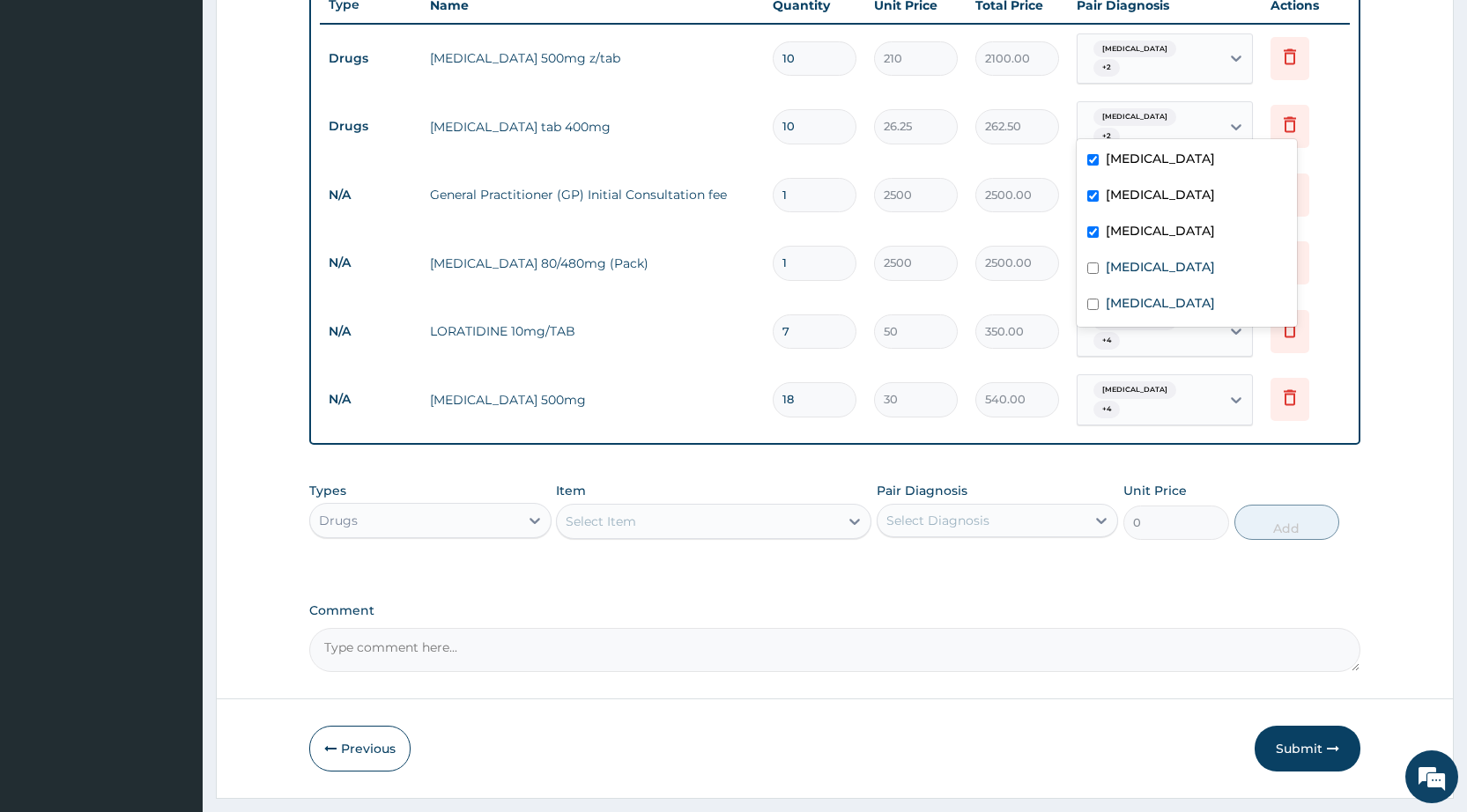
click at [1127, 103] on div "[MEDICAL_DATA] + 2" at bounding box center [1148, 127] width 142 height 49
drag, startPoint x: 1099, startPoint y: 271, endPoint x: 1105, endPoint y: 306, distance: 35.5
click at [1102, 294] on div "[MEDICAL_DATA] [MEDICAL_DATA] [MEDICAL_DATA] [MEDICAL_DATA] [MEDICAL_DATA]" at bounding box center [1186, 232] width 220 height 187
click at [1107, 306] on label "[MEDICAL_DATA]" at bounding box center [1160, 303] width 109 height 18
checkbox input "true"
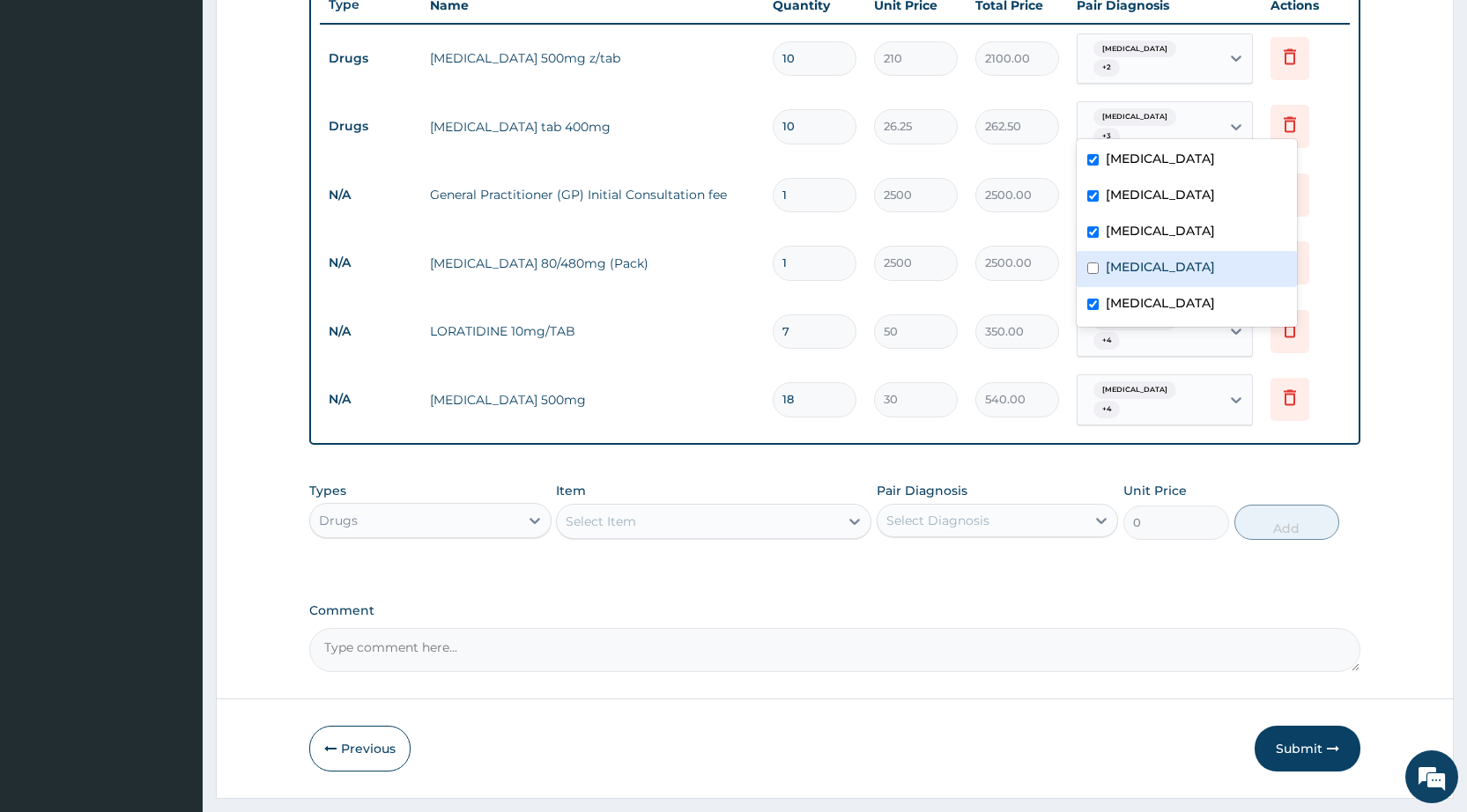
click at [1106, 257] on div "[MEDICAL_DATA]" at bounding box center [1186, 269] width 220 height 36
checkbox input "true"
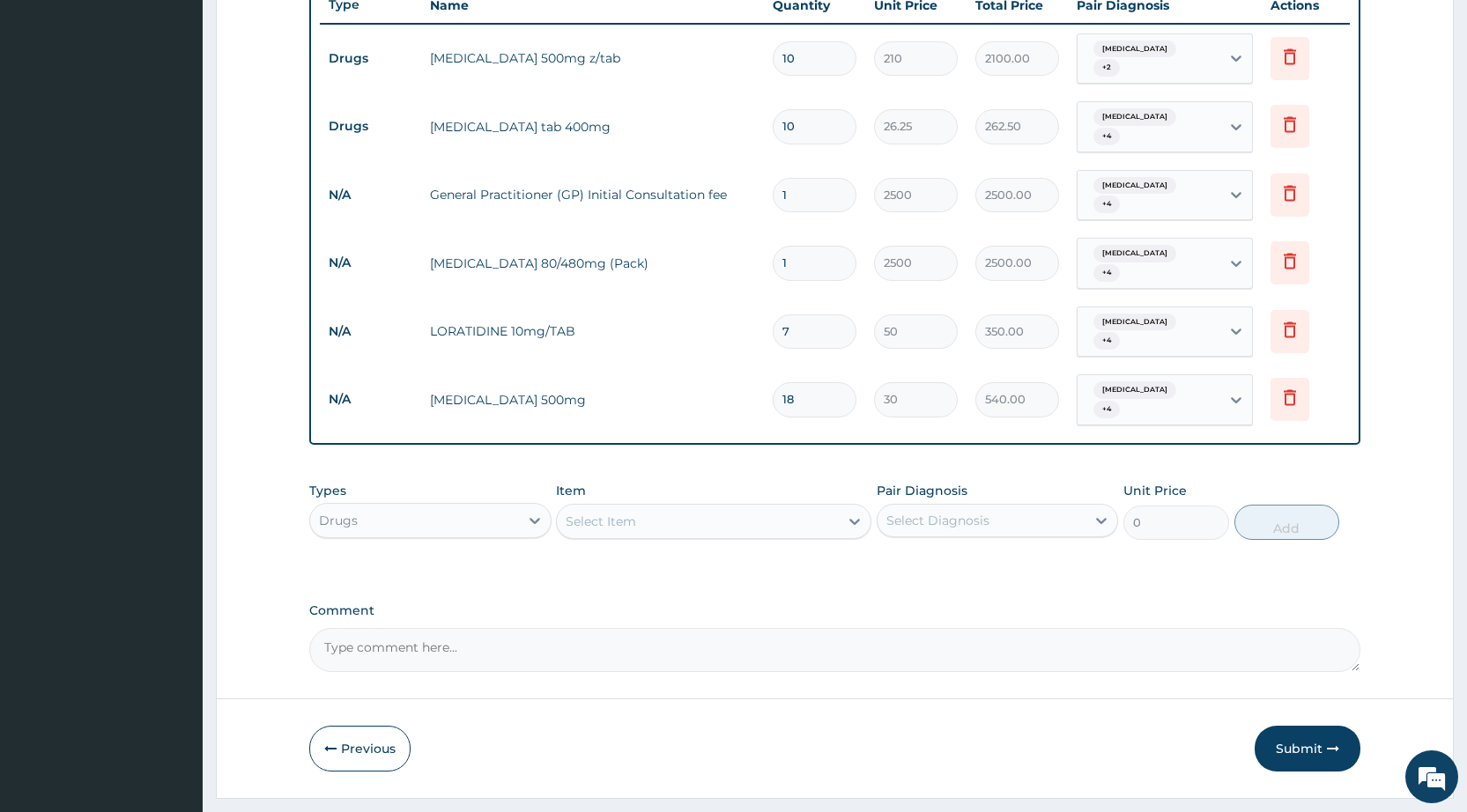
click at [1073, 265] on tr "N/A [MEDICAL_DATA] 80/480mg (Pack) 1 2500 2500.00 [MEDICAL_DATA] + 4 Delete" at bounding box center [835, 263] width 1030 height 69
click at [1135, 58] on span "[MEDICAL_DATA]" at bounding box center [1134, 49] width 82 height 18
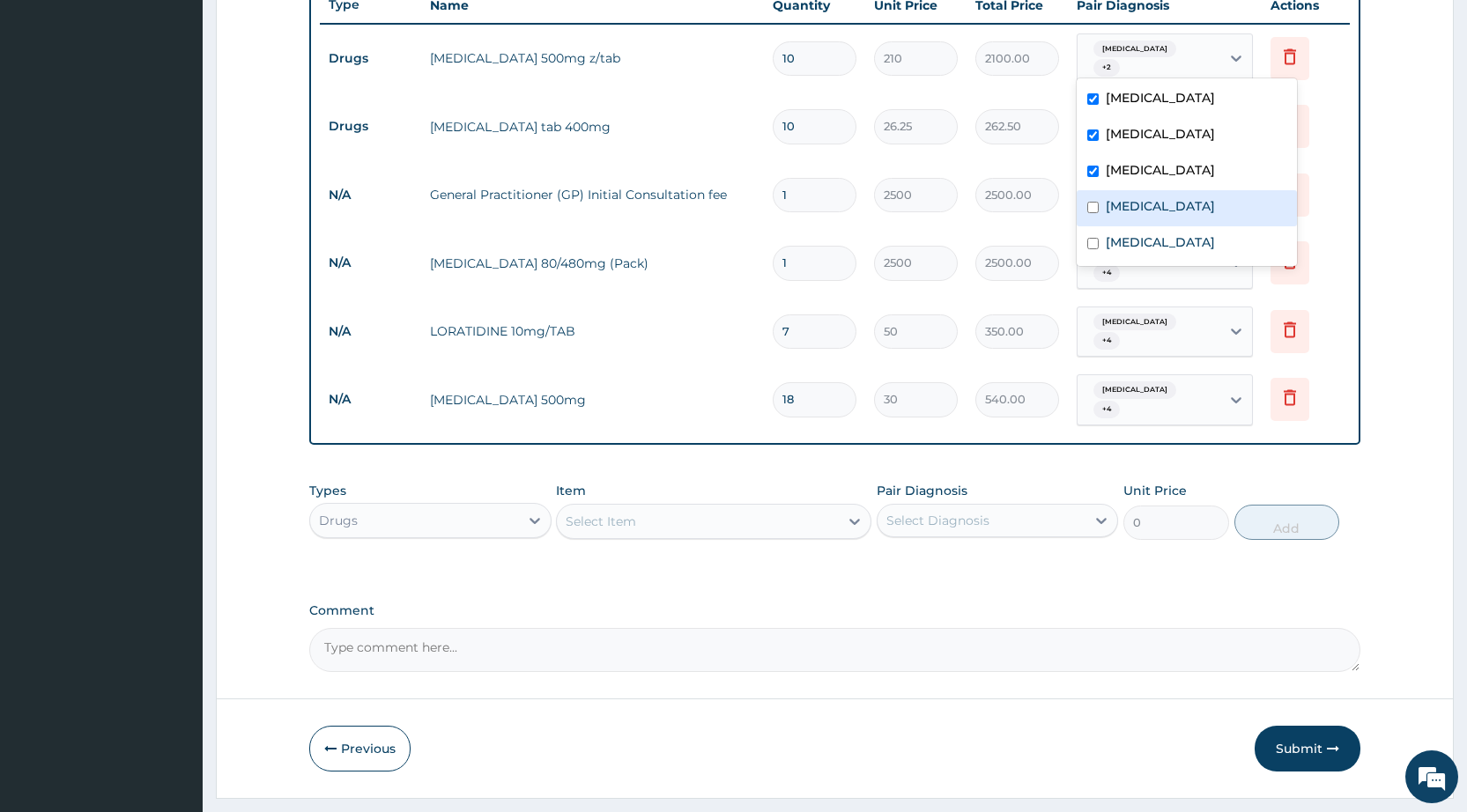
drag, startPoint x: 1139, startPoint y: 208, endPoint x: 1130, endPoint y: 230, distance: 23.8
click at [1137, 215] on label "[MEDICAL_DATA]" at bounding box center [1160, 206] width 109 height 18
checkbox input "true"
click at [1121, 244] on label "[MEDICAL_DATA]" at bounding box center [1160, 242] width 109 height 18
checkbox input "true"
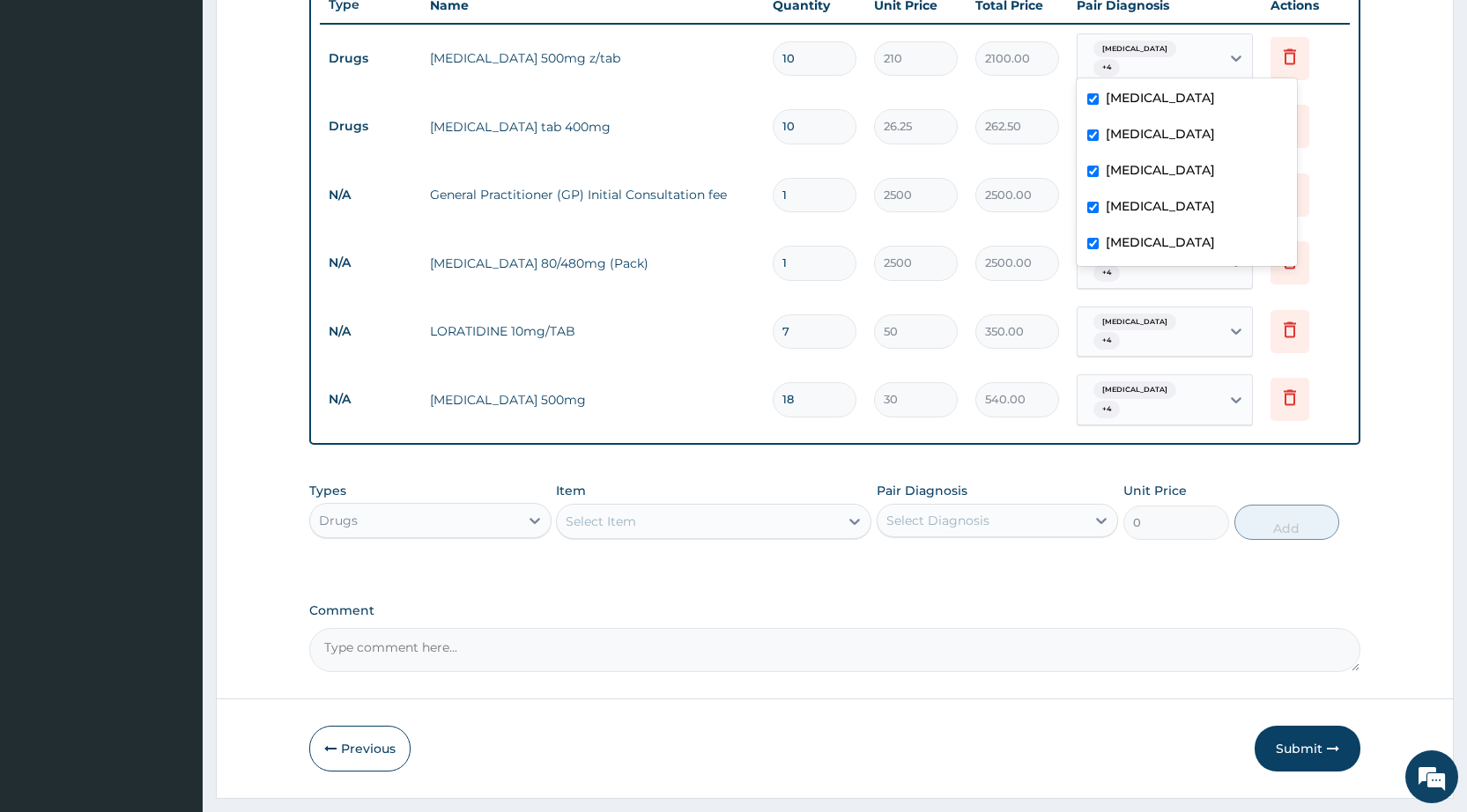
click at [1079, 423] on div "PA Code / Prescription Code PA/95B158 Encounter Date [DATE] Important Notice Pl…" at bounding box center [834, 80] width 1051 height 1182
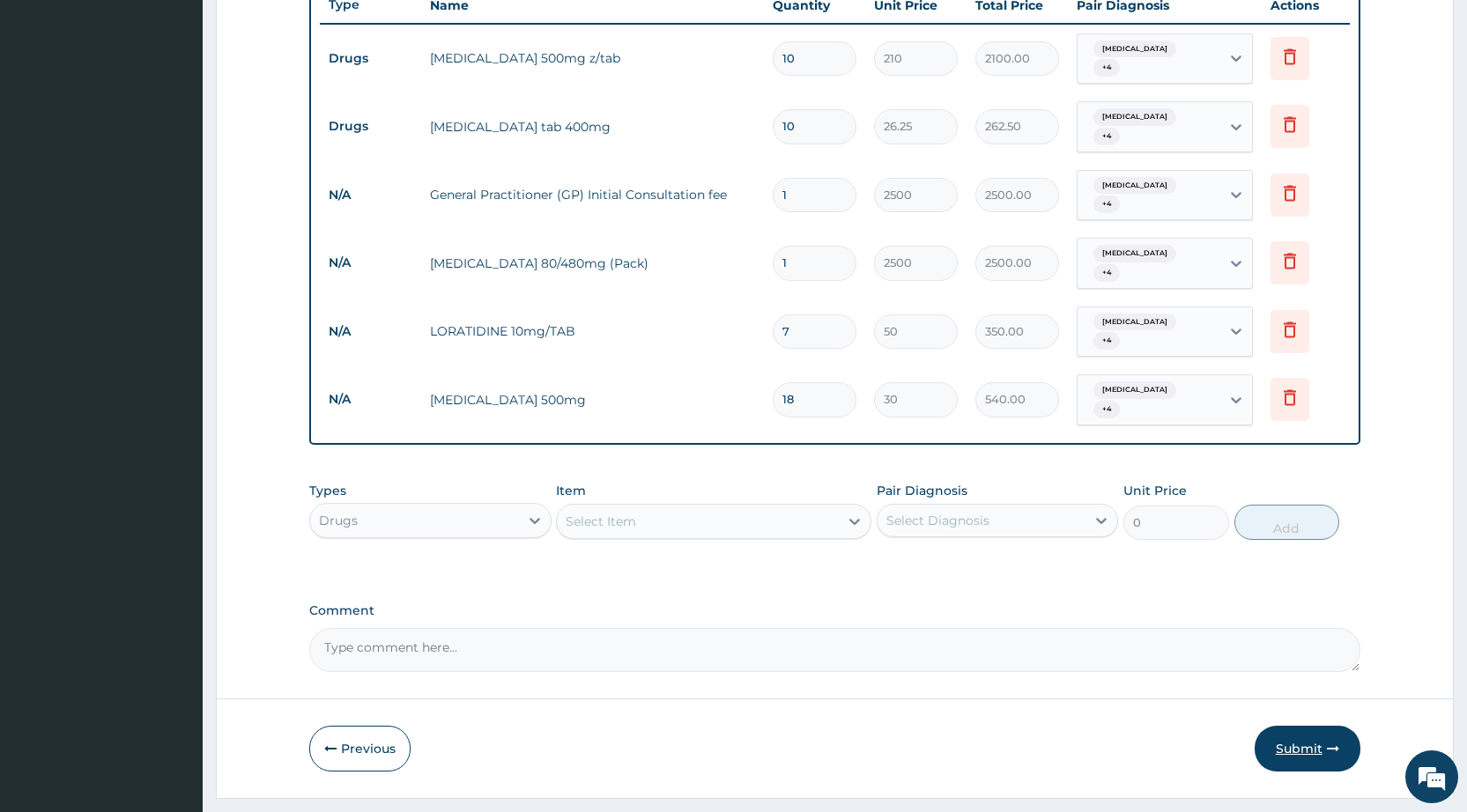
click at [1290, 726] on button "Submit" at bounding box center [1308, 748] width 106 height 46
